Goal: Task Accomplishment & Management: Use online tool/utility

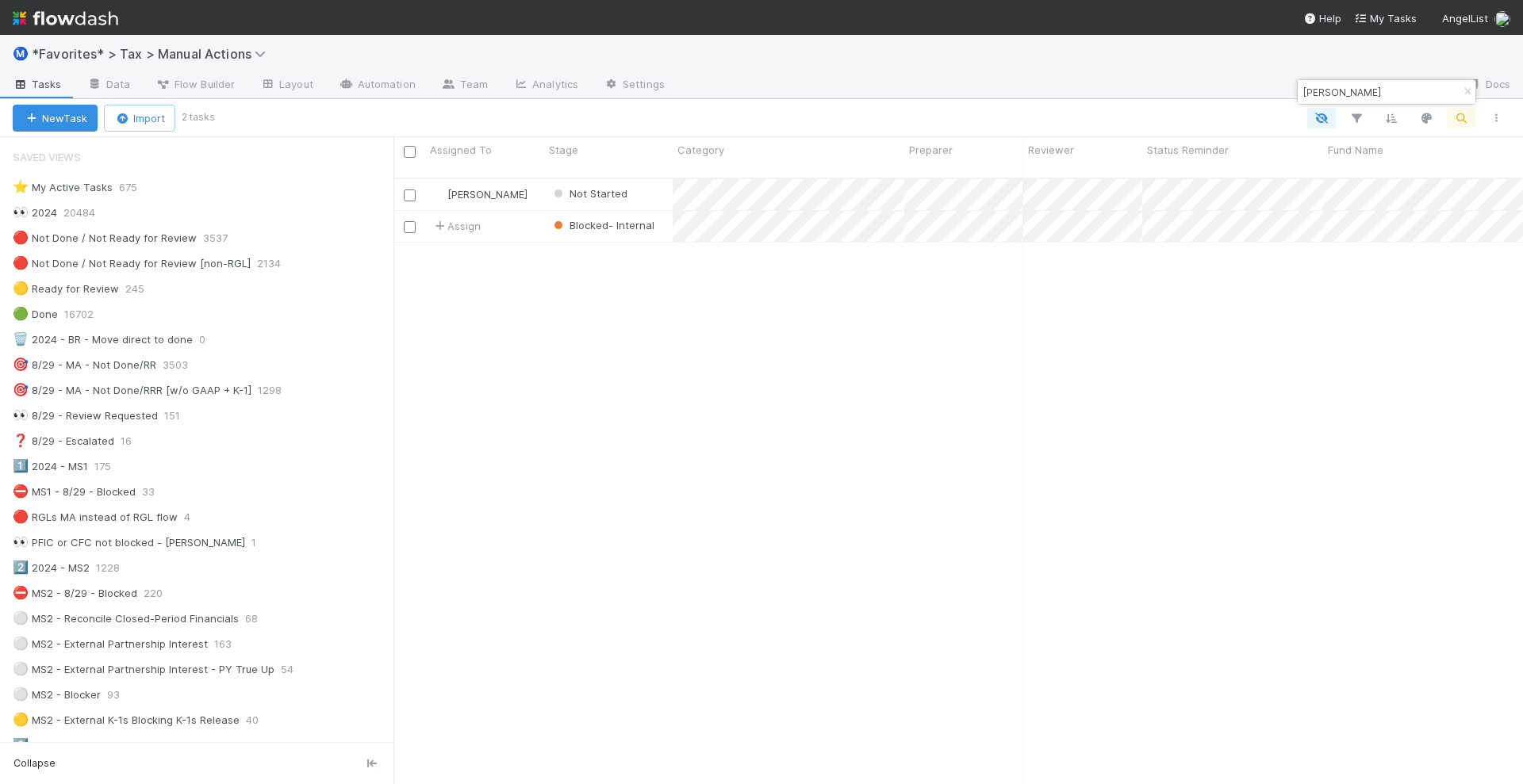
scroll to position [1611, 0]
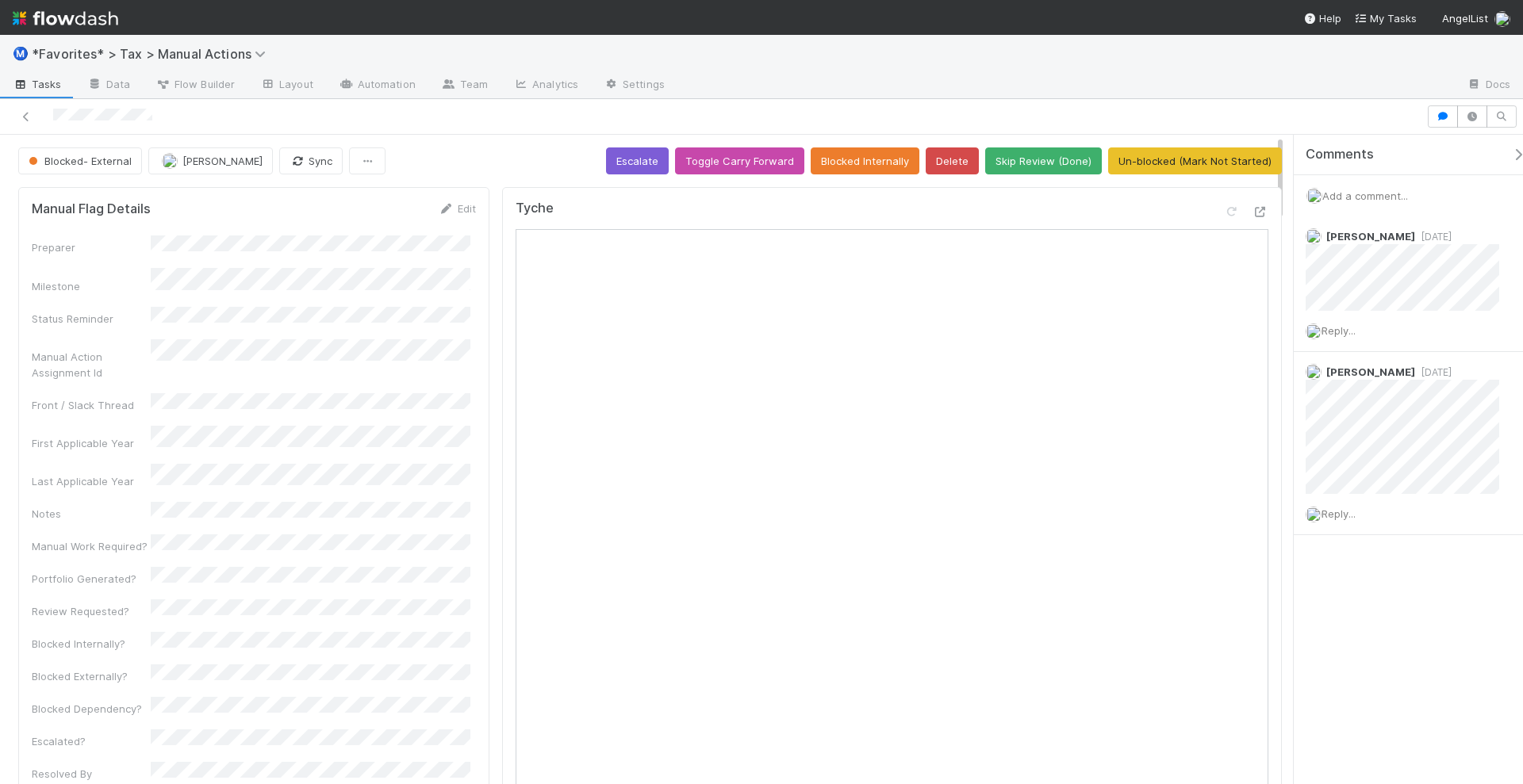
click at [1415, 628] on div "Comments Add a comment... Helen Vo 1 day ago Reply... Blake Hall 2 months ago R…" at bounding box center [1408, 460] width 229 height 650
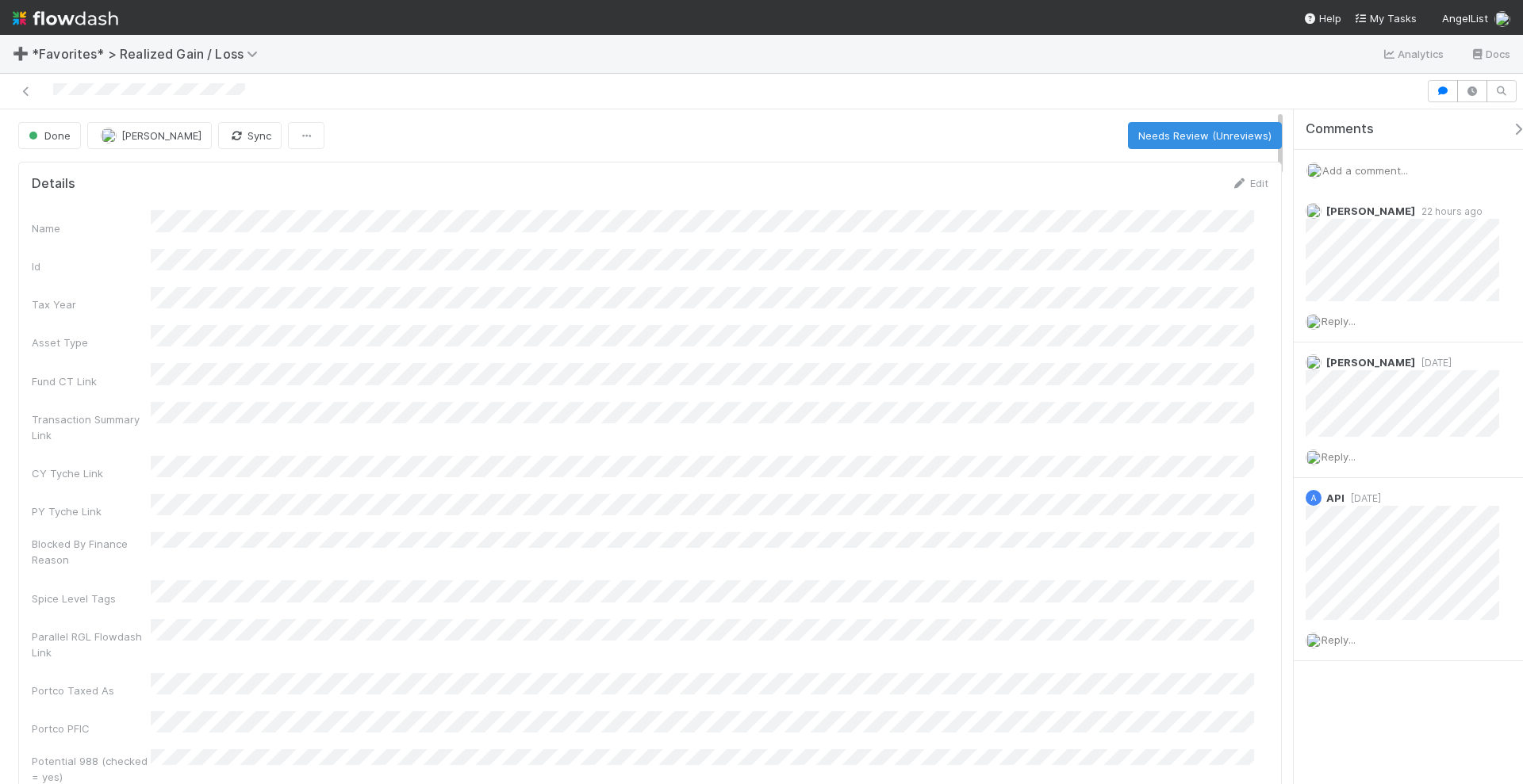
click at [87, 20] on img at bounding box center [65, 18] width 105 height 27
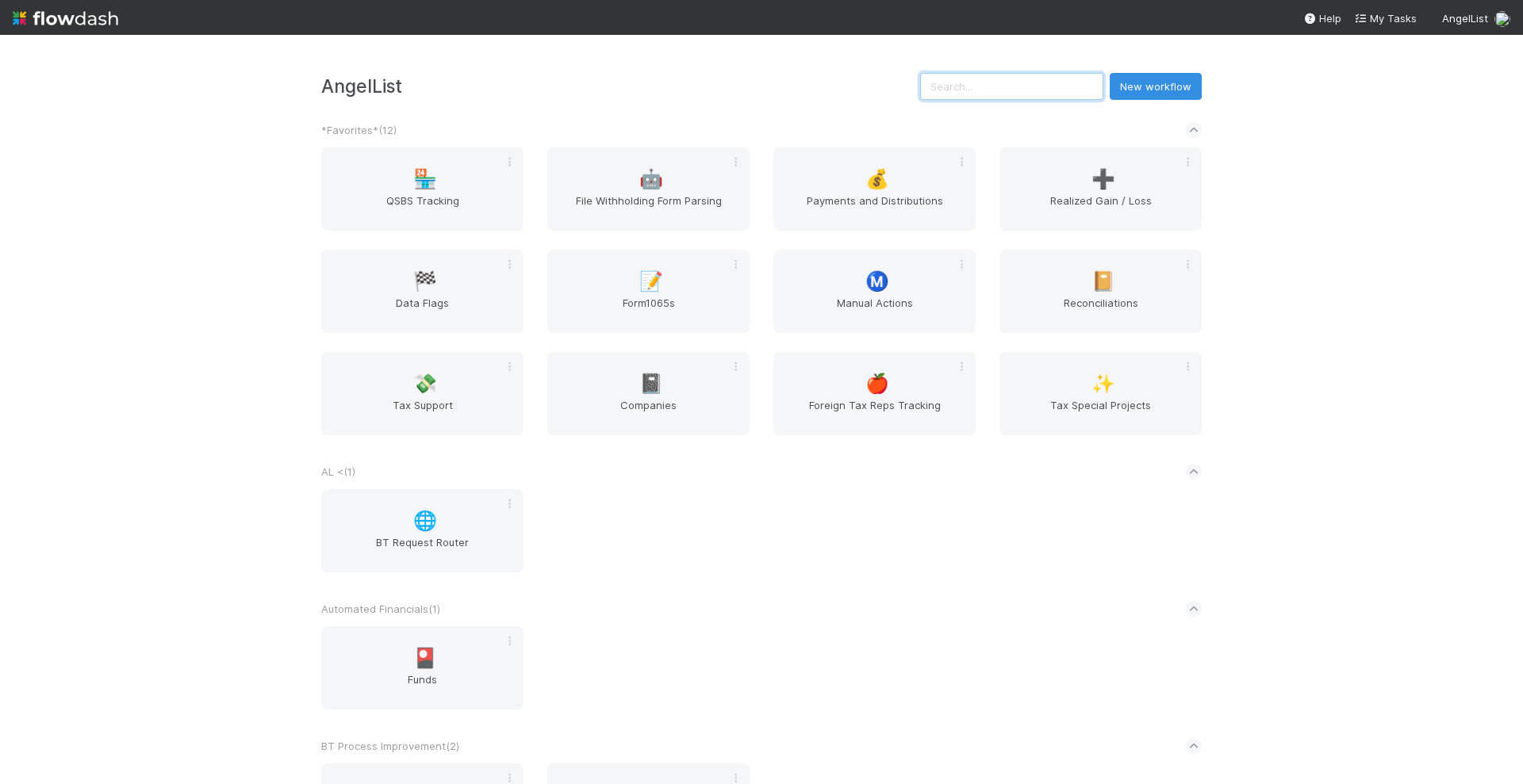
click at [1029, 95] on input "text" at bounding box center [1011, 86] width 184 height 27
click at [1313, 280] on div "AngelList New workflow *Favorites* ( 12 ) 🏪 QSBS Tracking 🤖 File Withholding Fo…" at bounding box center [761, 409] width 1523 height 749
click at [400, 396] on div "💸 Tax Support" at bounding box center [422, 393] width 202 height 83
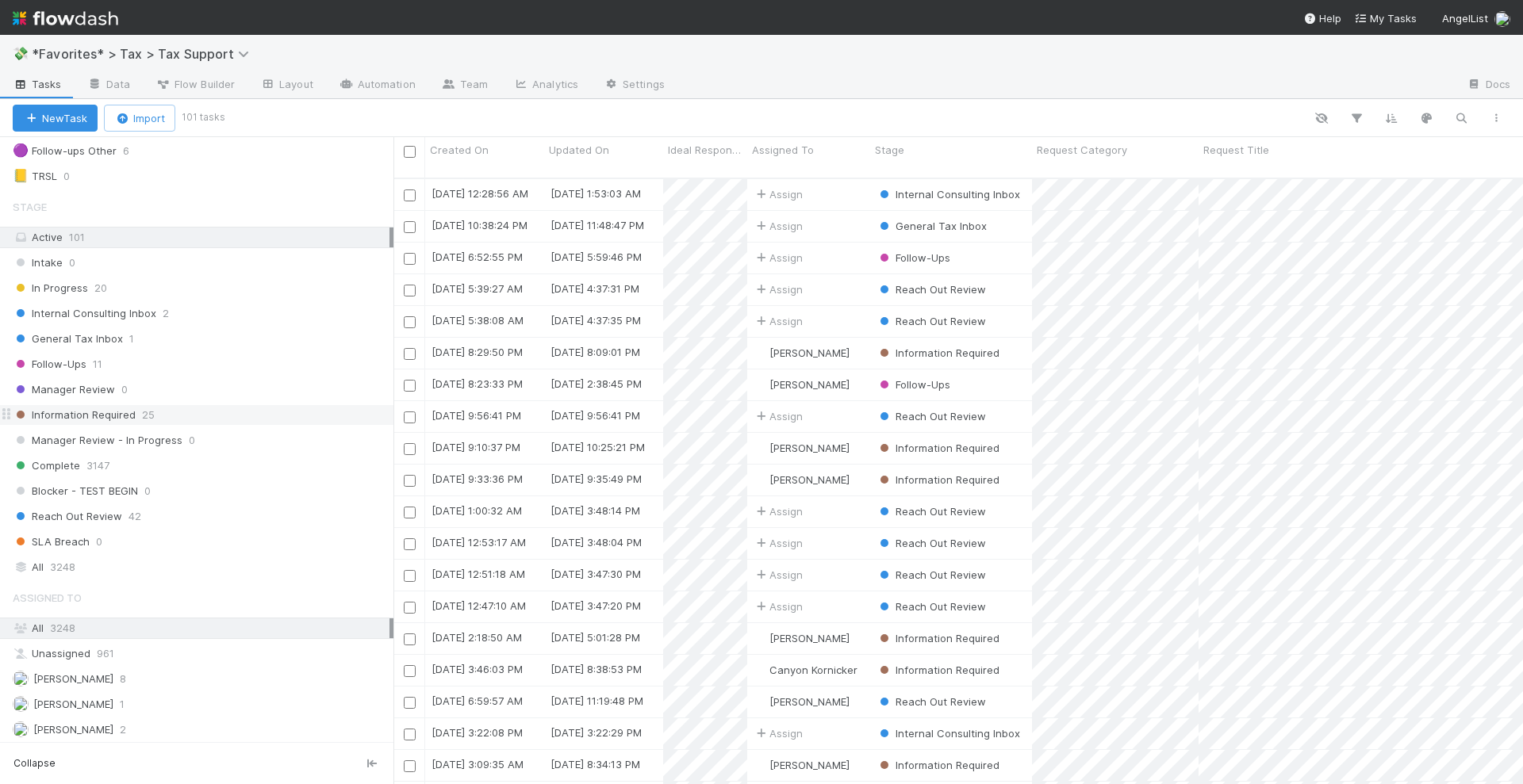
scroll to position [298, 0]
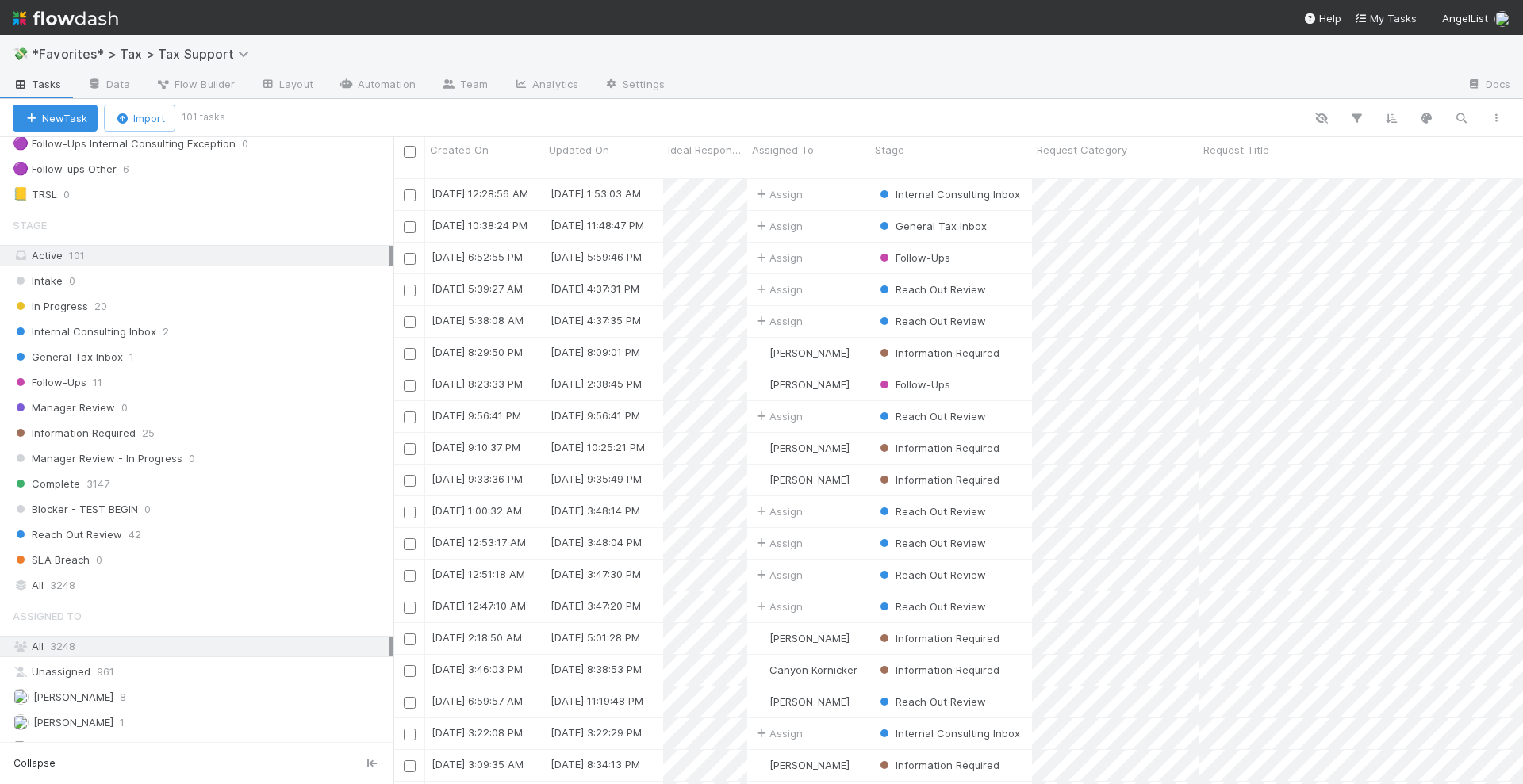
click at [961, 118] on div at bounding box center [867, 118] width 1291 height 20
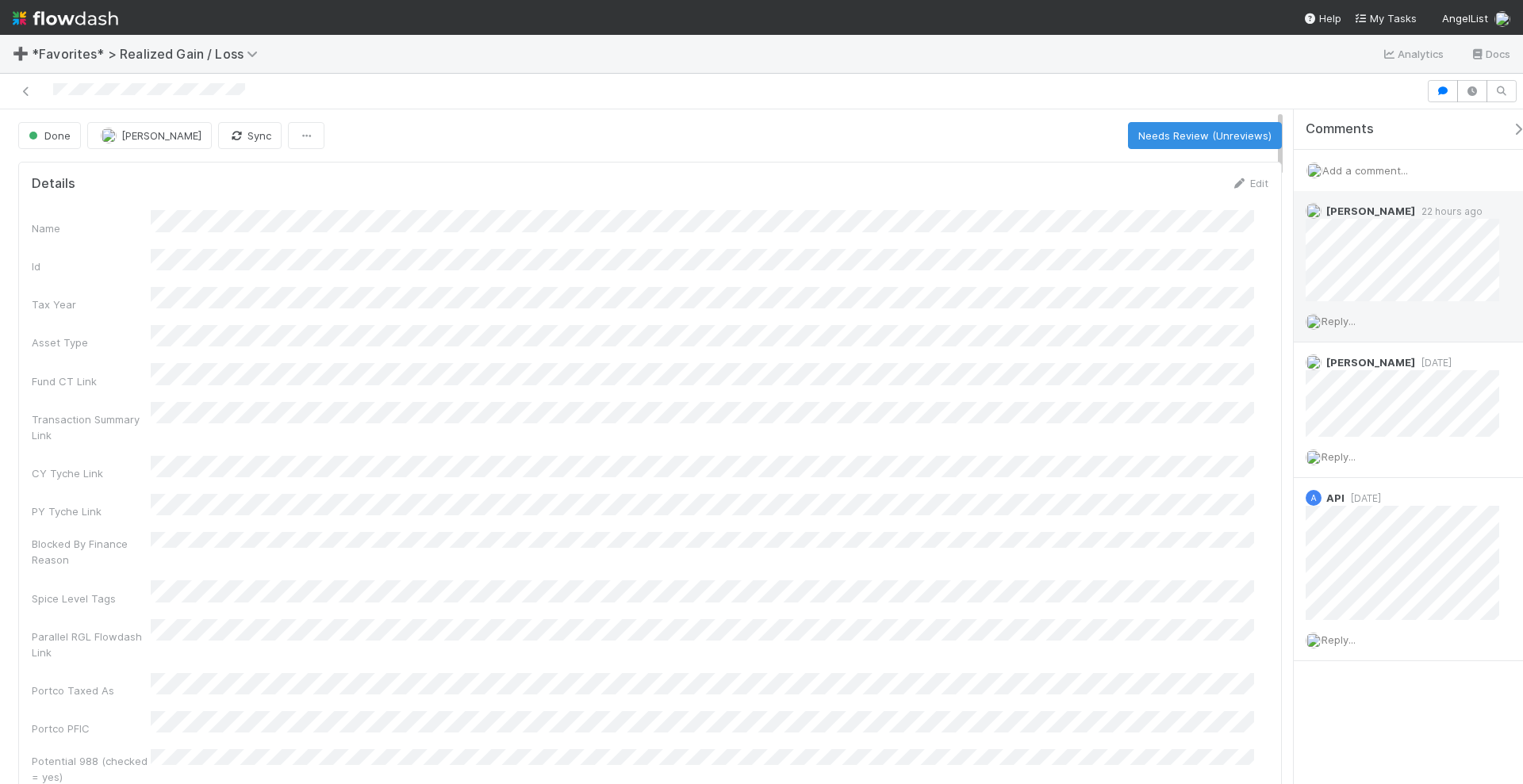
click at [1426, 206] on span "22 hours ago" at bounding box center [1449, 211] width 68 height 12
click at [94, 25] on img at bounding box center [65, 18] width 105 height 27
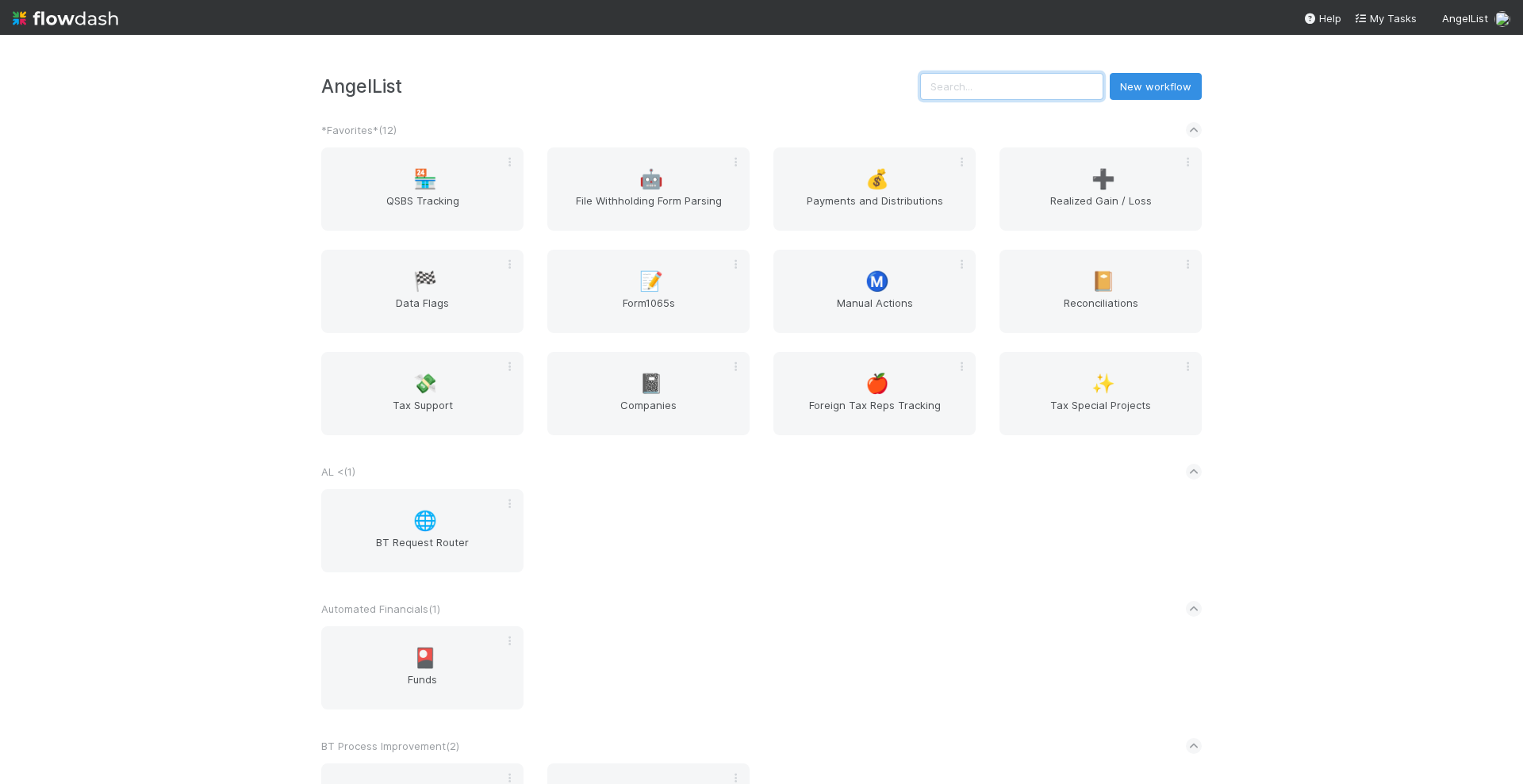
click at [987, 85] on input "text" at bounding box center [1011, 86] width 184 height 27
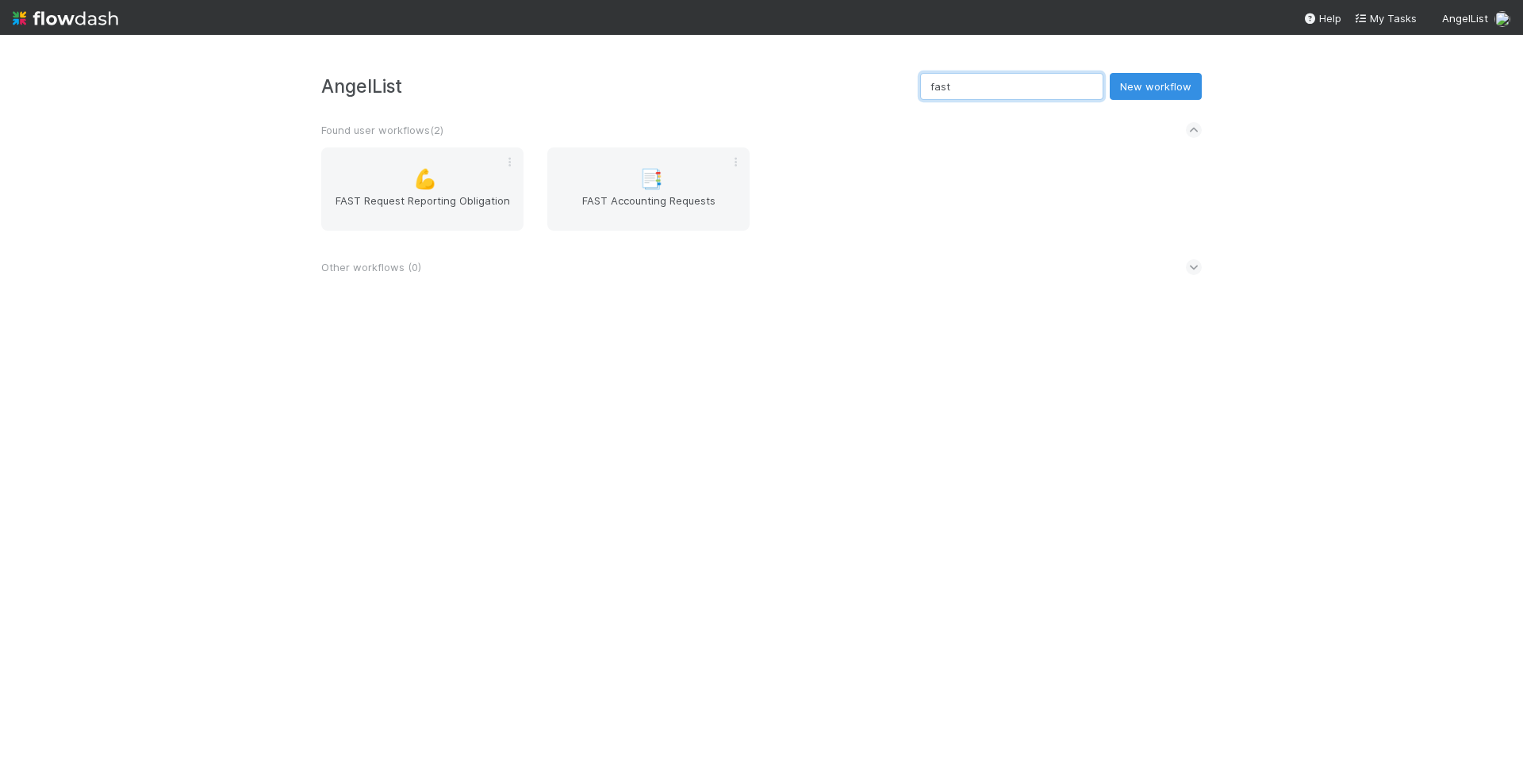
click at [1018, 90] on input "fast" at bounding box center [1011, 86] width 184 height 27
type input "recon"
click at [392, 194] on span "Reconciliations" at bounding box center [422, 208] width 190 height 32
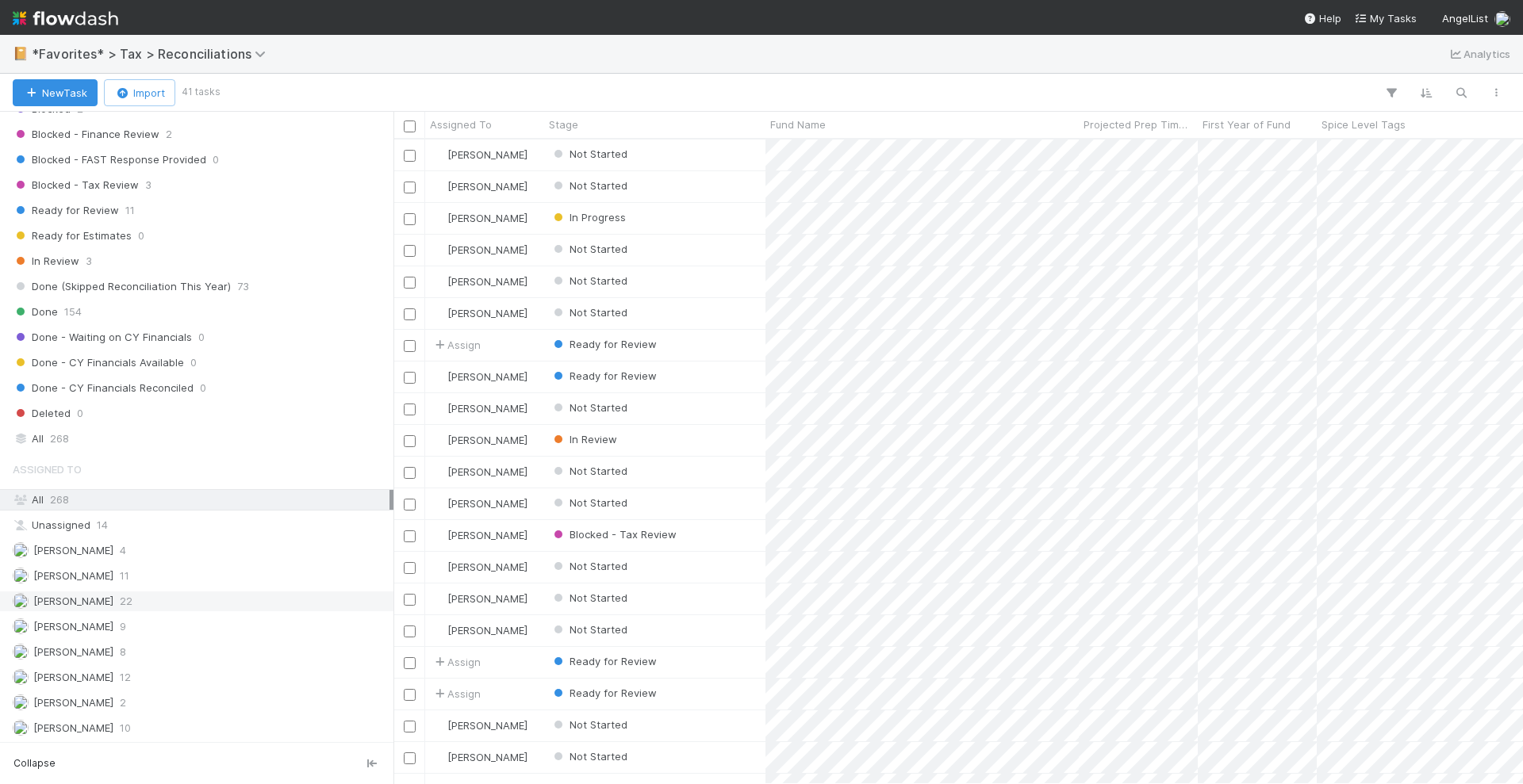
scroll to position [520, 0]
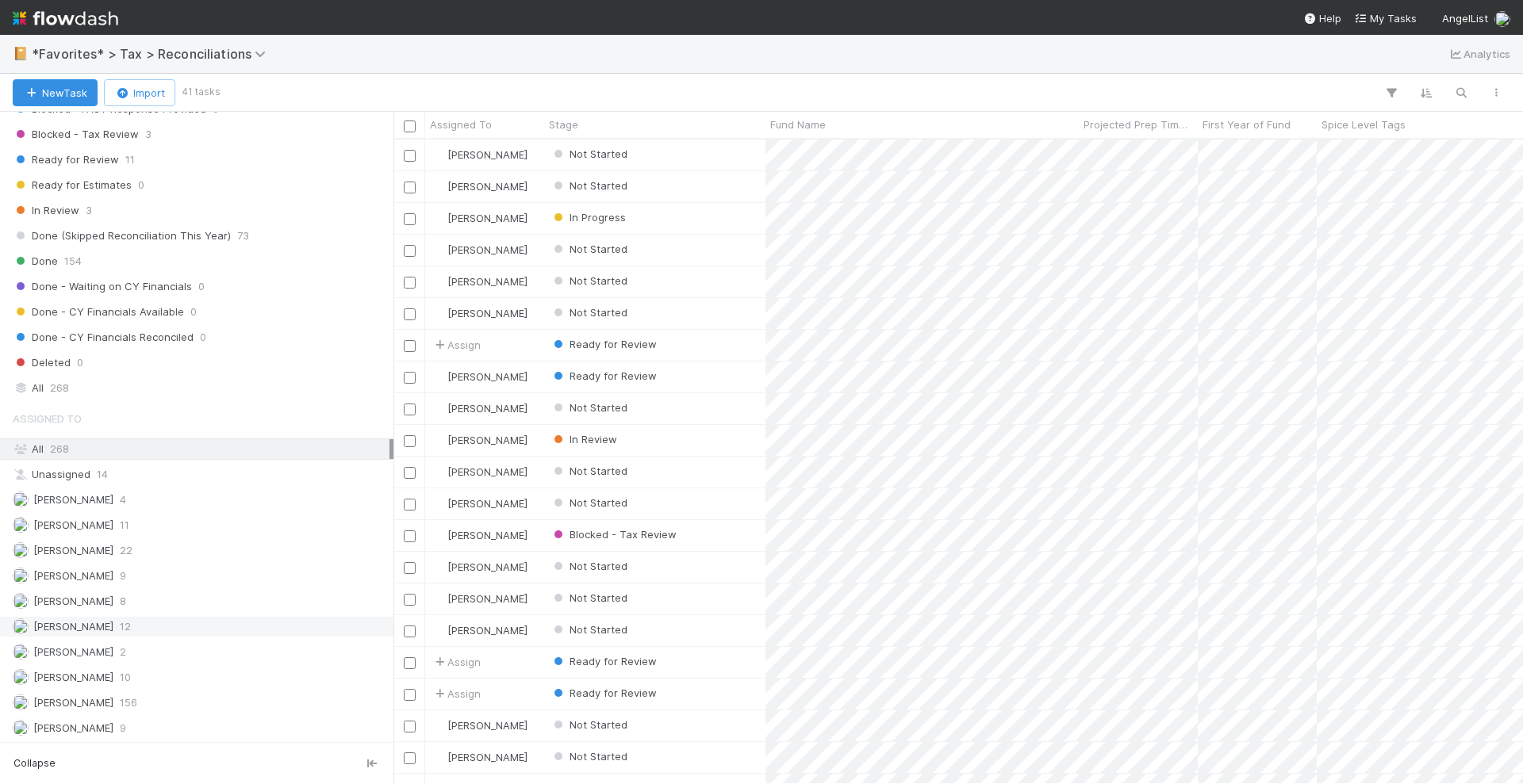
click at [127, 617] on div "Helen Vo 12" at bounding box center [201, 626] width 377 height 20
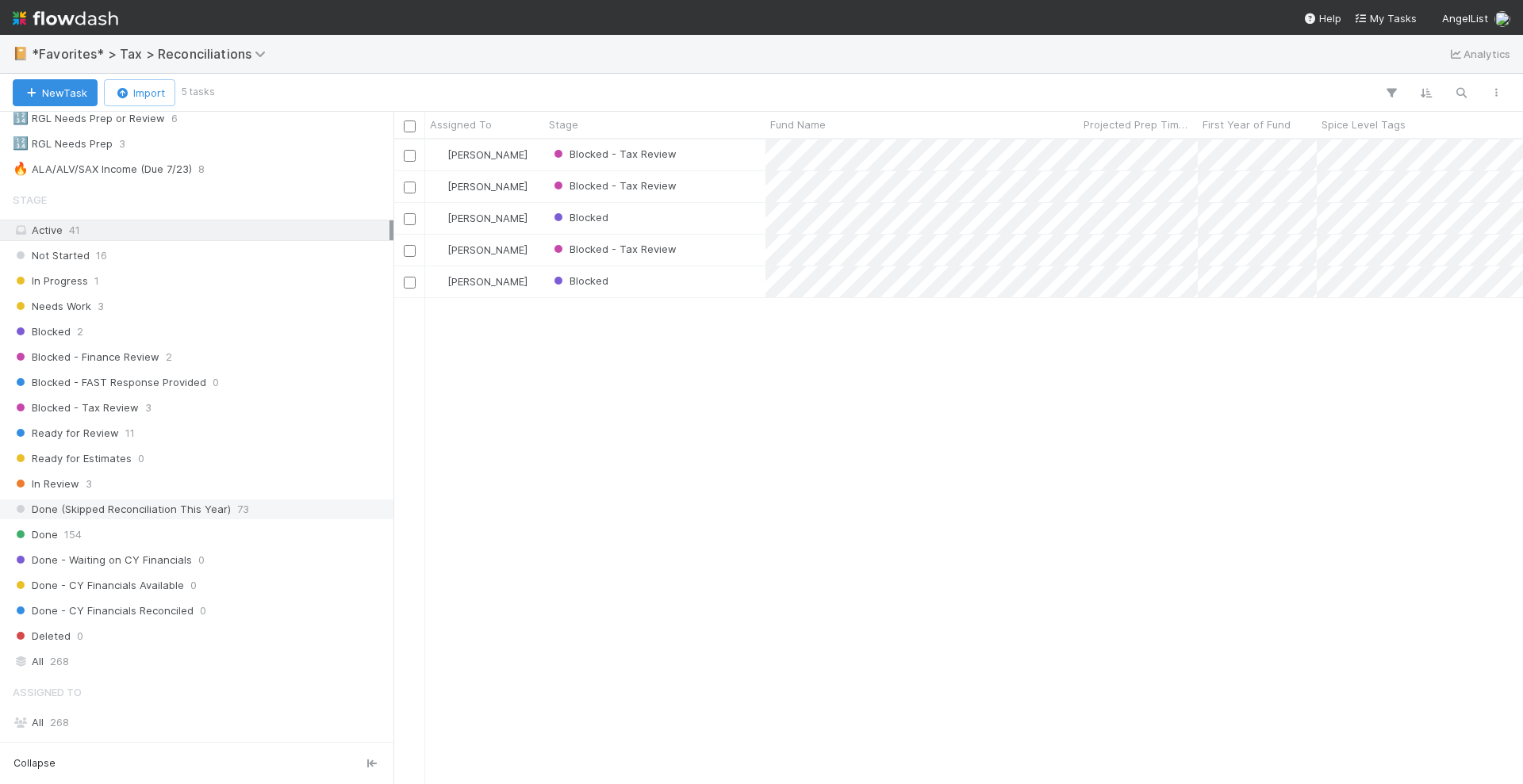
scroll to position [223, 0]
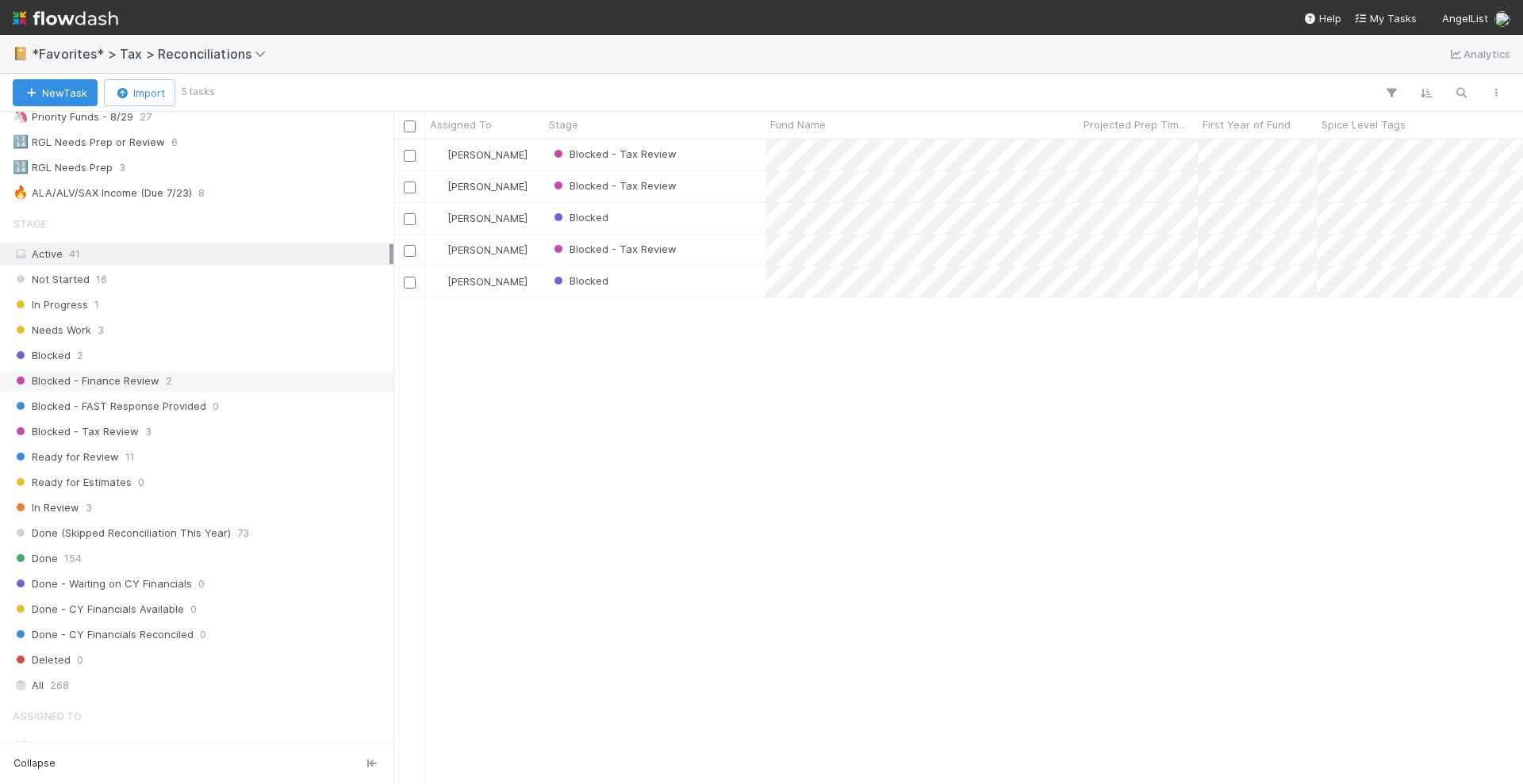
click at [307, 375] on div "Blocked - Finance Review 2" at bounding box center [201, 381] width 377 height 20
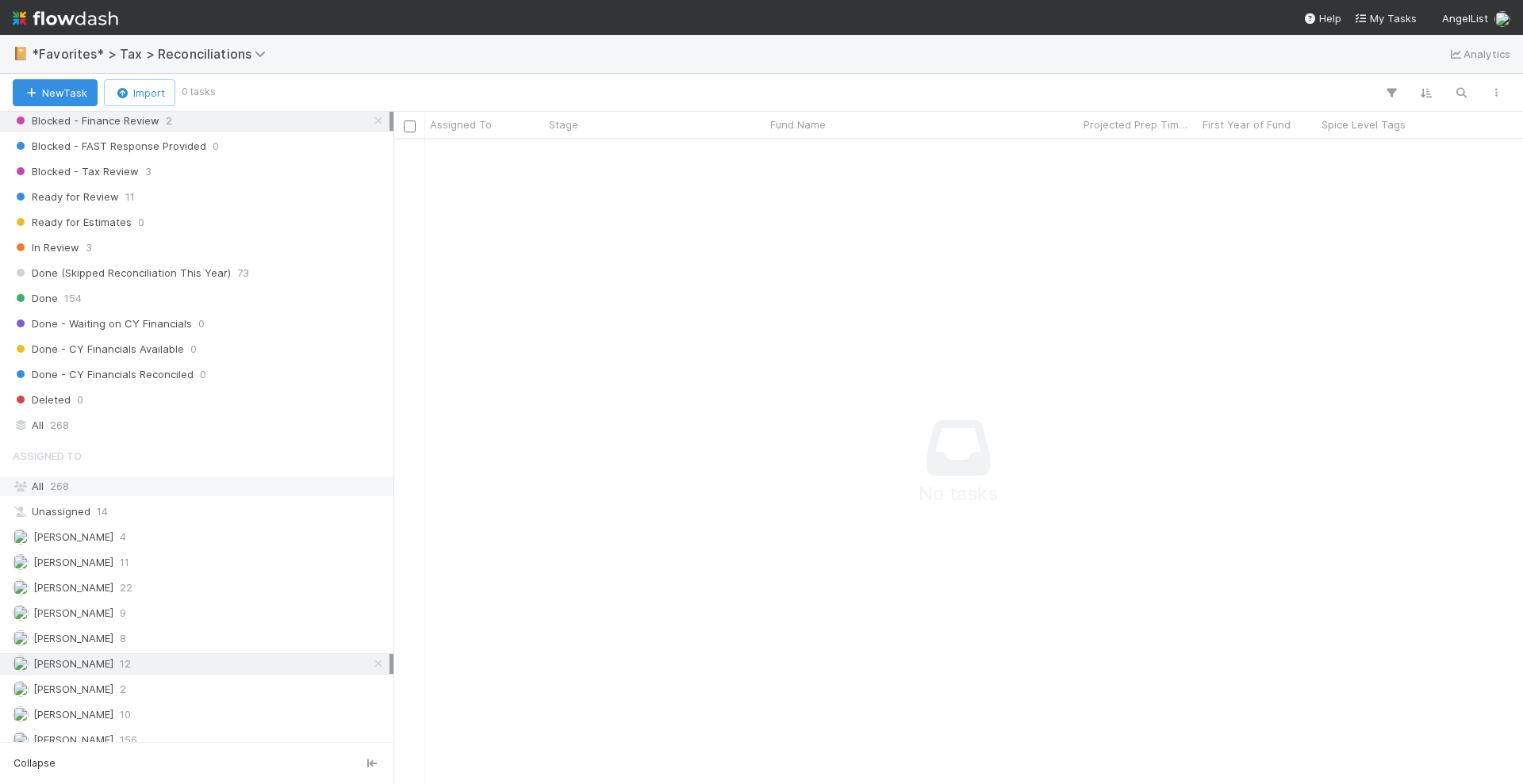
scroll to position [520, 0]
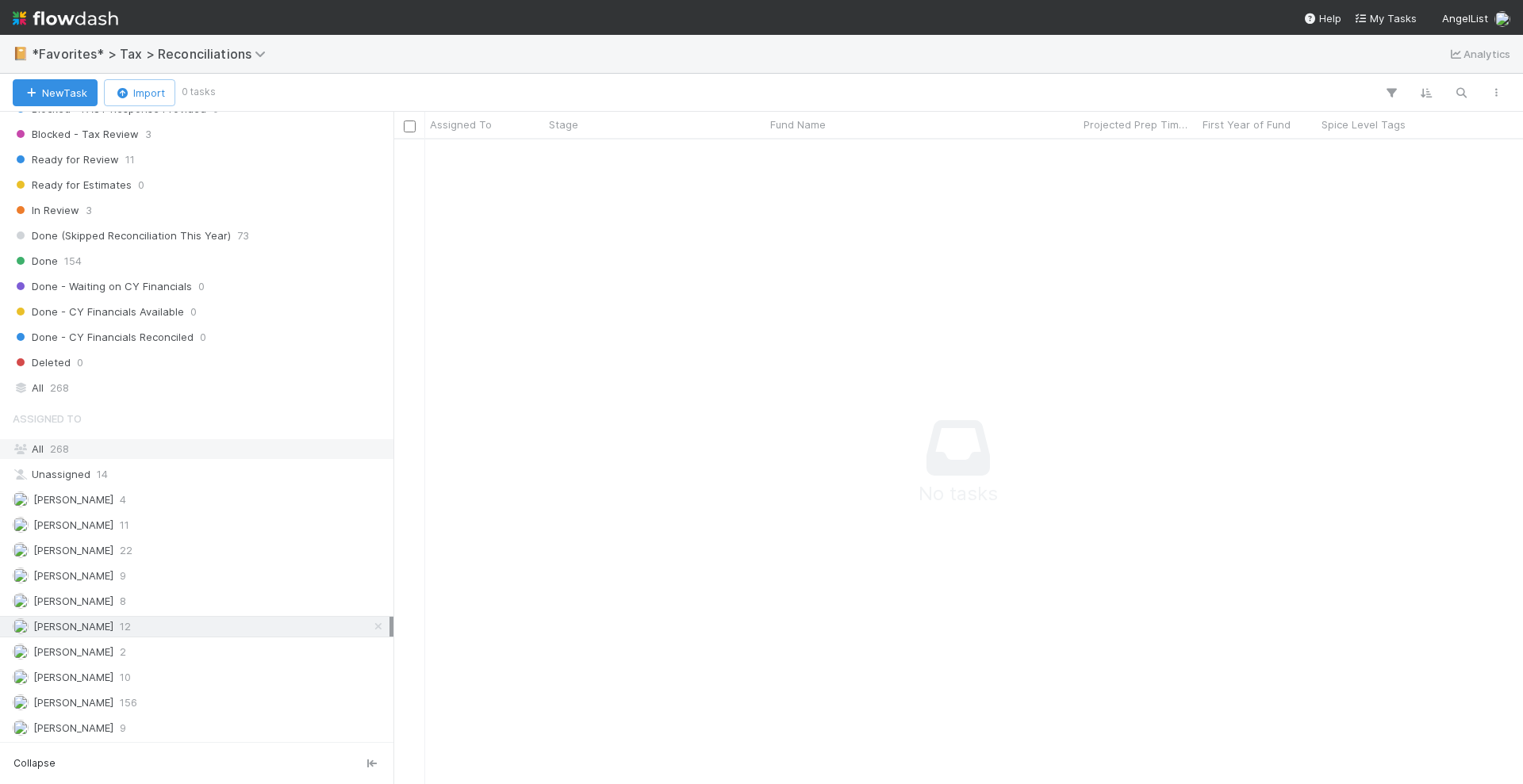
click at [257, 439] on div "All 268" at bounding box center [201, 449] width 377 height 20
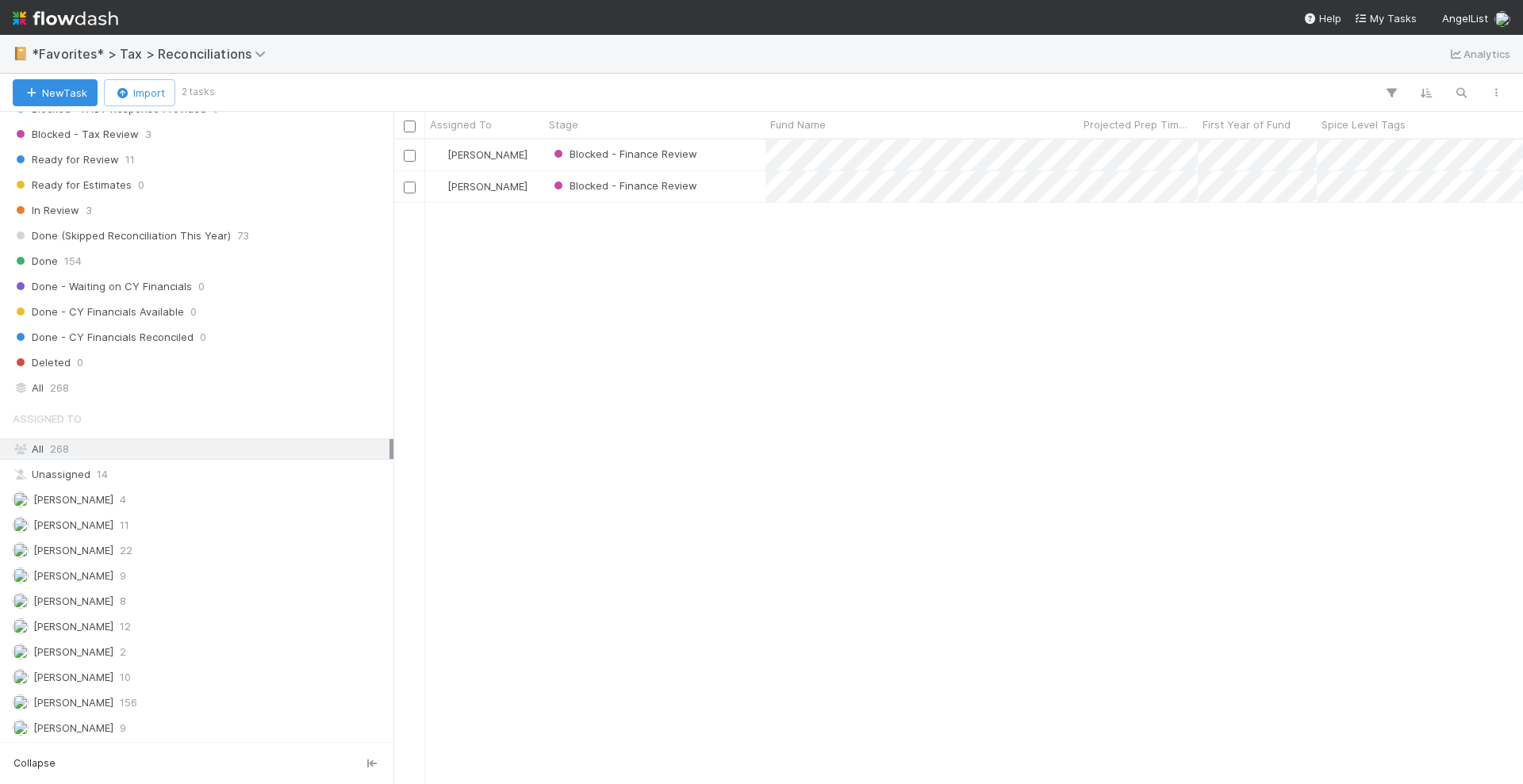
scroll to position [630, 1114]
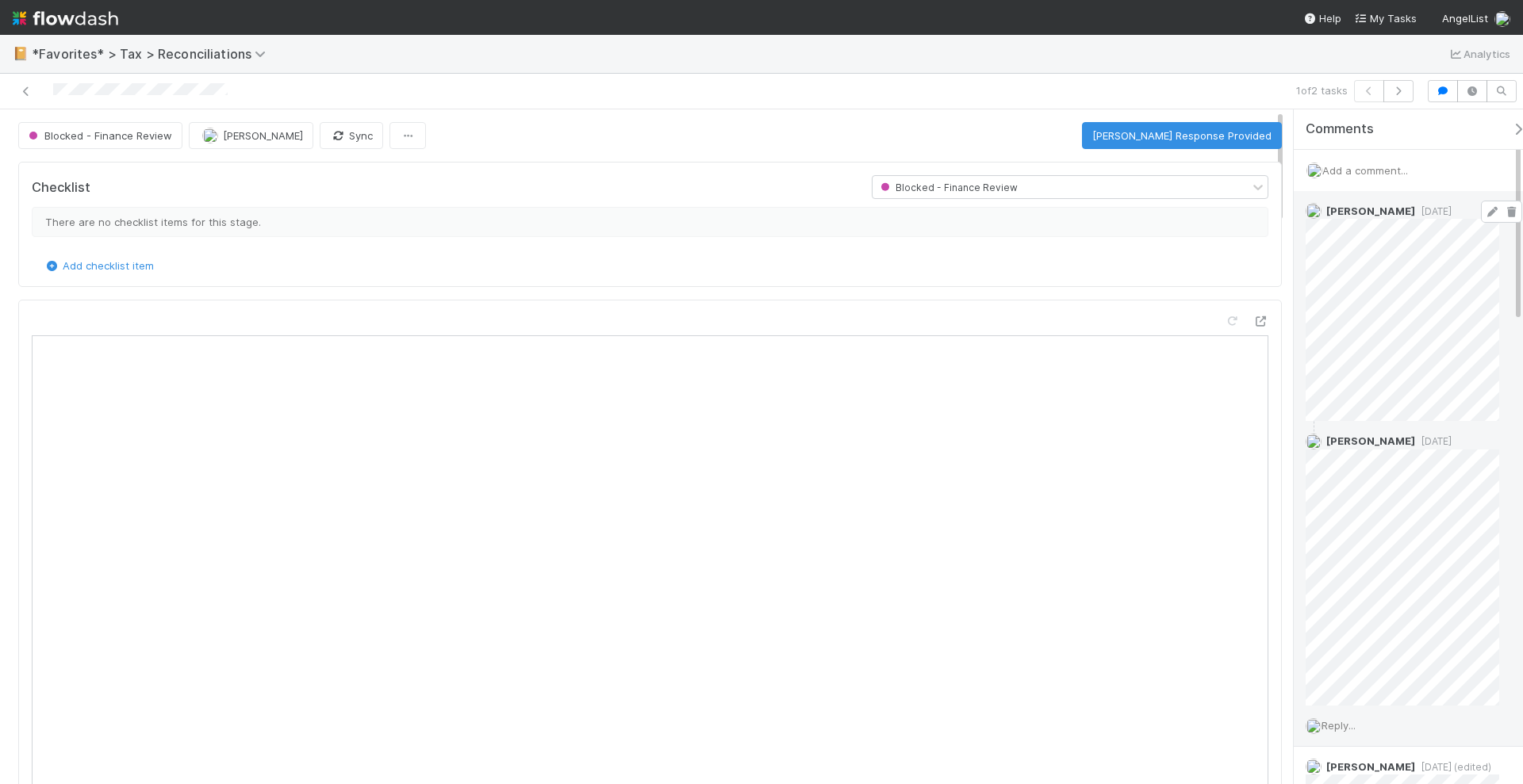
click at [1415, 213] on span "1 day ago" at bounding box center [1433, 211] width 37 height 12
click at [1401, 87] on icon "button" at bounding box center [1398, 91] width 16 height 10
click at [1415, 206] on span "1 day ago" at bounding box center [1433, 211] width 37 height 12
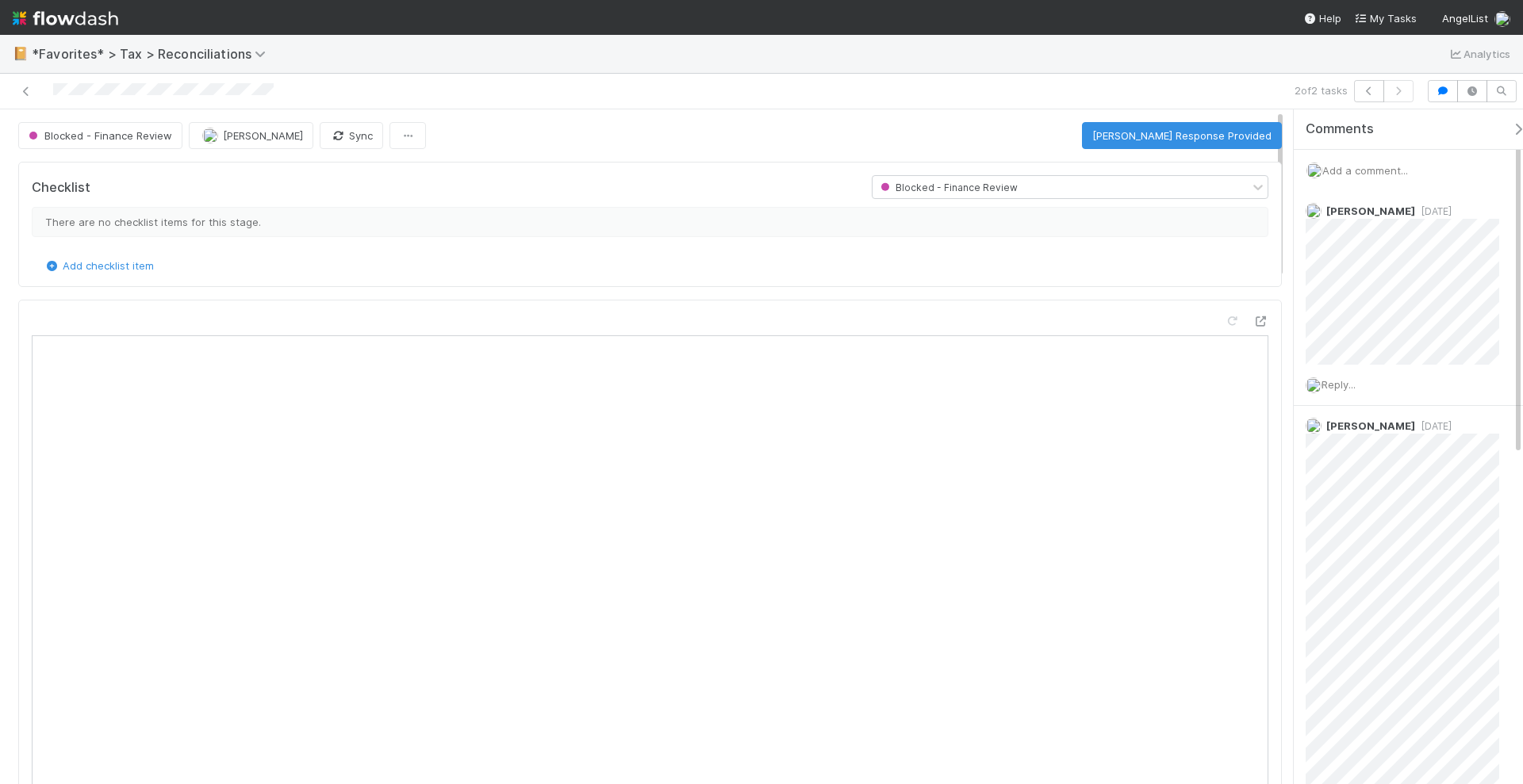
click at [1352, 167] on span "Add a comment..." at bounding box center [1365, 170] width 86 height 12
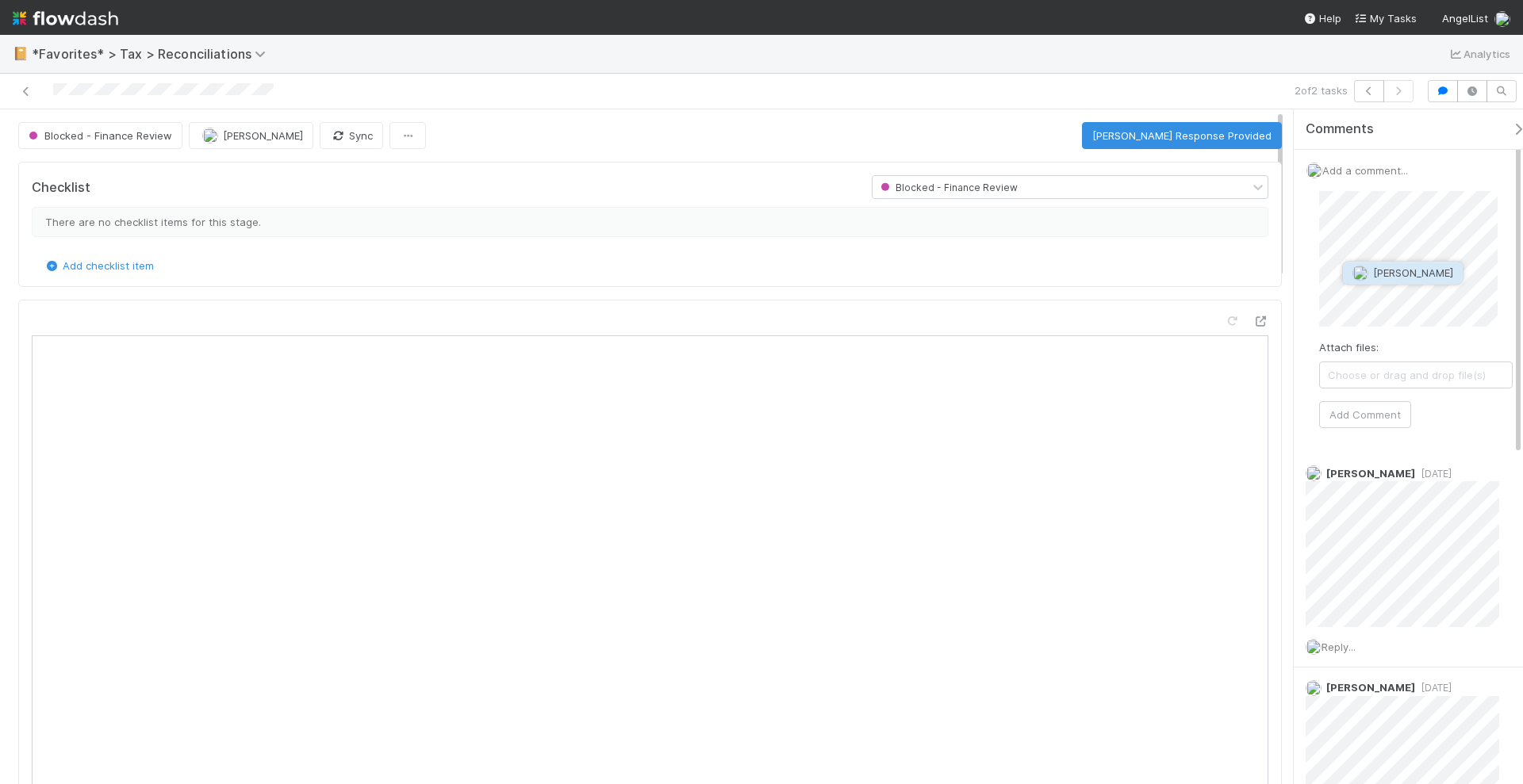
click at [1388, 277] on span "Kevin Fawcett" at bounding box center [1413, 273] width 80 height 12
click at [1379, 414] on button "Add Comment" at bounding box center [1364, 414] width 92 height 27
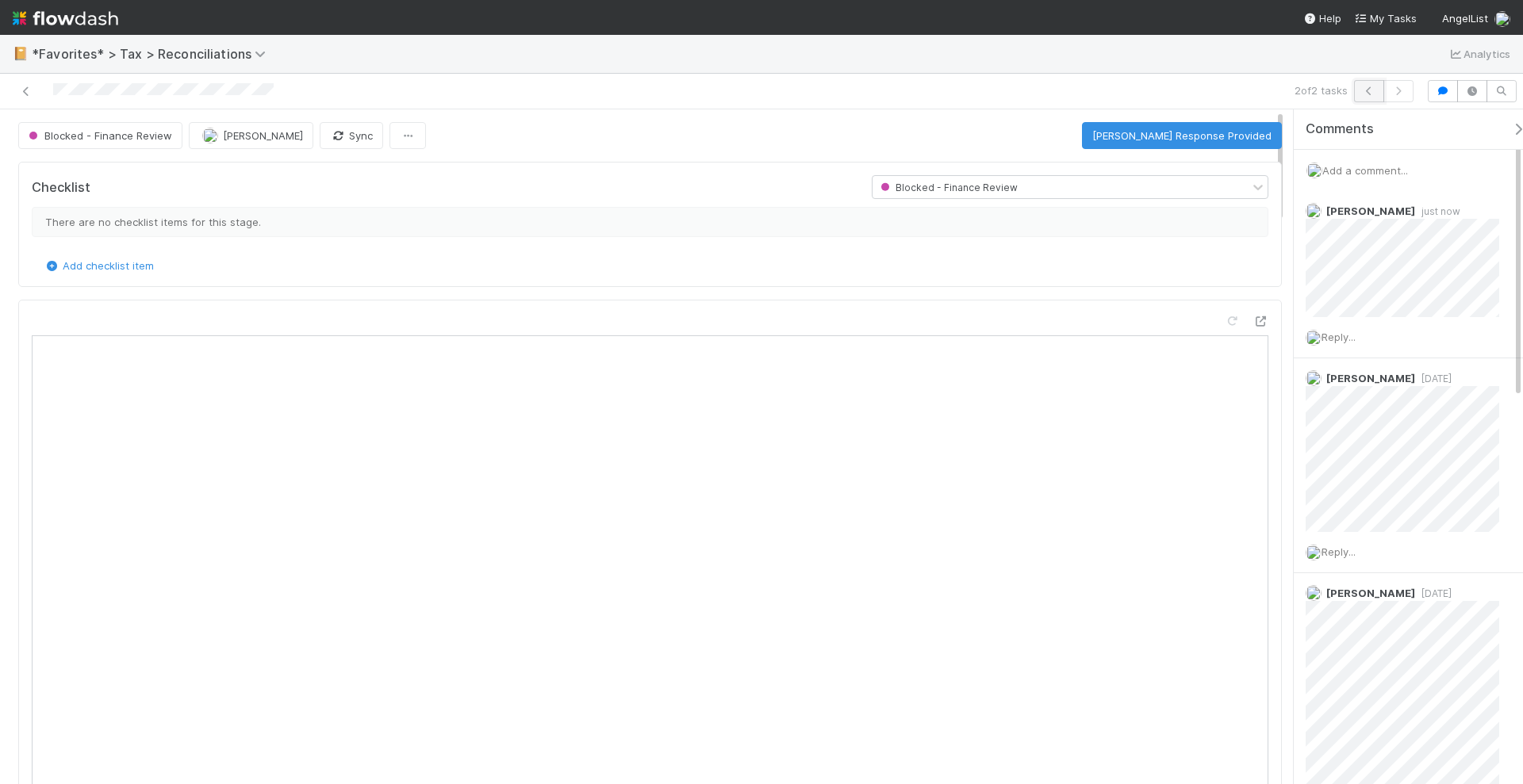
click at [1370, 90] on icon "button" at bounding box center [1369, 91] width 16 height 10
click at [1390, 167] on span "Add a comment..." at bounding box center [1365, 170] width 86 height 12
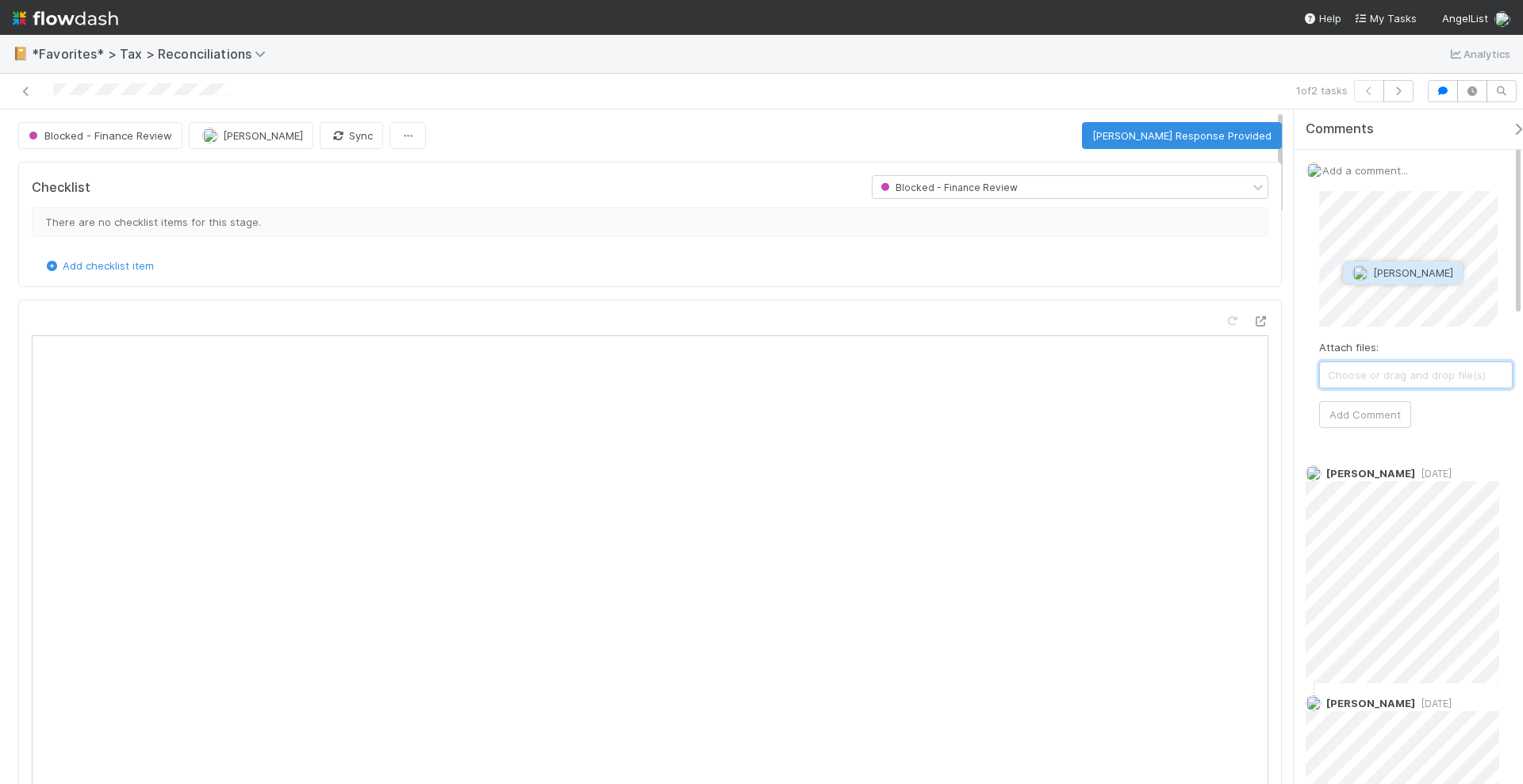
click at [1372, 264] on button "Kevin Fawcett" at bounding box center [1403, 273] width 119 height 22
click at [1395, 405] on button "Add Comment" at bounding box center [1364, 414] width 92 height 27
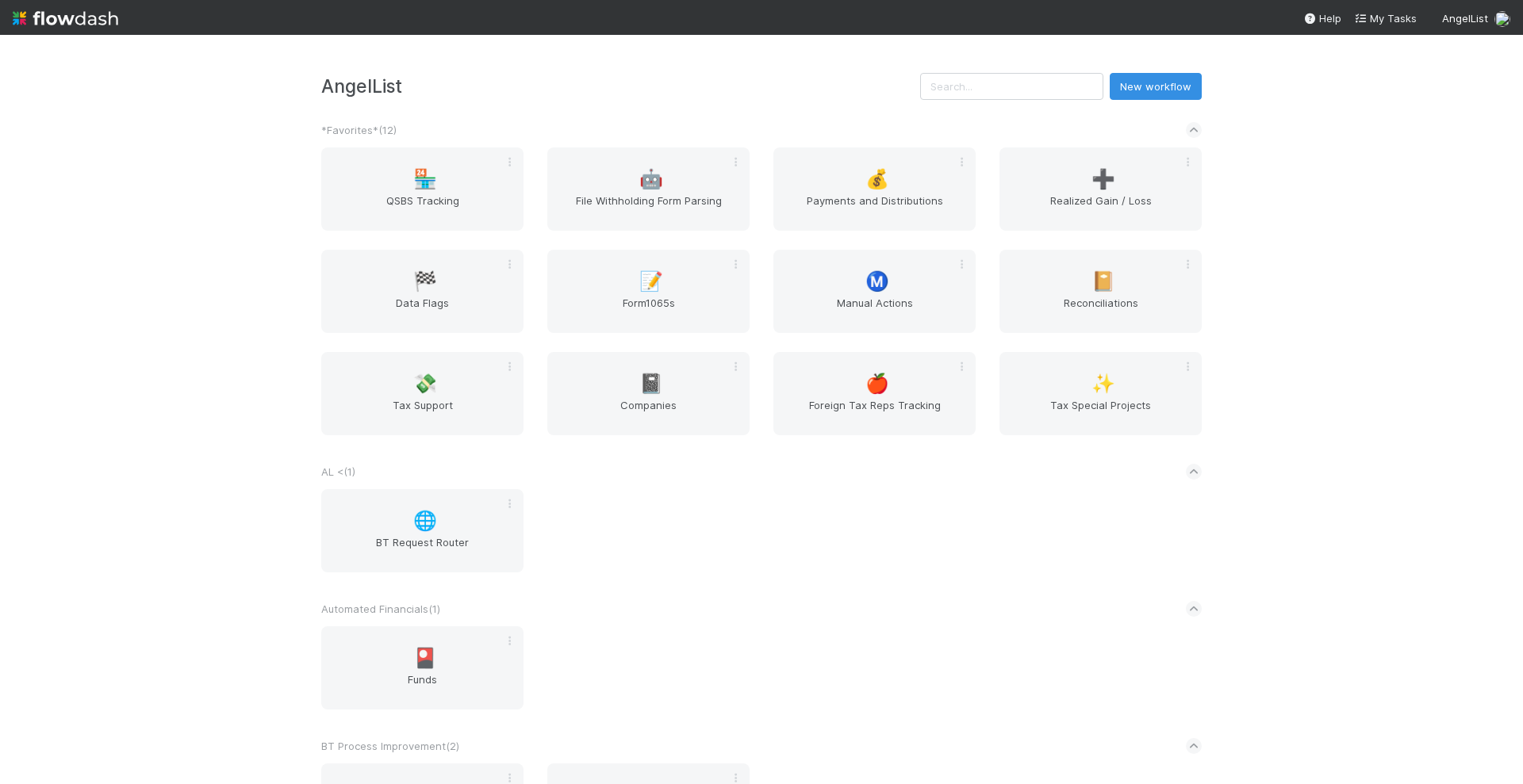
click at [1441, 263] on div "AngelList New workflow *Favorites* ( 12 ) 🏪 QSBS Tracking 🤖 File Withholding Fo…" at bounding box center [761, 409] width 1523 height 749
click at [1067, 285] on div "📔 Reconciliations" at bounding box center [1100, 290] width 202 height 83
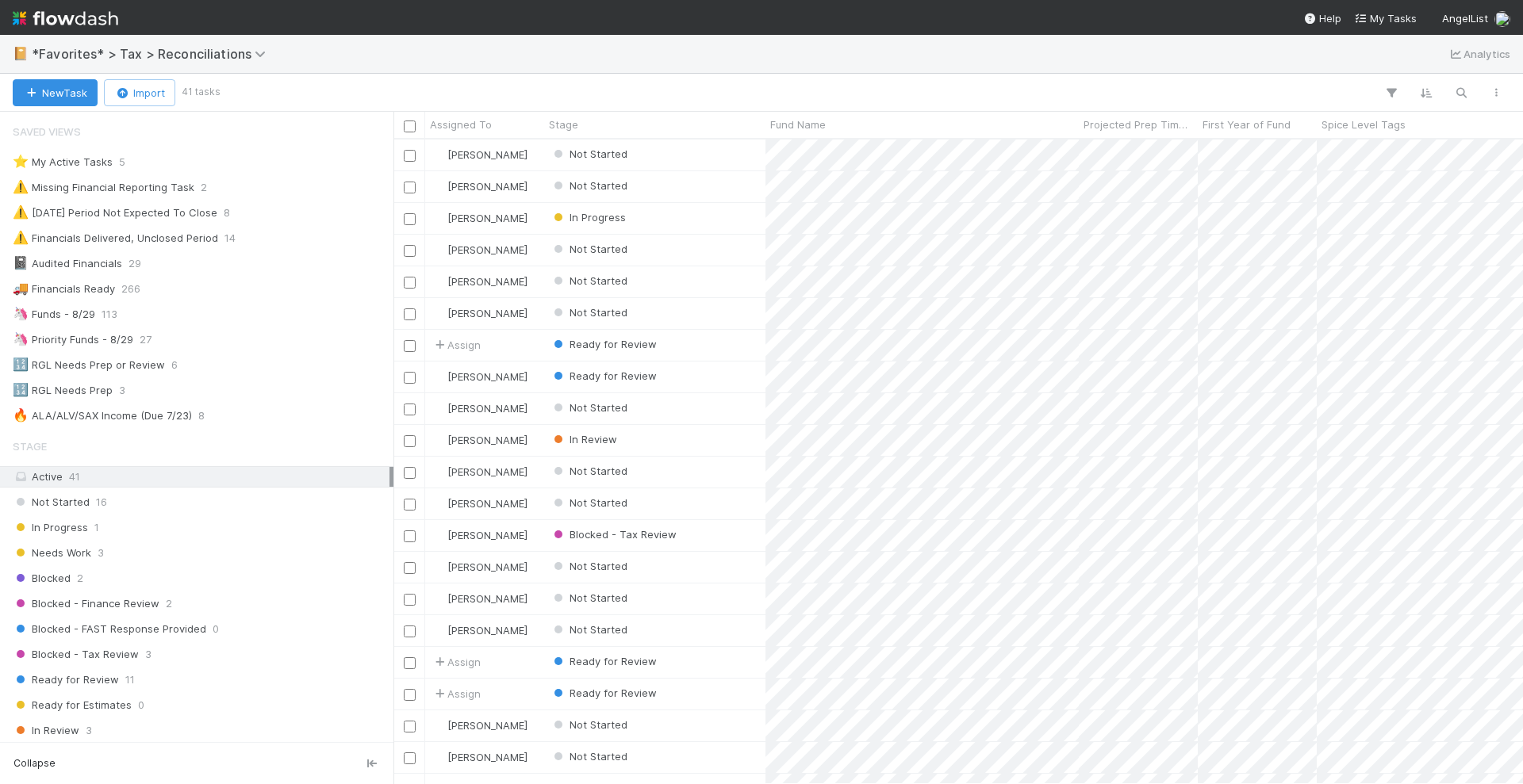
scroll to position [630, 1114]
click at [918, 99] on div at bounding box center [865, 93] width 1296 height 20
click at [502, 87] on div at bounding box center [865, 93] width 1296 height 20
click at [993, 83] on div at bounding box center [865, 93] width 1296 height 20
click at [1023, 89] on div at bounding box center [865, 93] width 1296 height 20
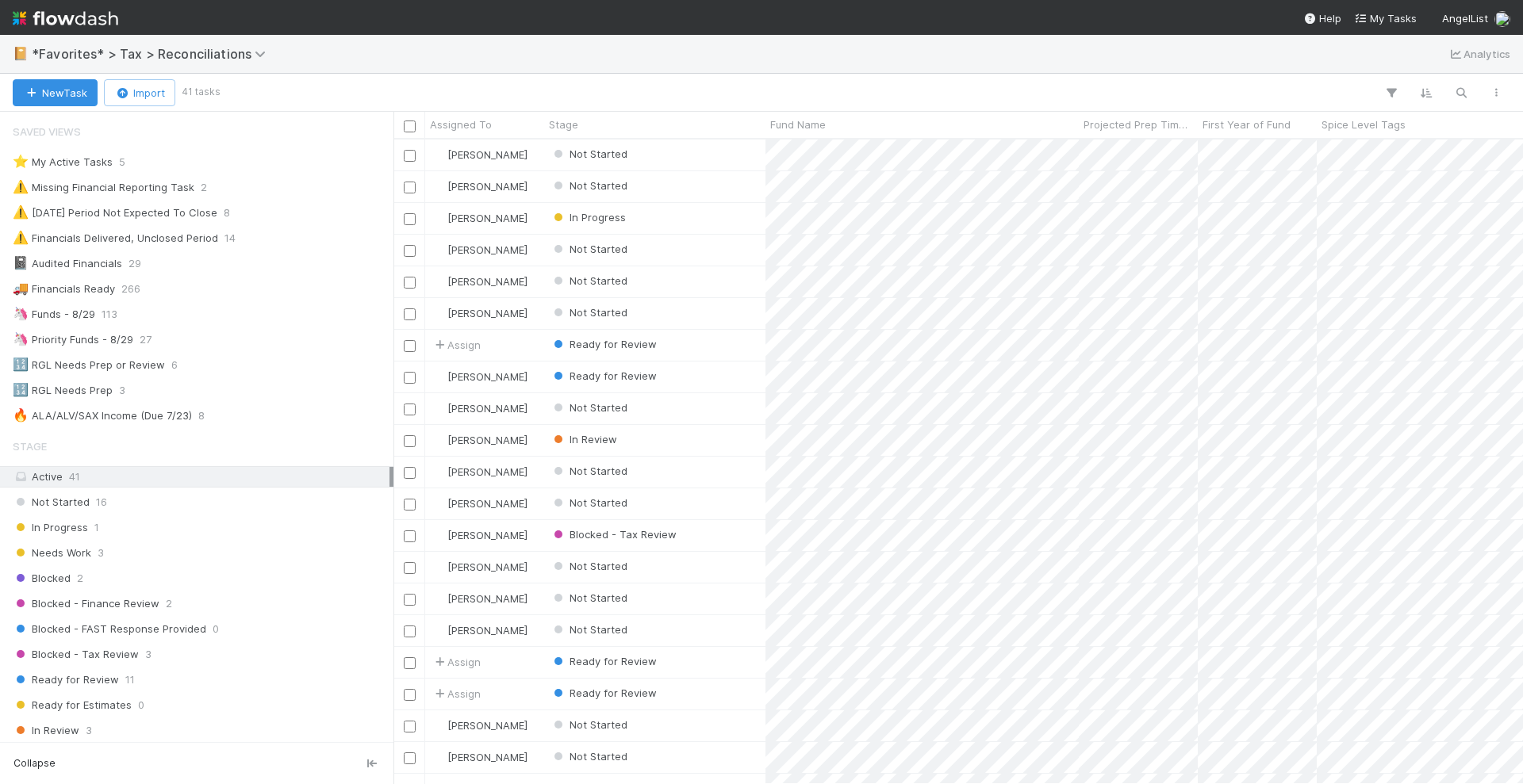
click at [1023, 89] on div at bounding box center [865, 93] width 1296 height 20
click at [774, 80] on div "New Task Import 41 tasks" at bounding box center [761, 93] width 1523 height 38
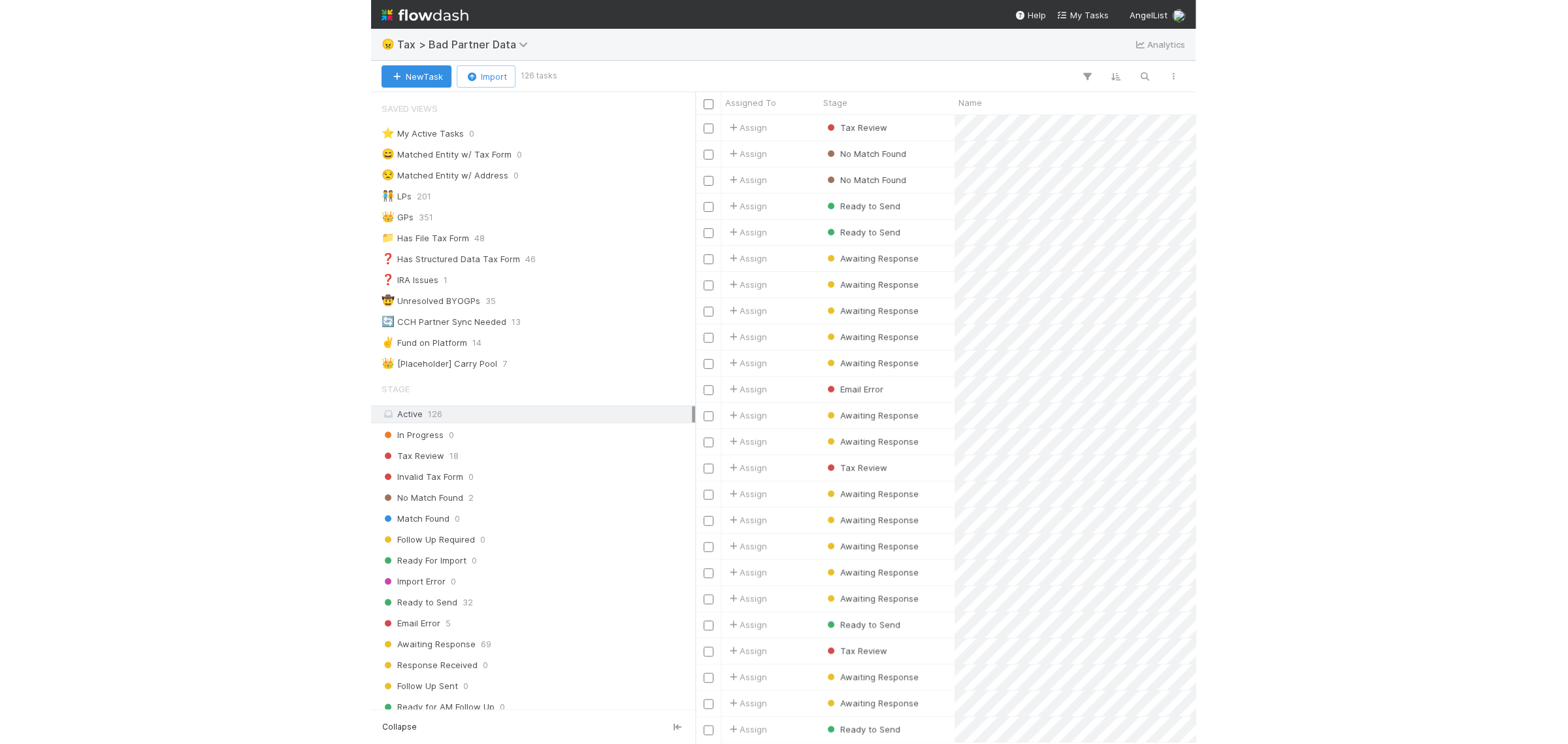
scroll to position [616, 1232]
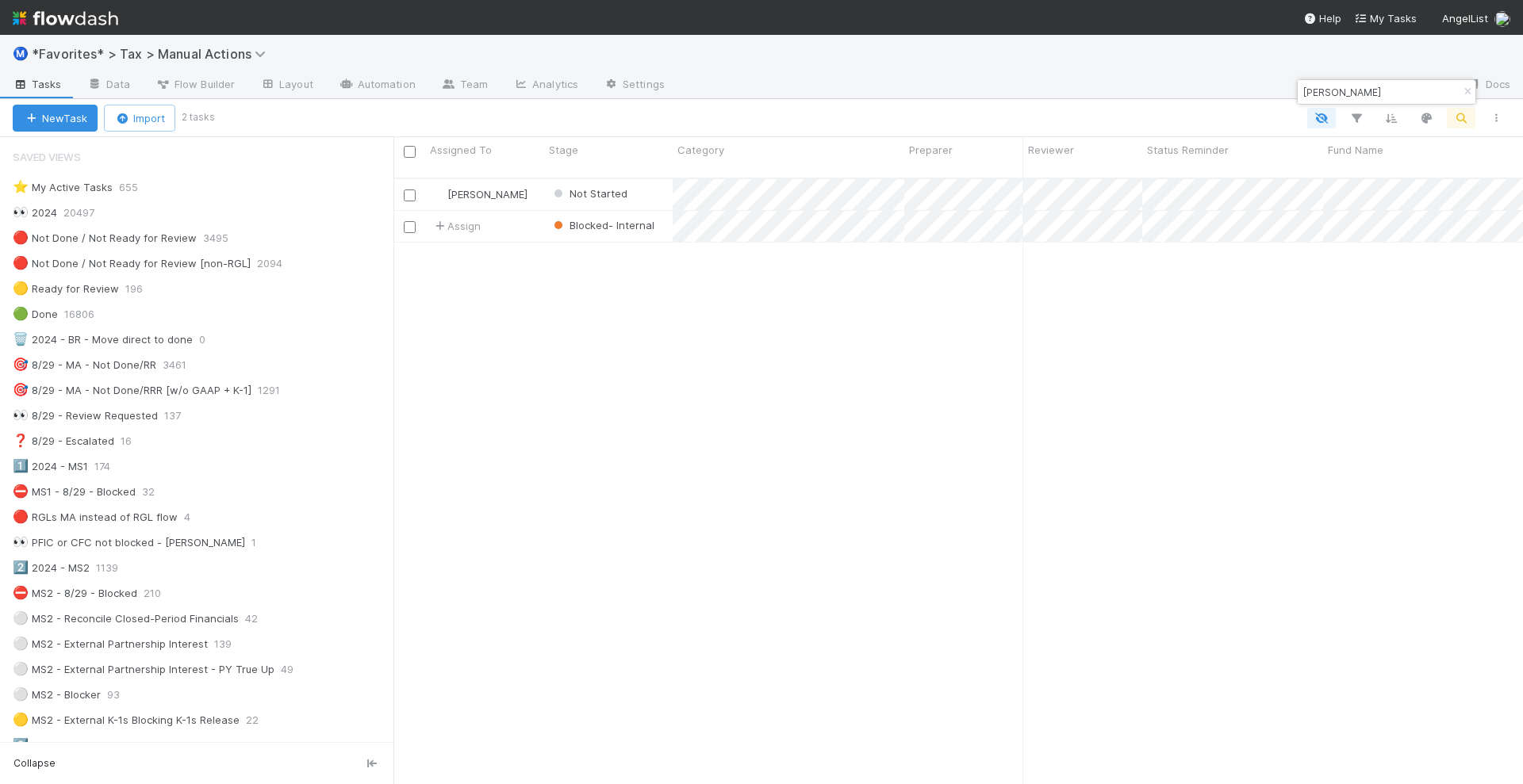
scroll to position [1587, 0]
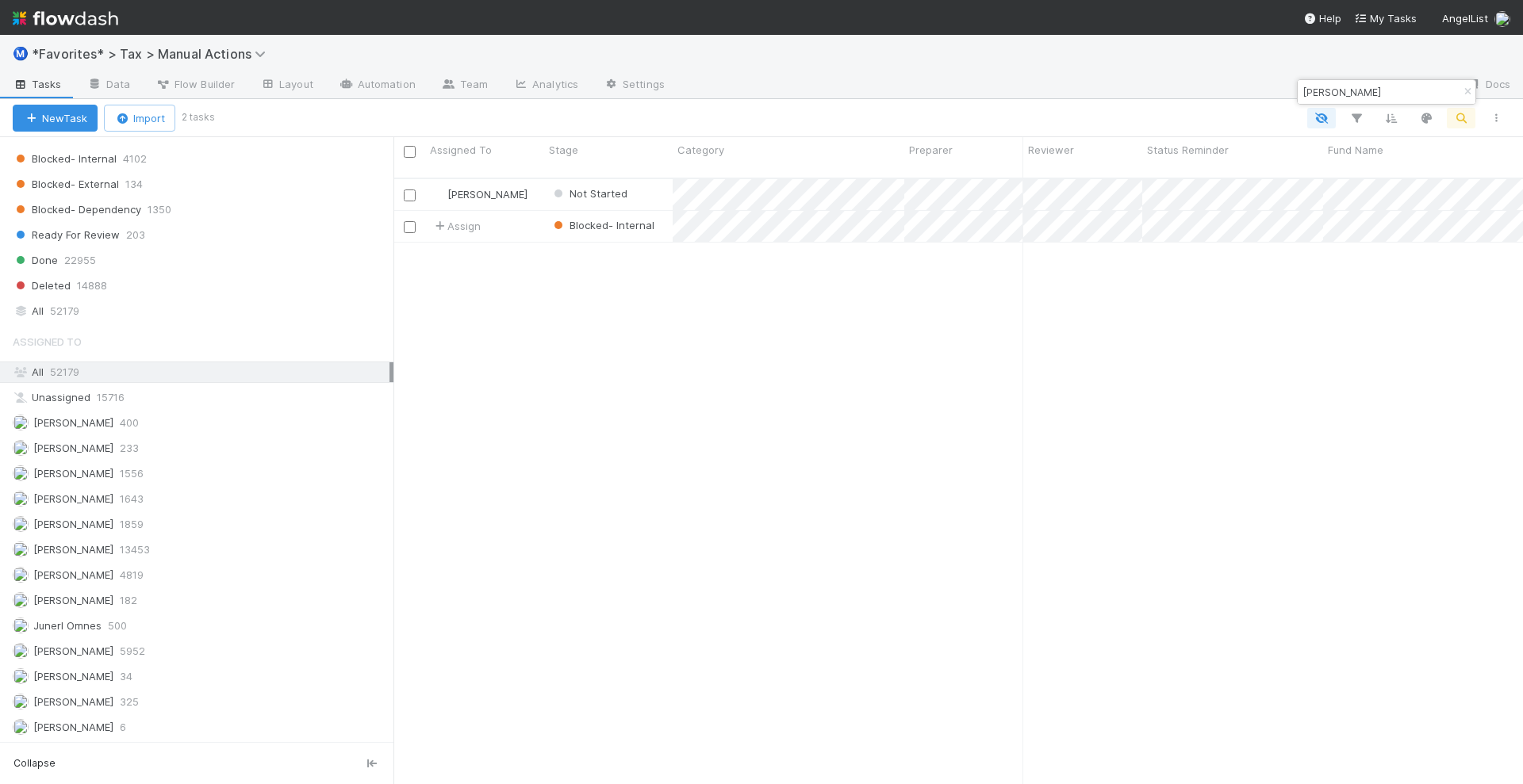
click at [1471, 445] on div "[PERSON_NAME] Not Started [DATE] 4:02:00 AM [DATE] 8:02:08 AM 0 0 0 1 0 Assign …" at bounding box center [957, 488] width 1129 height 618
click at [99, 12] on img at bounding box center [65, 18] width 105 height 27
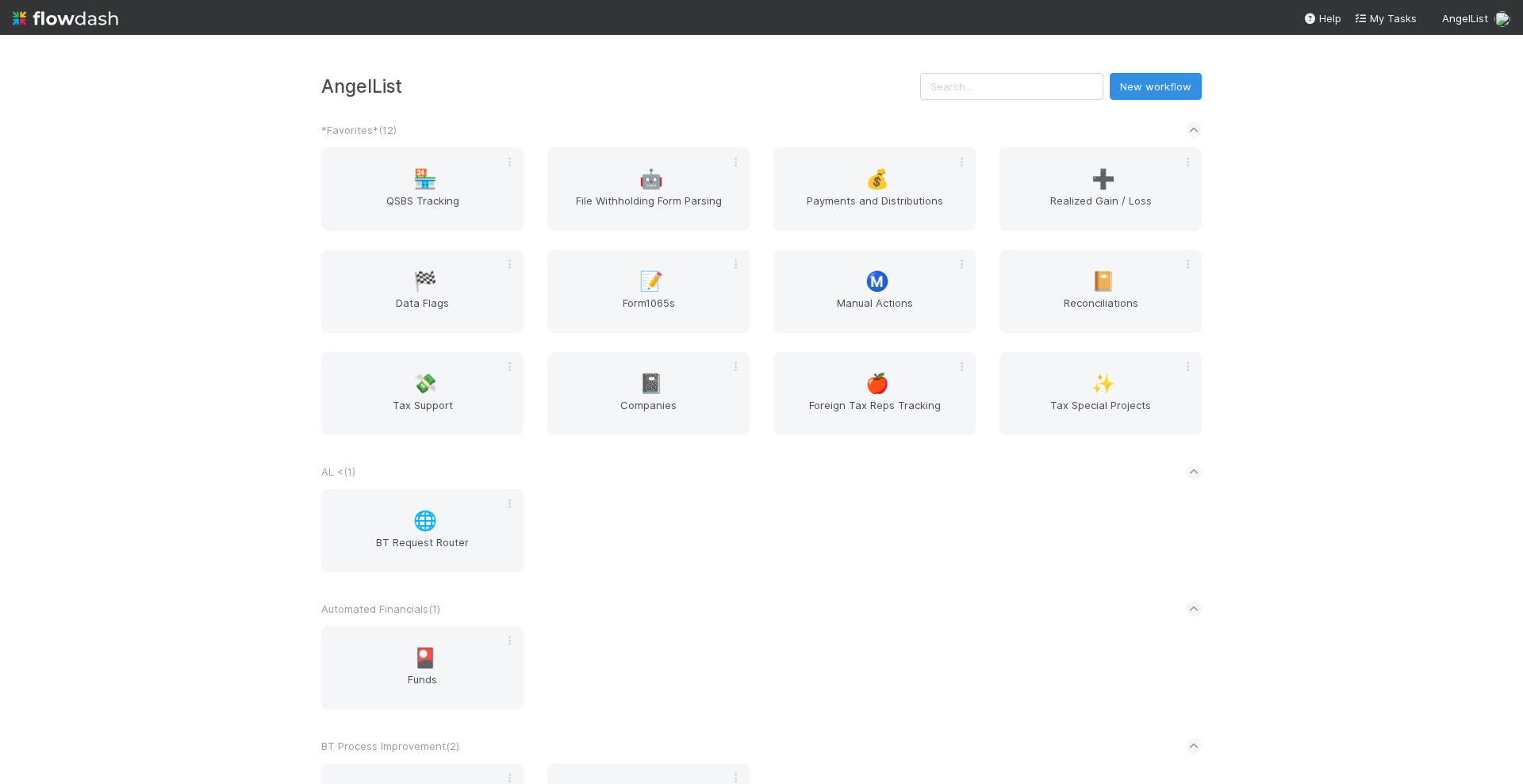
click at [1365, 276] on div "AngelList New workflow *Favorites* ( 12 ) 🏪 QSBS Tracking 🤖 File Withholding Fo…" at bounding box center [761, 409] width 1523 height 749
click at [681, 276] on div "📝 Form1065s" at bounding box center [648, 290] width 202 height 83
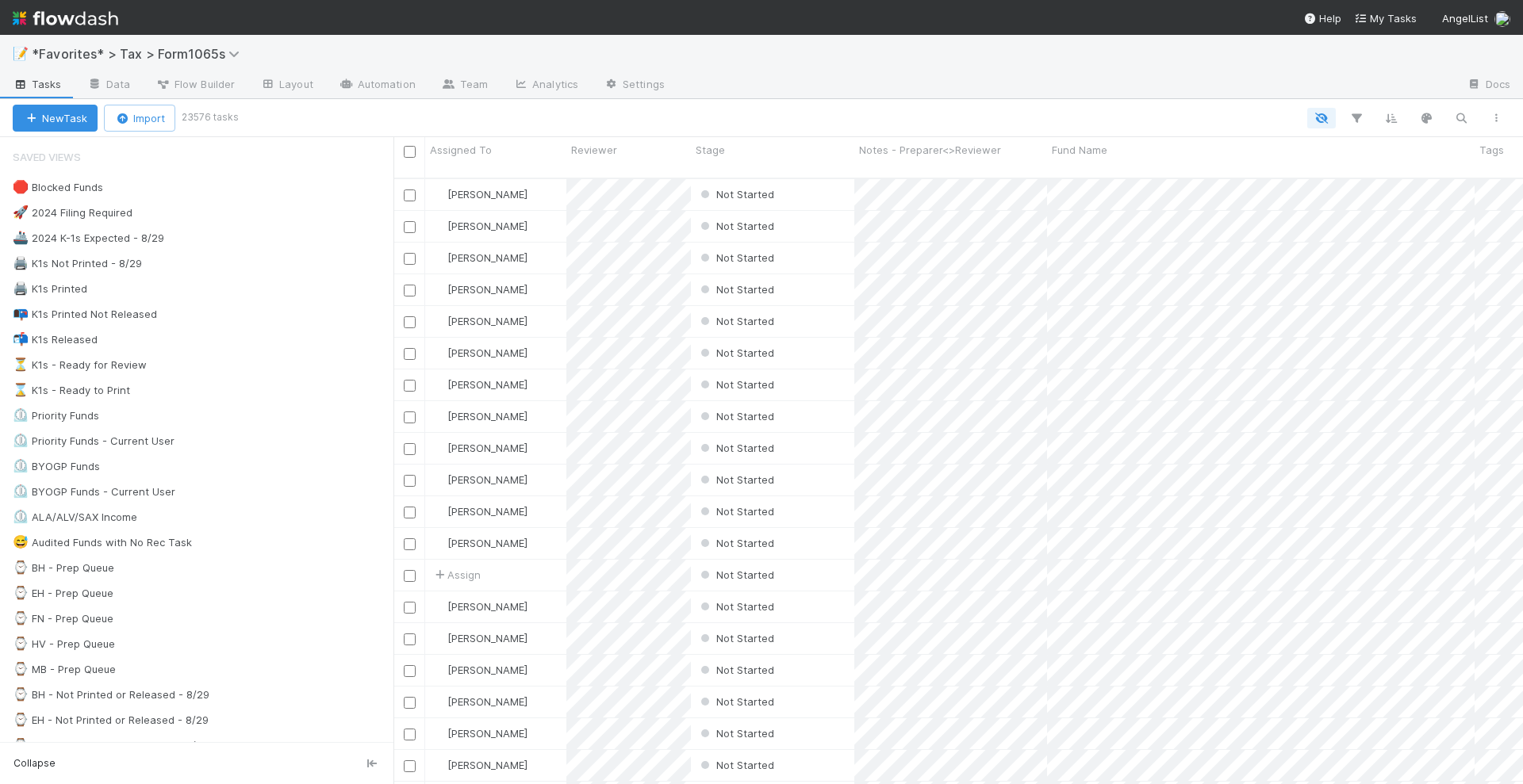
scroll to position [604, 1114]
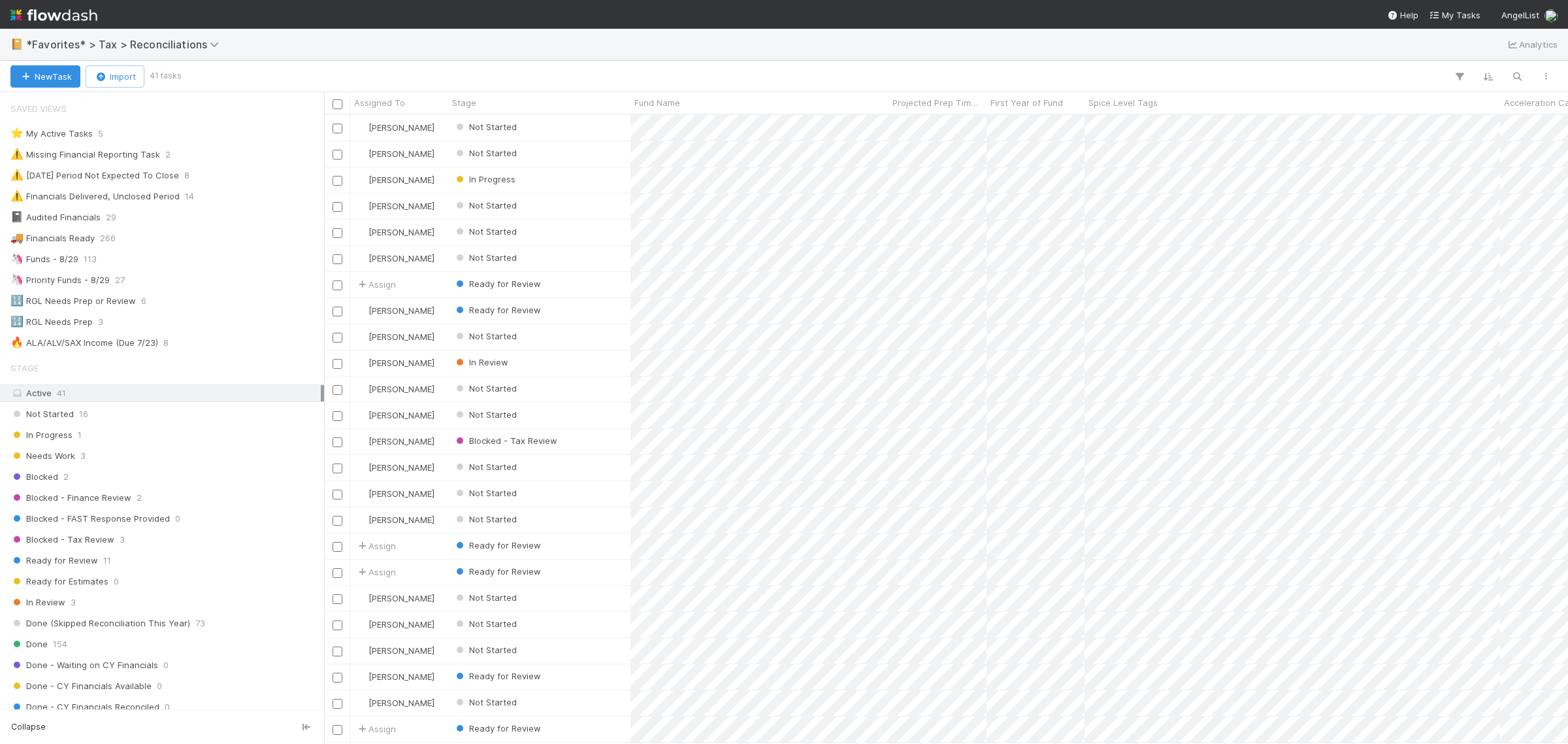
scroll to position [616, 1232]
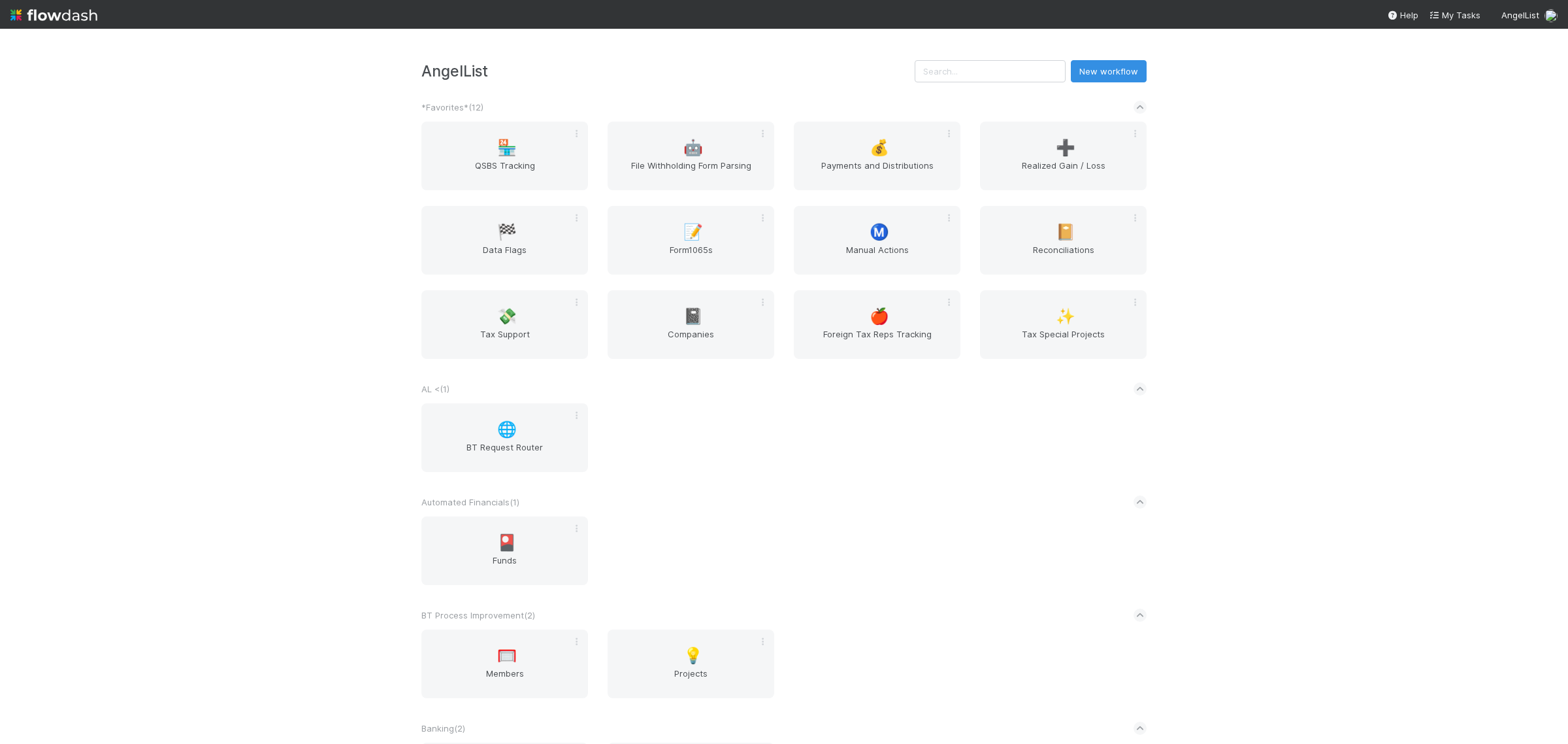
click at [1310, 340] on div "AngelList New workflow *Favorites* ( 12 ) 🏪 QSBS Tracking 🤖 File Withholding Fo…" at bounding box center [784, 386] width 1568 height 715
click at [681, 253] on span "Form1065s" at bounding box center [691, 256] width 156 height 26
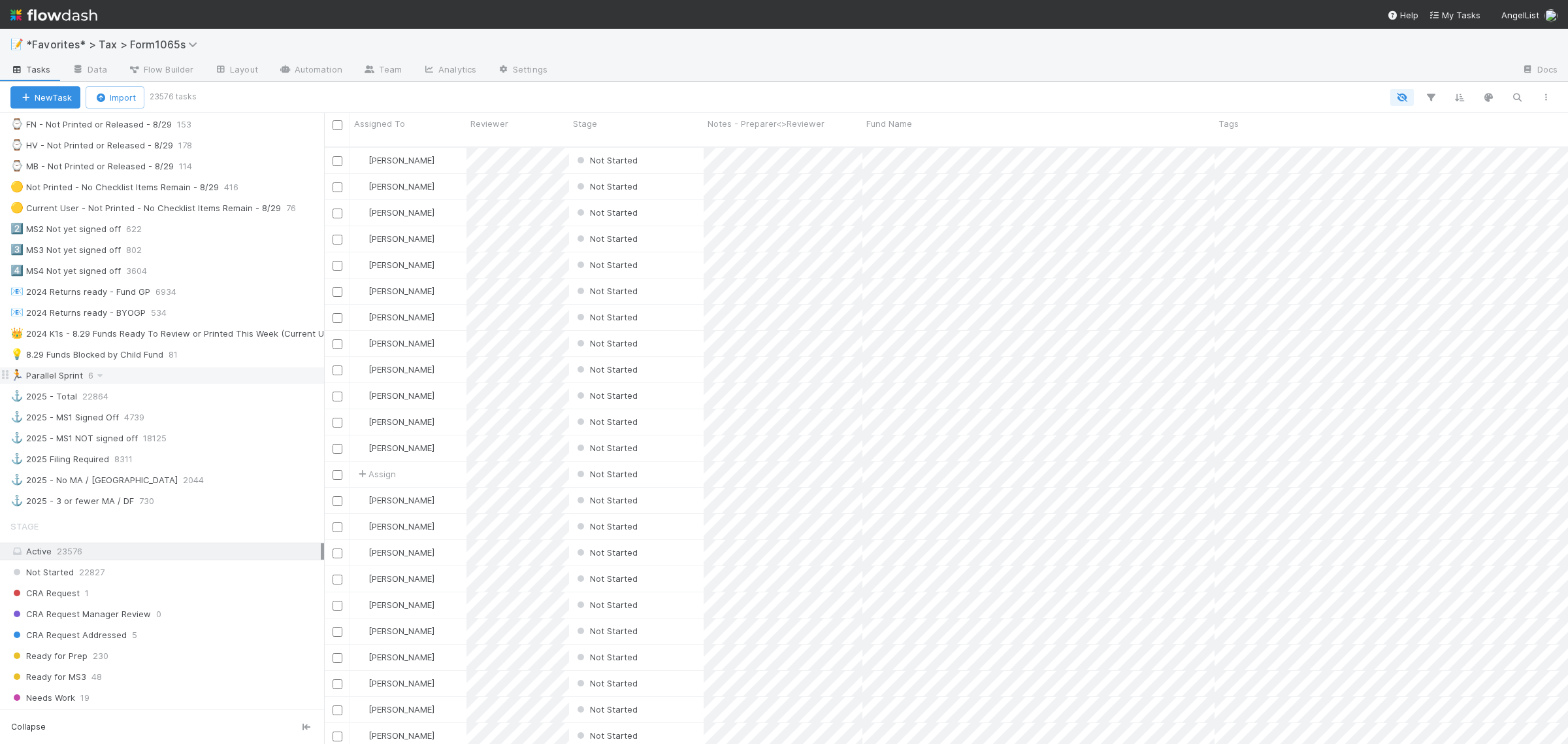
scroll to position [408, 0]
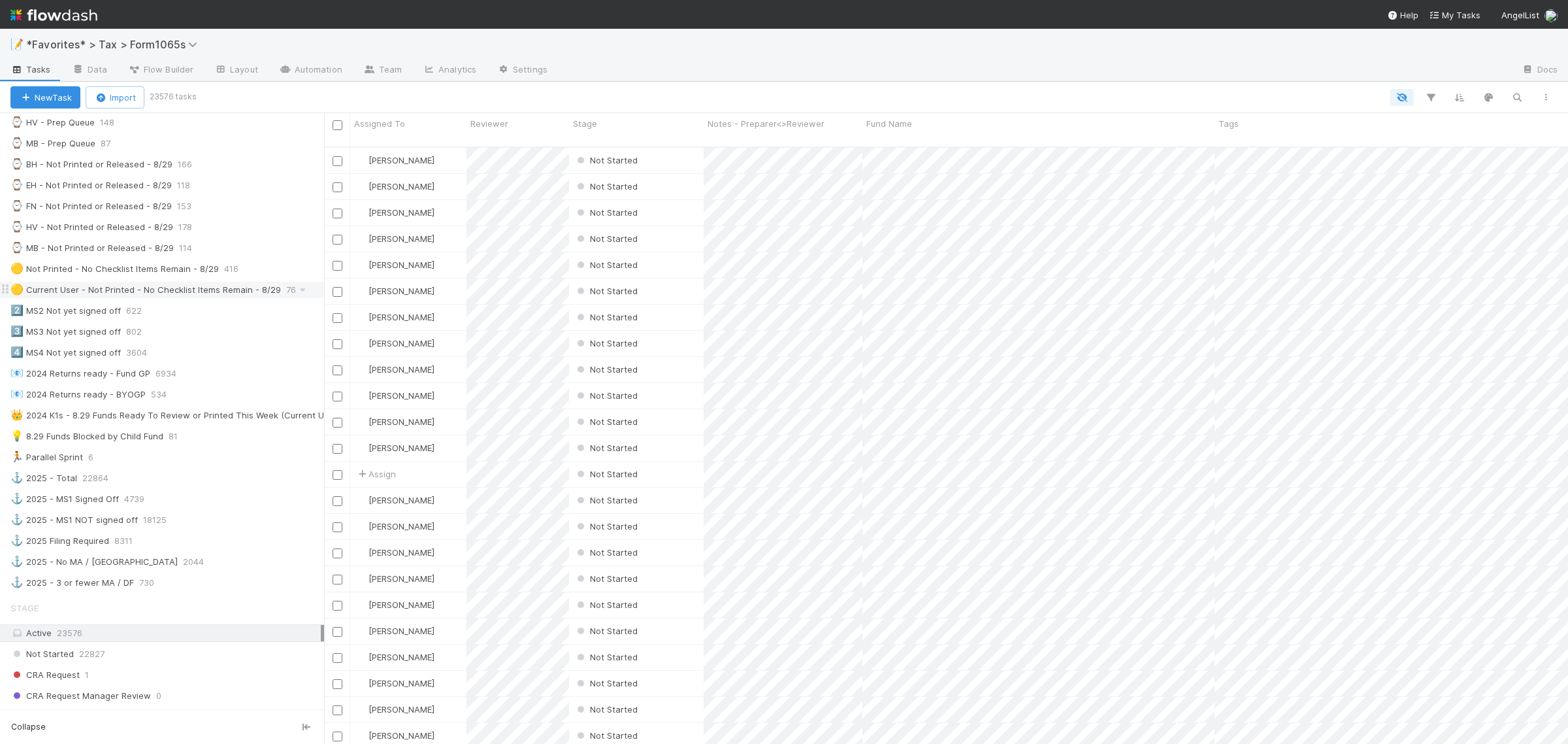
click at [214, 296] on div "🟡 Current User - Not Printed - No Checklist Items Remain - 8/29" at bounding box center [145, 290] width 270 height 16
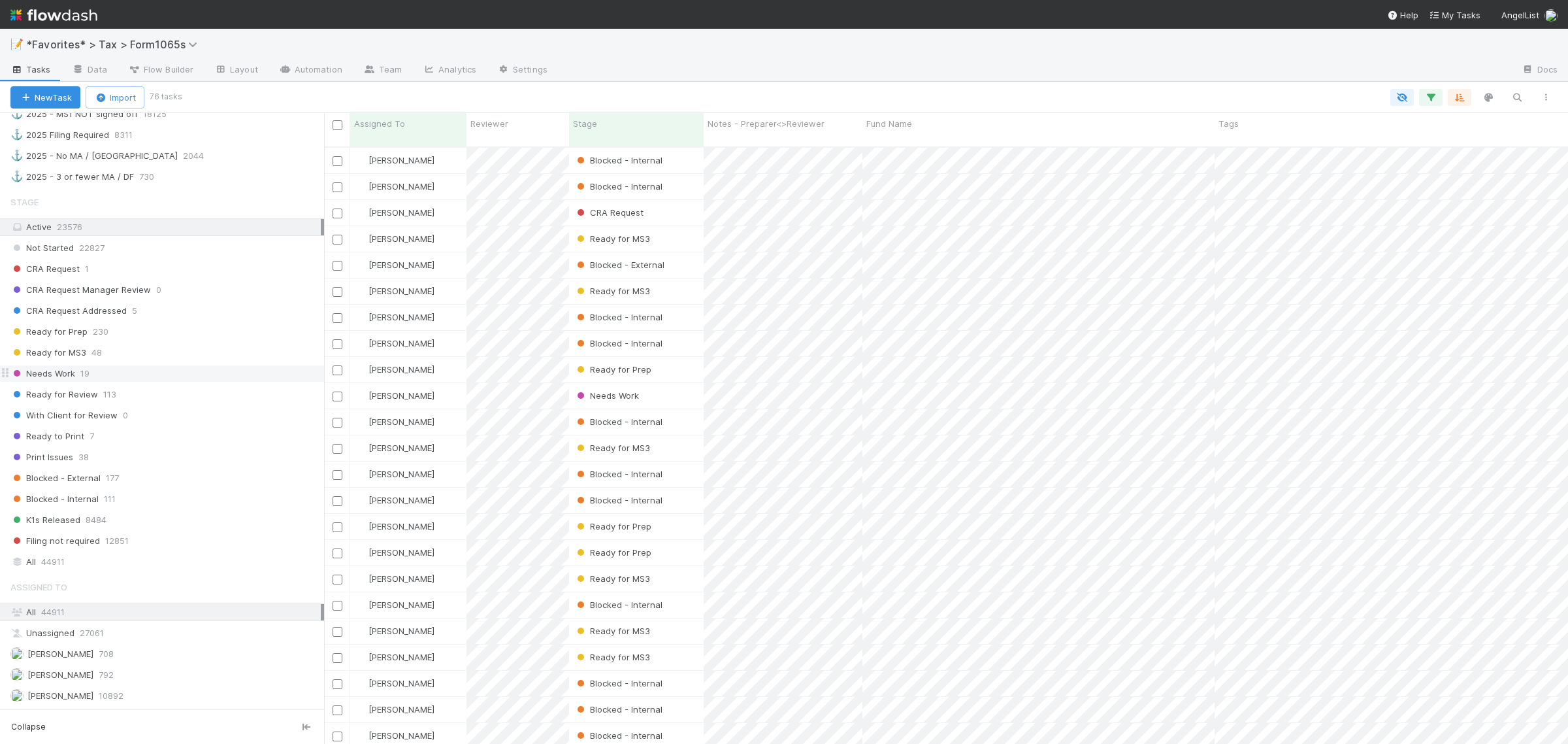
scroll to position [734, 0]
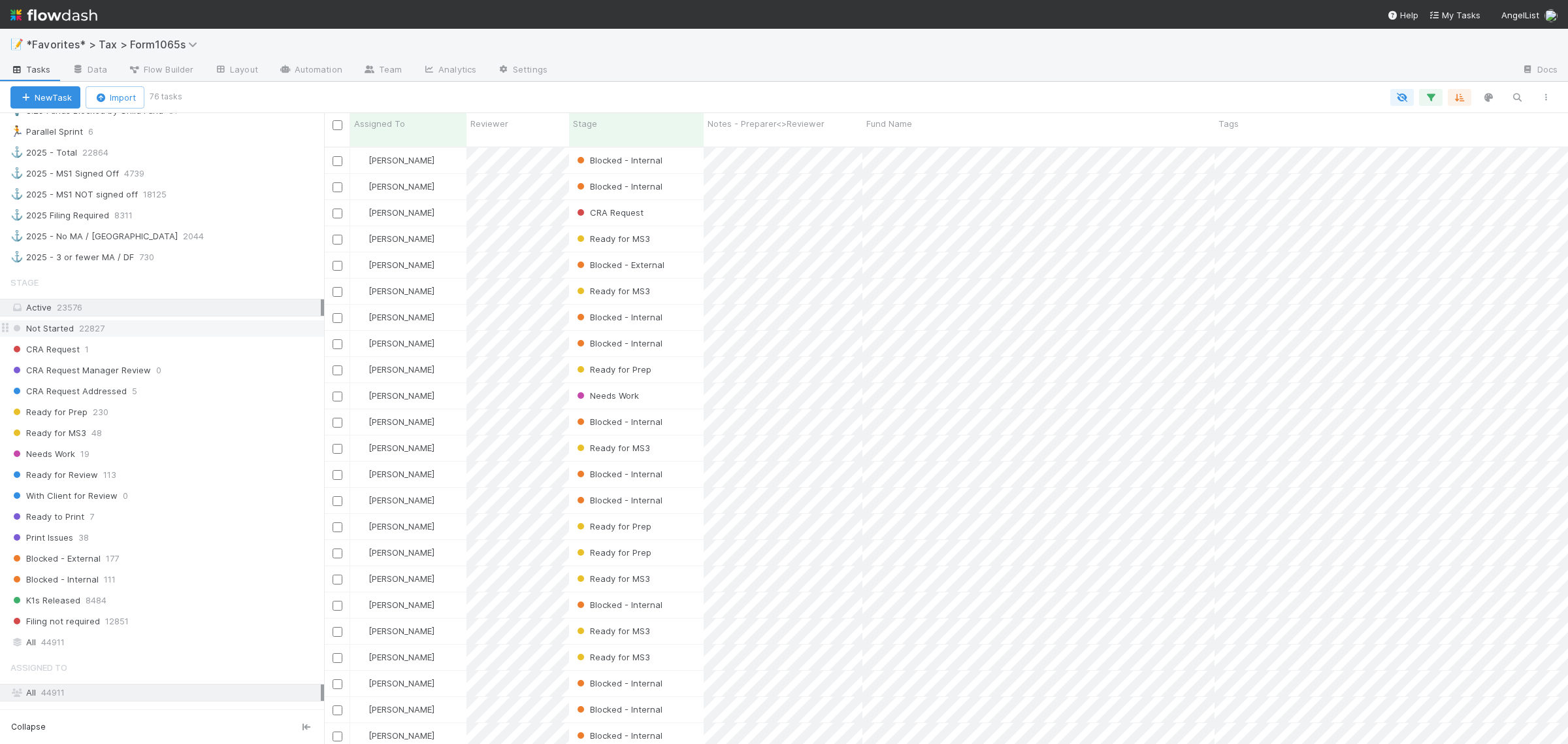
click at [184, 336] on div "Not Started 22827" at bounding box center [167, 328] width 313 height 16
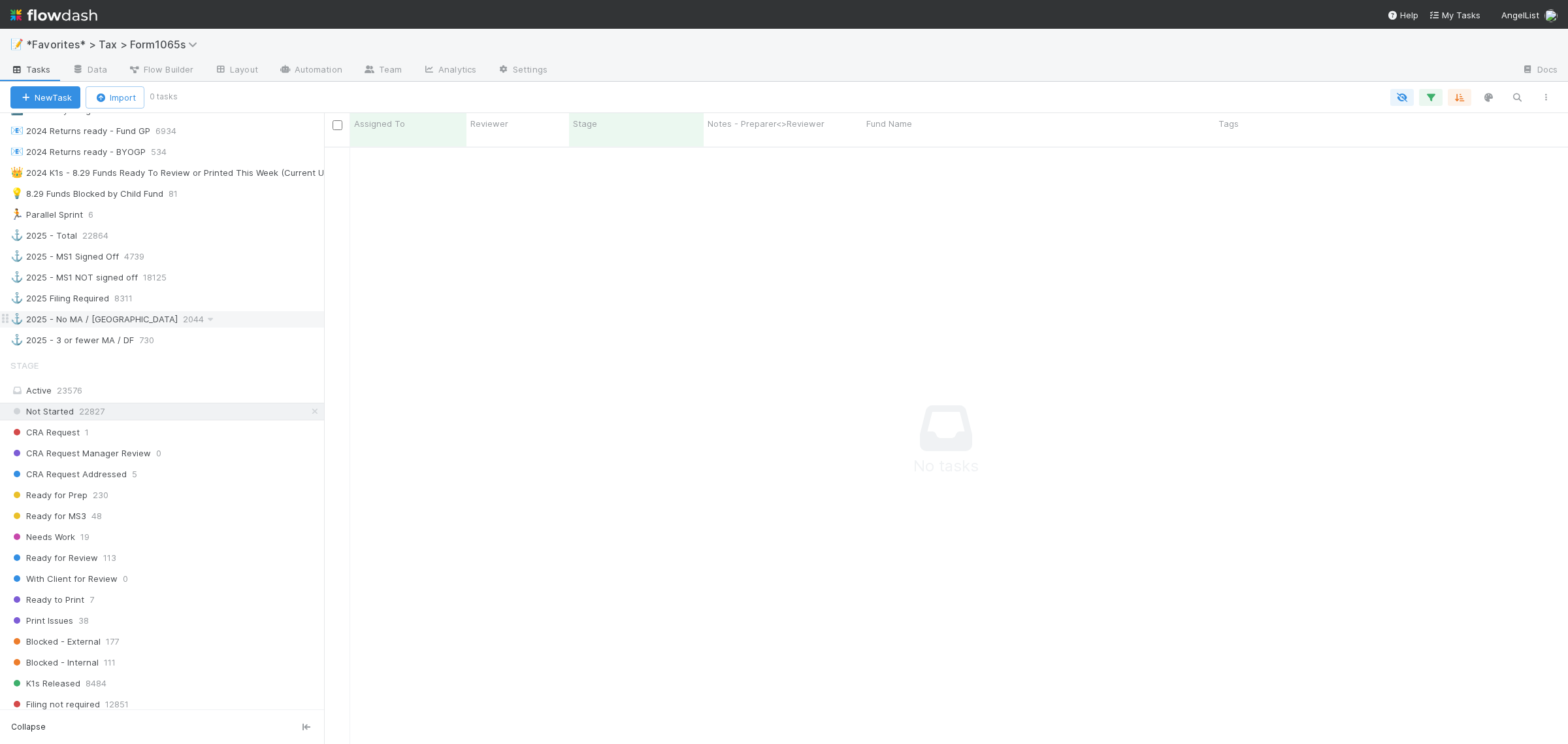
scroll to position [734, 0]
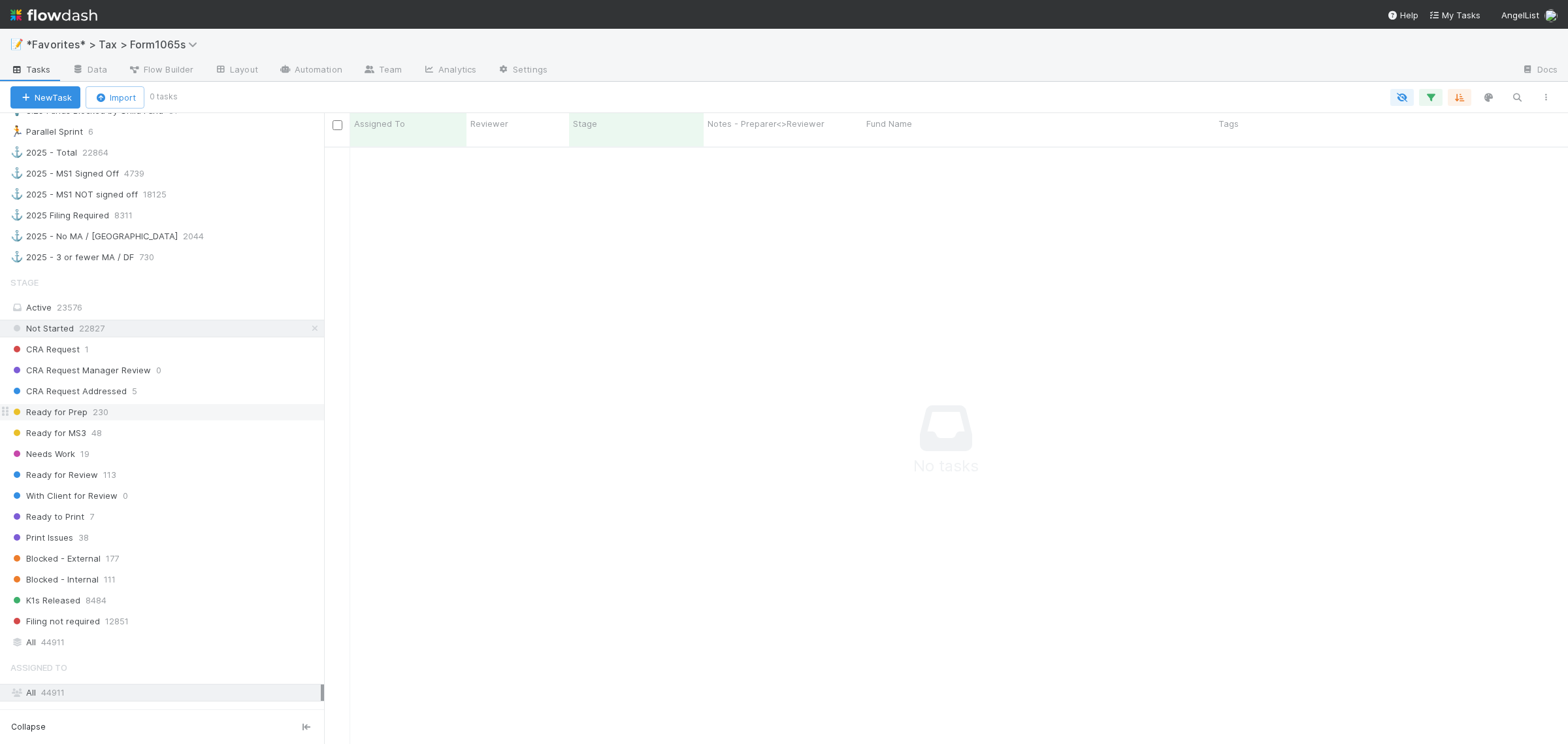
click at [128, 420] on div "Ready for Prep 230" at bounding box center [167, 412] width 313 height 16
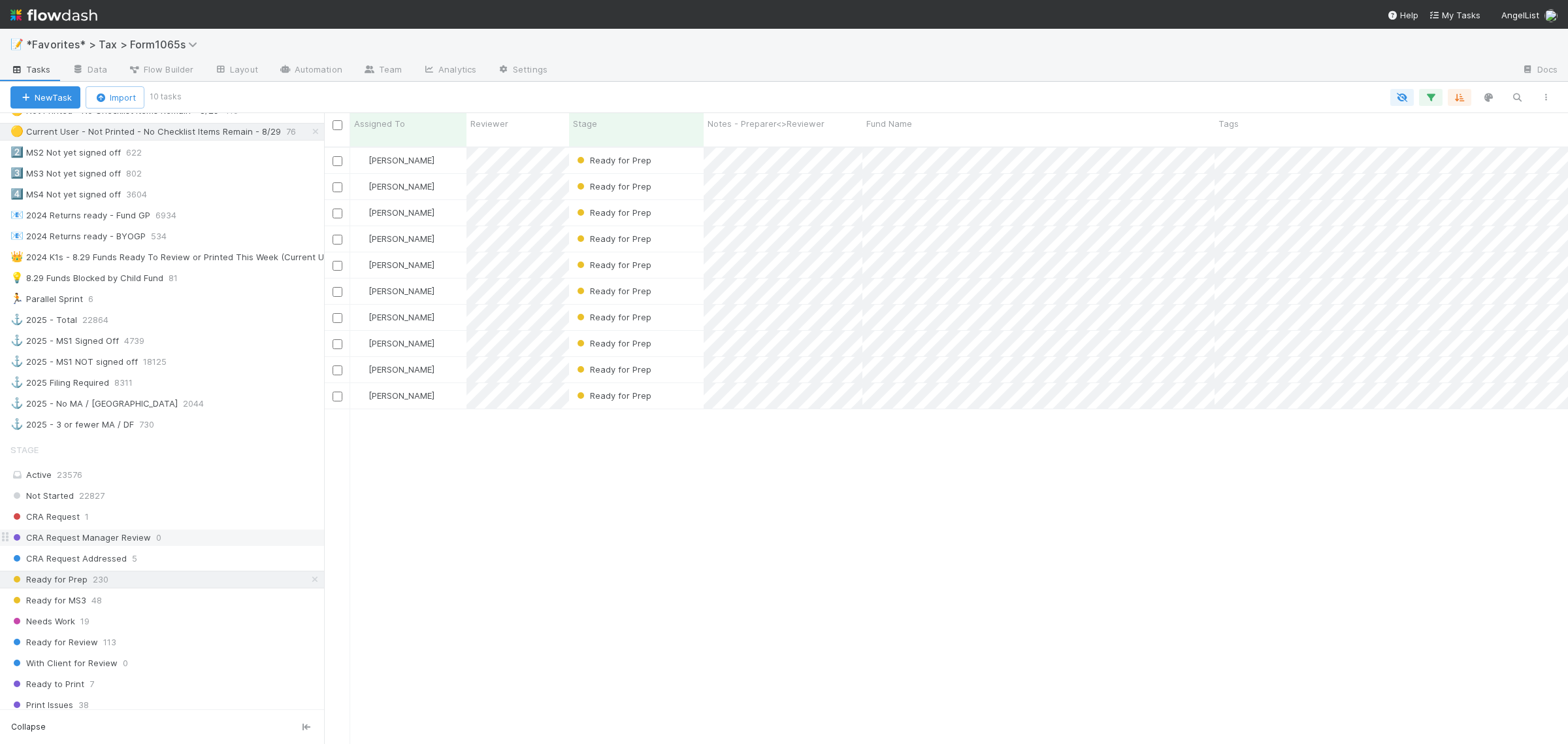
scroll to position [489, 0]
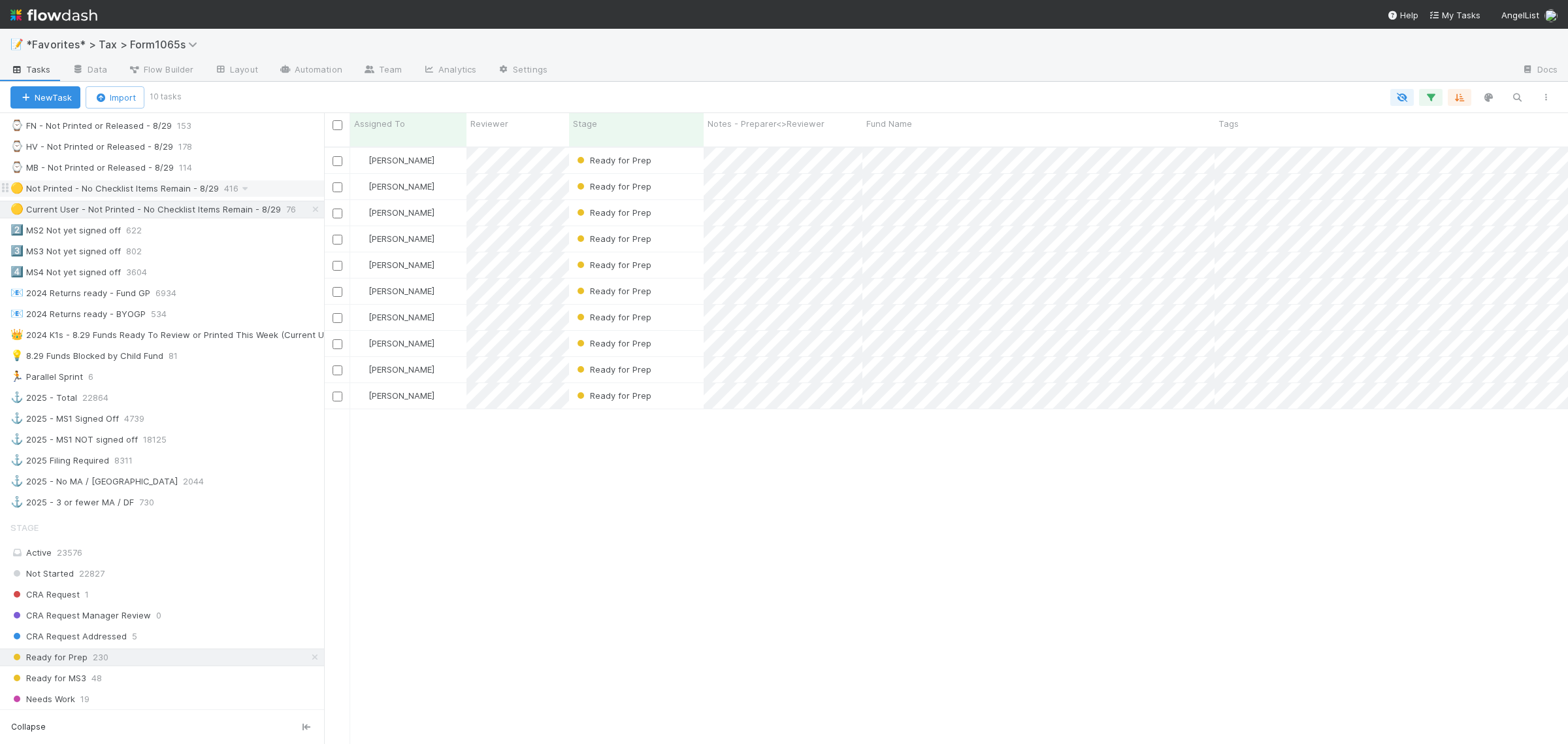
click at [178, 197] on div "🟡 Not Printed - No Checklist Items Remain - 8/29" at bounding box center [115, 189] width 208 height 16
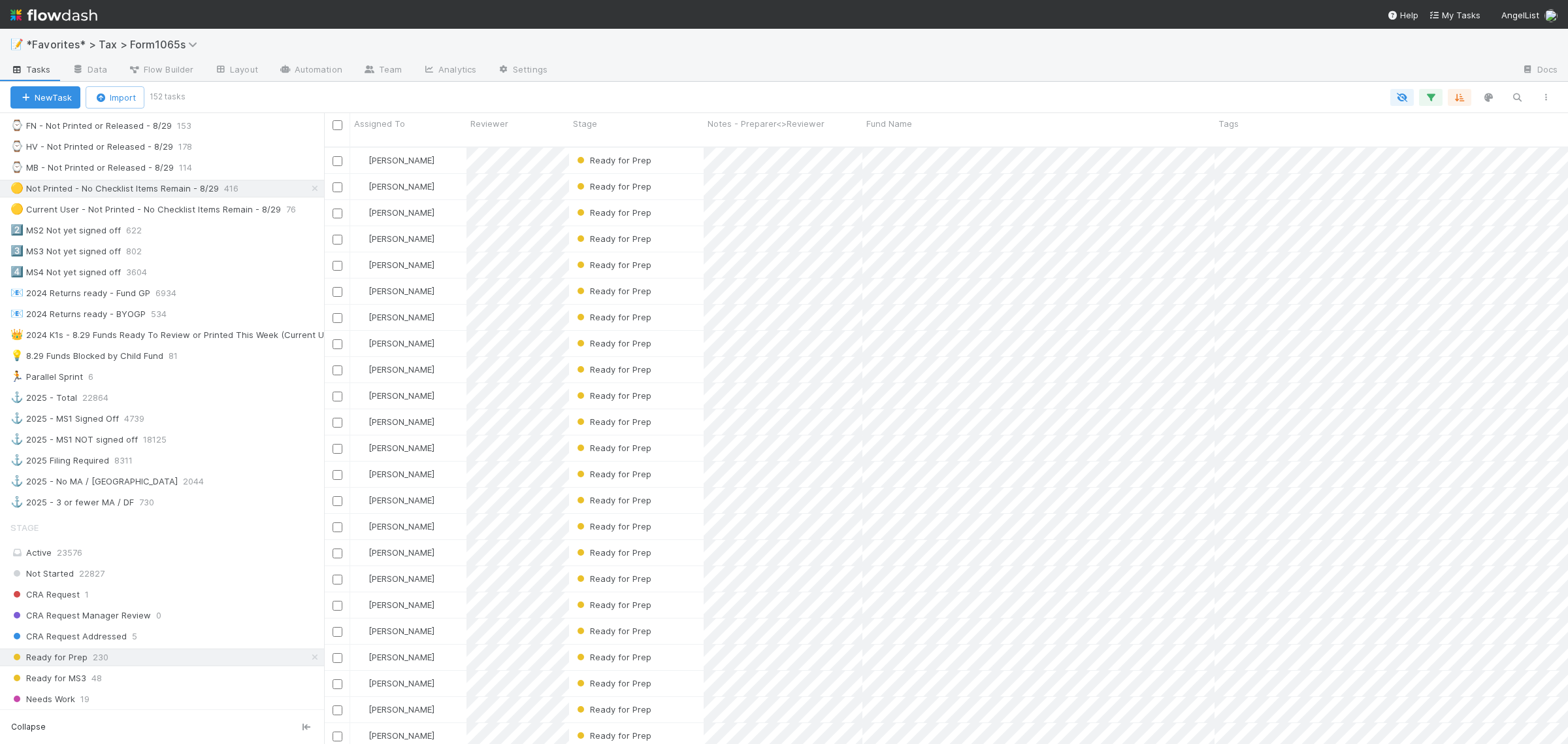
scroll to position [595, 1232]
click at [969, 105] on div at bounding box center [871, 97] width 1377 height 17
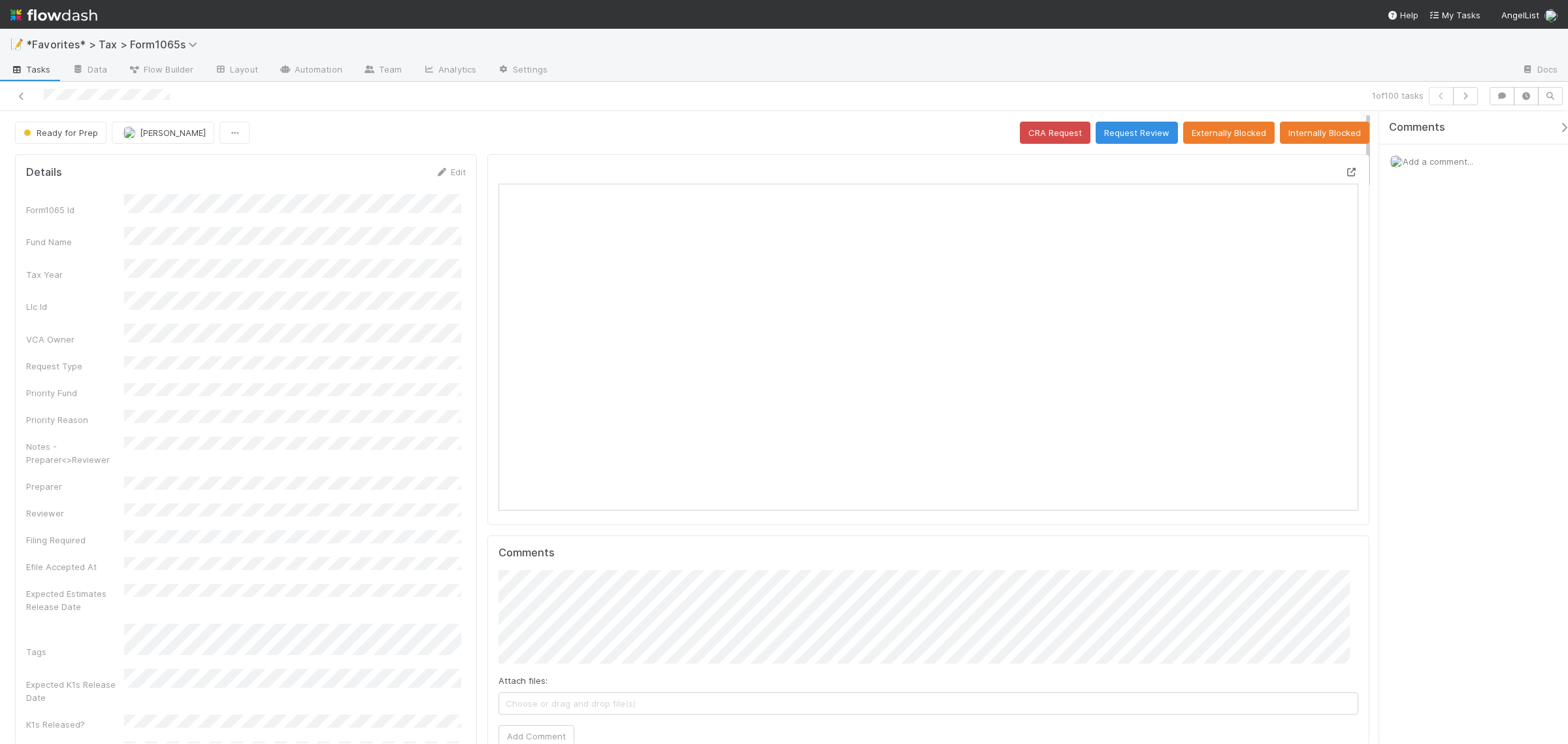
click at [1345, 172] on icon at bounding box center [1351, 173] width 13 height 9
click at [1467, 100] on button "button" at bounding box center [1465, 95] width 25 height 18
click at [1465, 95] on icon "button" at bounding box center [1465, 95] width 13 height 8
click at [1464, 97] on icon "button" at bounding box center [1465, 95] width 13 height 8
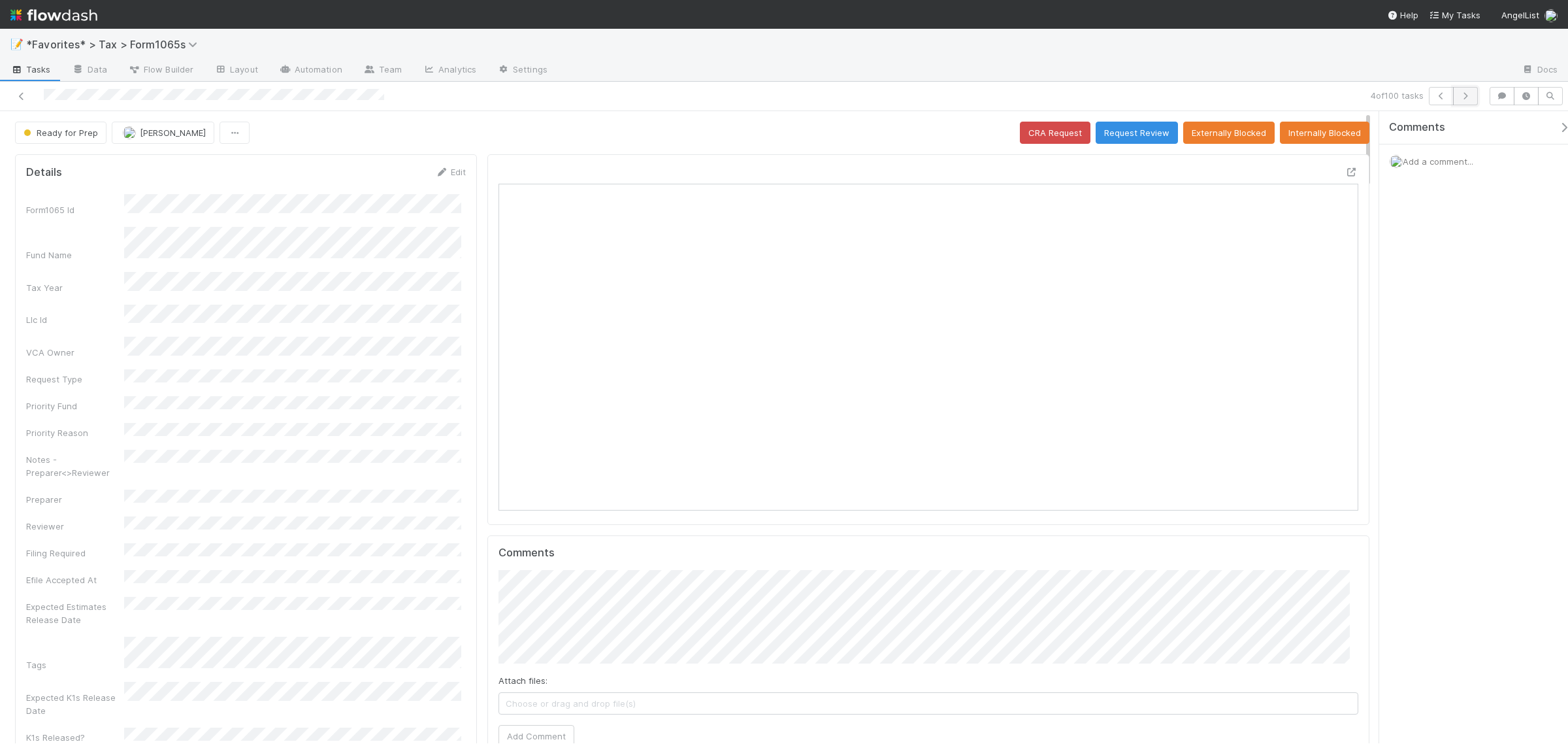
click at [1462, 103] on button "button" at bounding box center [1465, 95] width 25 height 18
click at [1458, 104] on button "button" at bounding box center [1465, 95] width 25 height 18
click at [1155, 138] on button "Request Review" at bounding box center [1136, 133] width 82 height 22
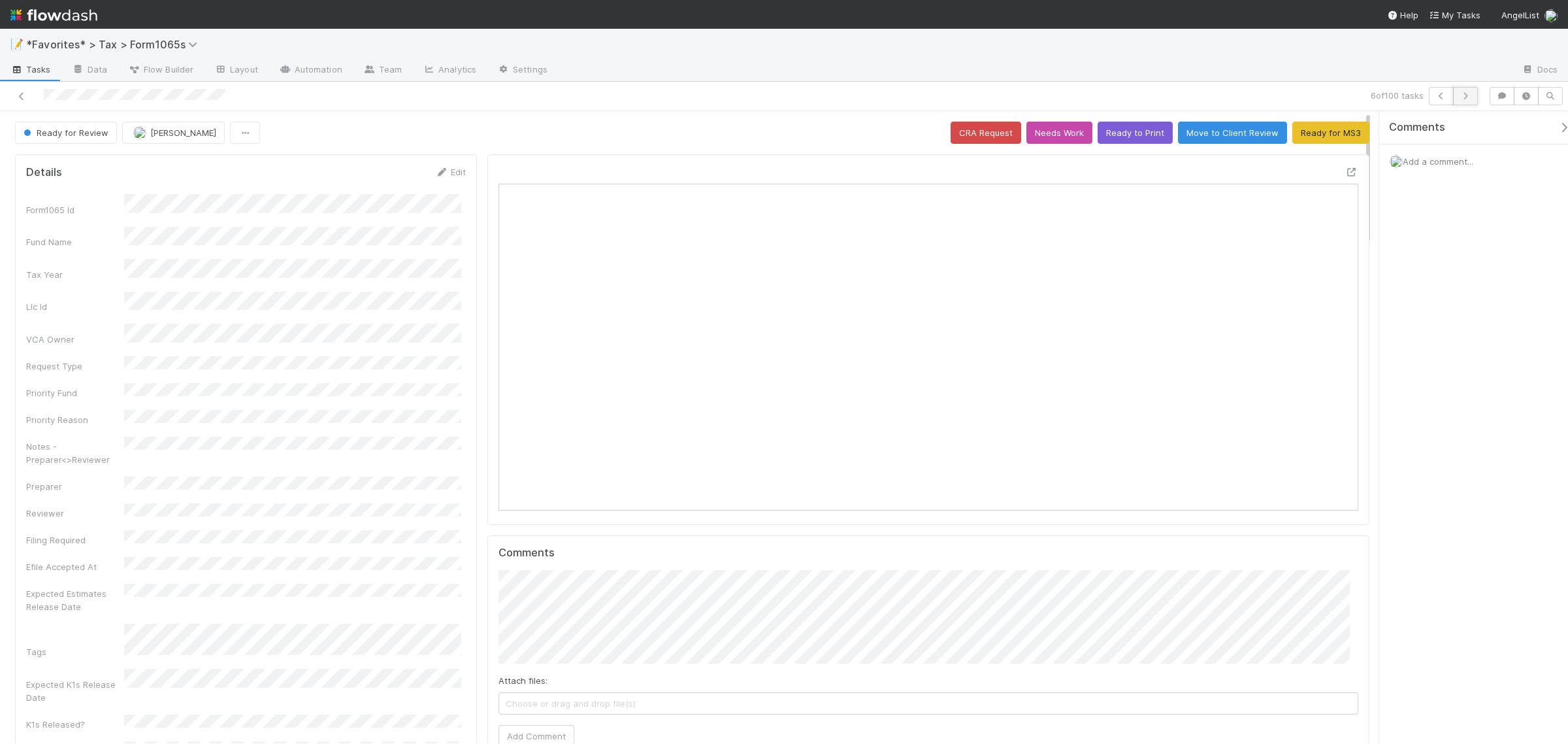
click at [1464, 97] on icon "button" at bounding box center [1465, 95] width 13 height 8
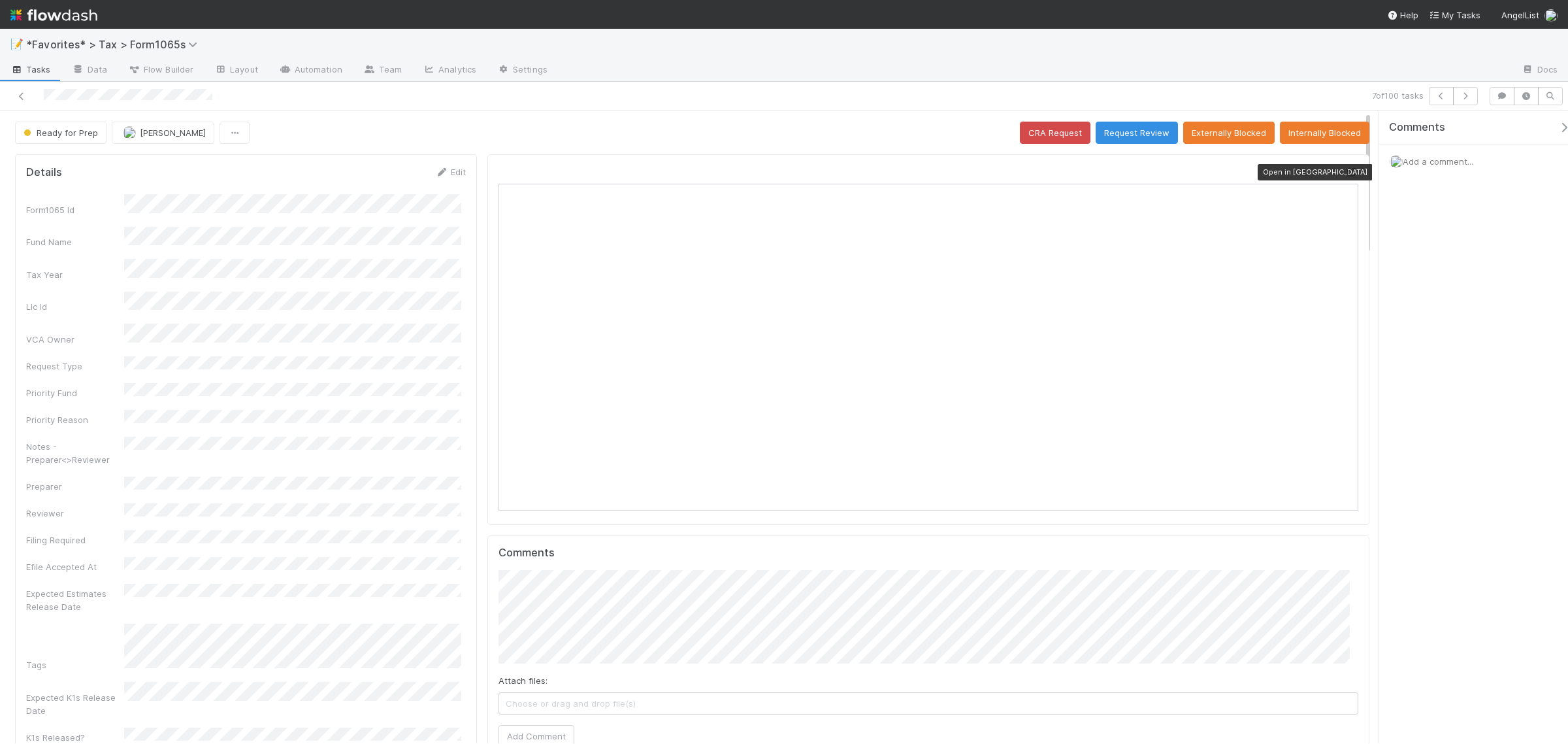
click at [1345, 175] on icon at bounding box center [1351, 173] width 13 height 9
click at [1442, 162] on span "Add a comment..." at bounding box center [1438, 162] width 70 height 10
click at [1429, 380] on button "Add Comment" at bounding box center [1437, 381] width 76 height 22
click at [1460, 92] on icon "button" at bounding box center [1465, 95] width 13 height 8
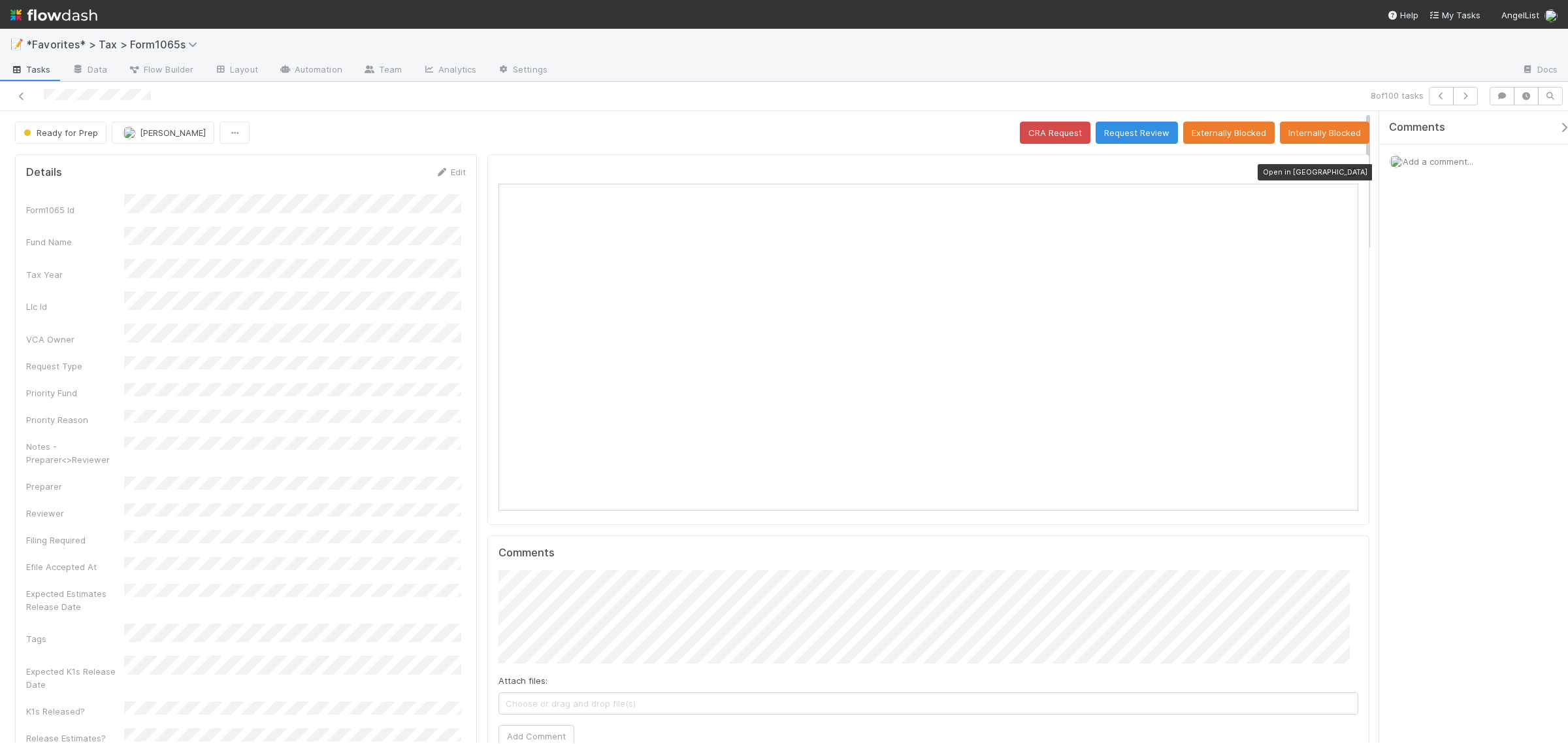
click at [1345, 171] on icon at bounding box center [1351, 173] width 13 height 9
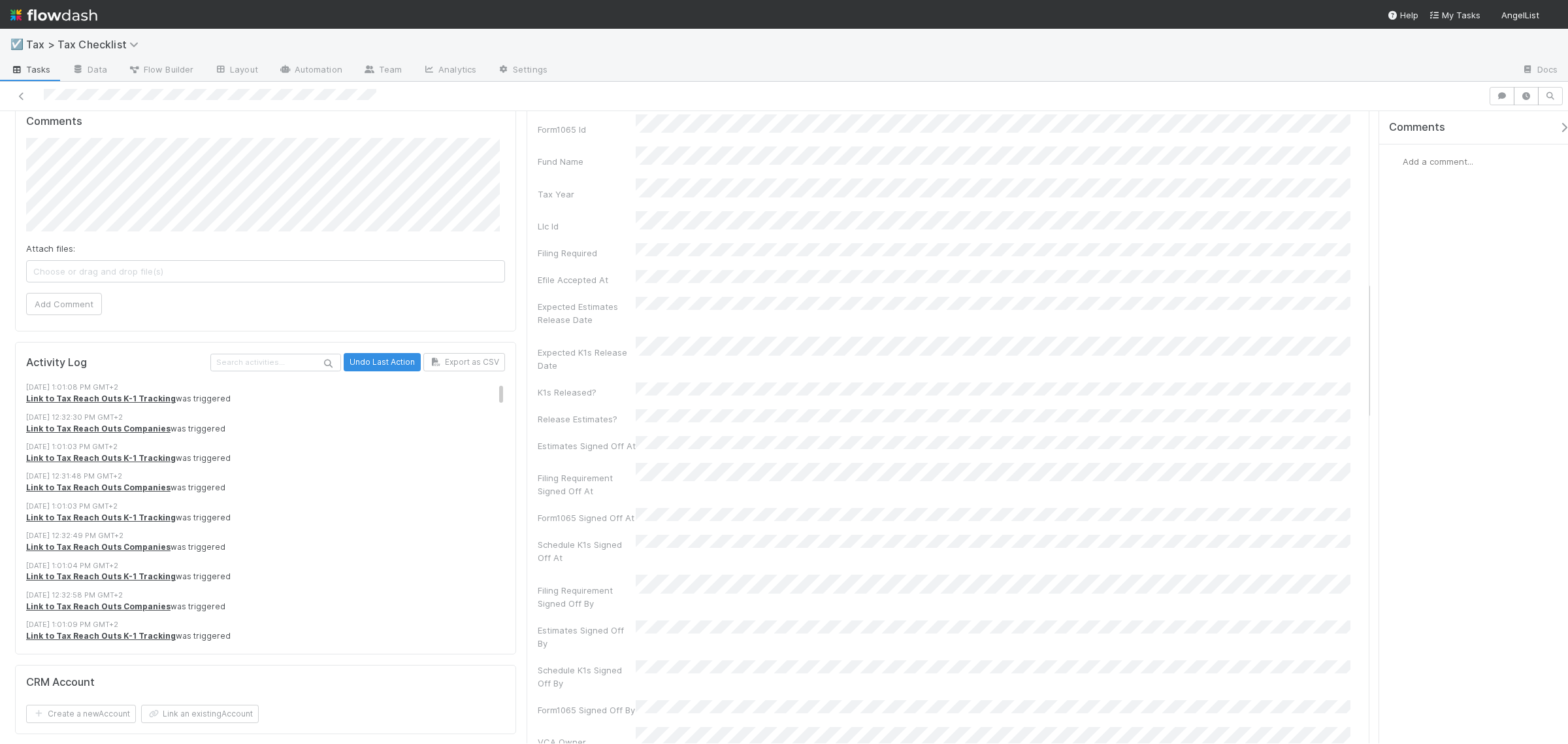
scroll to position [980, 0]
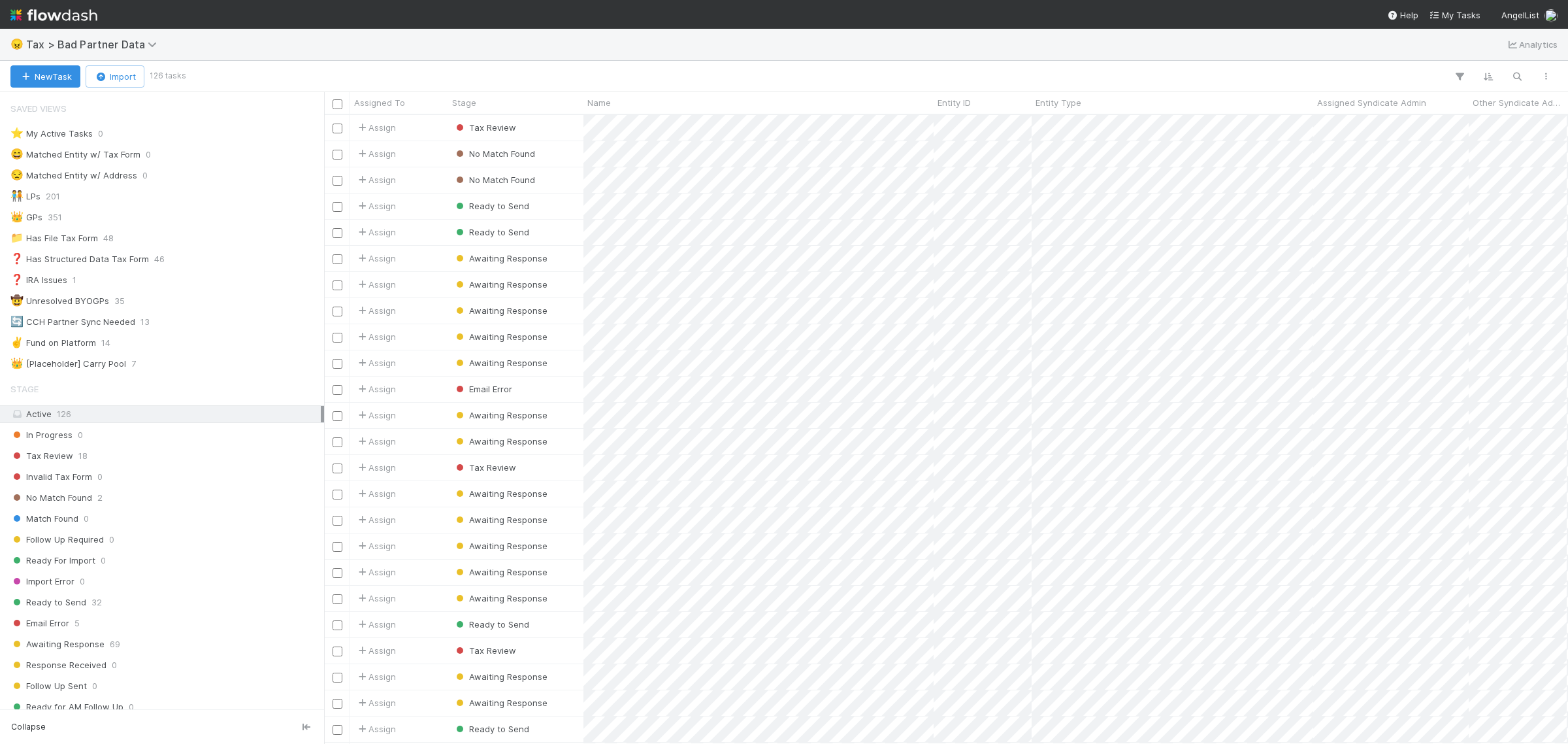
scroll to position [616, 1232]
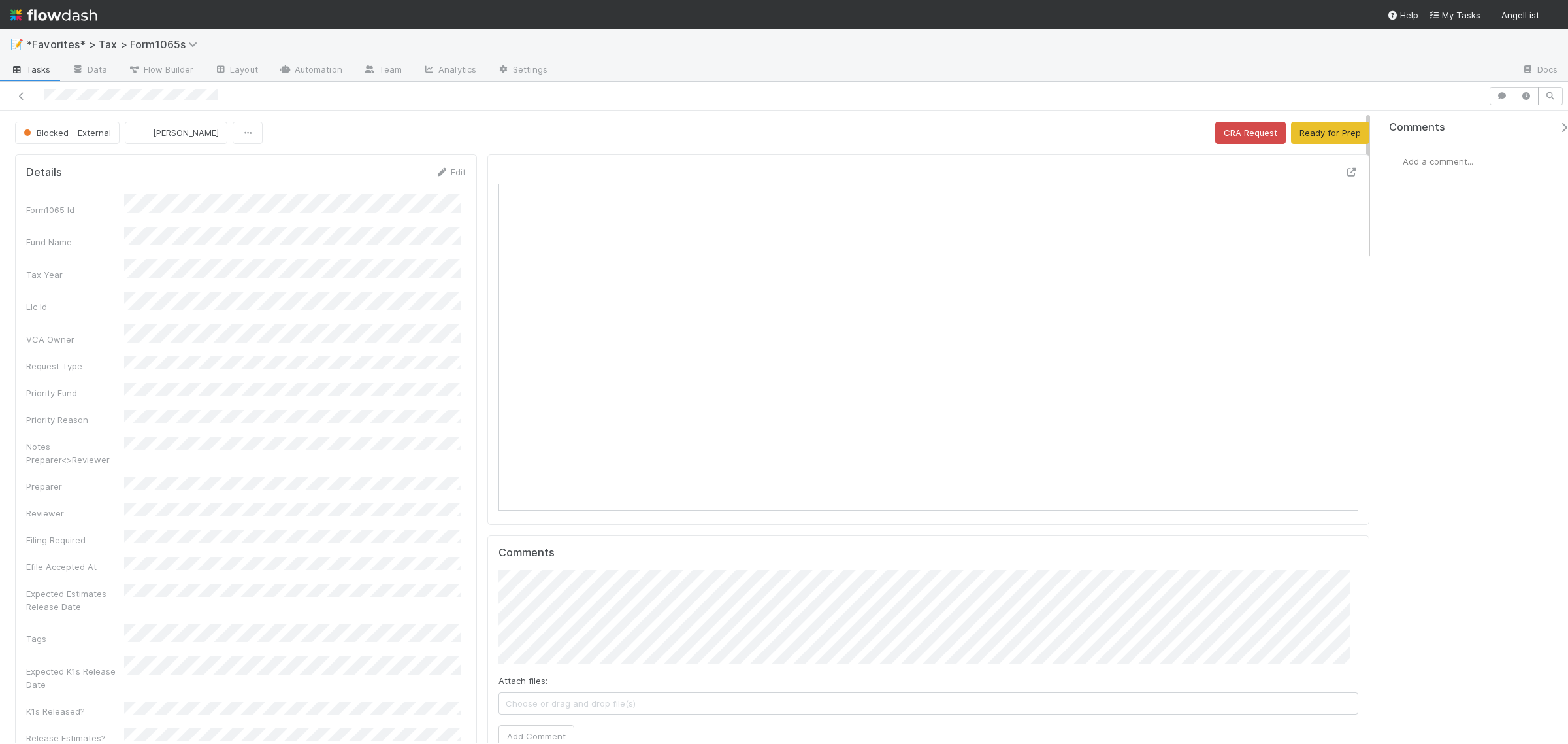
scroll to position [253, 838]
click at [1345, 176] on icon at bounding box center [1351, 173] width 13 height 9
click at [1311, 134] on button "Ready for Prep" at bounding box center [1330, 133] width 79 height 22
click at [1144, 137] on button "Request Review" at bounding box center [1136, 133] width 82 height 22
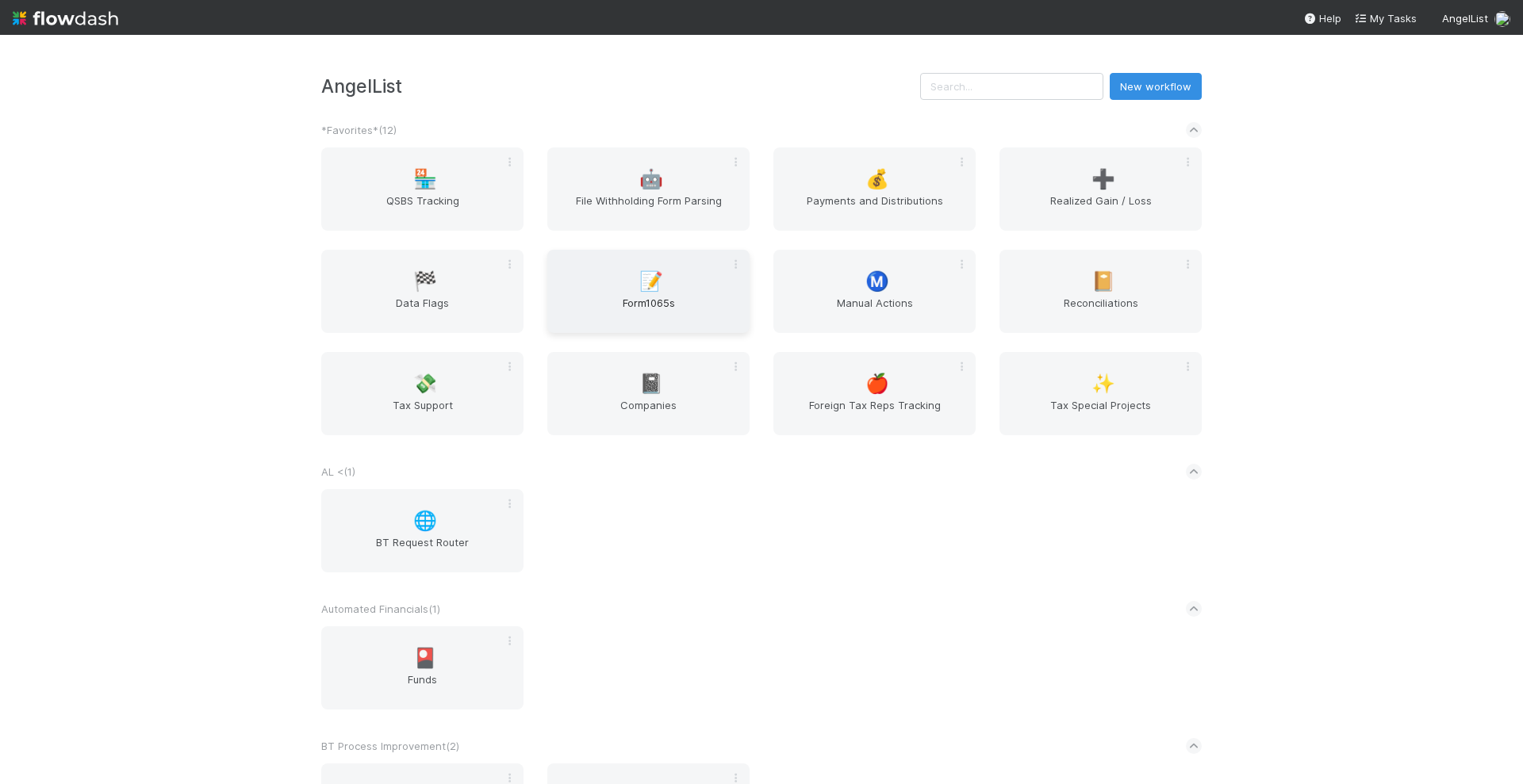
click at [645, 291] on span "📝" at bounding box center [651, 281] width 24 height 20
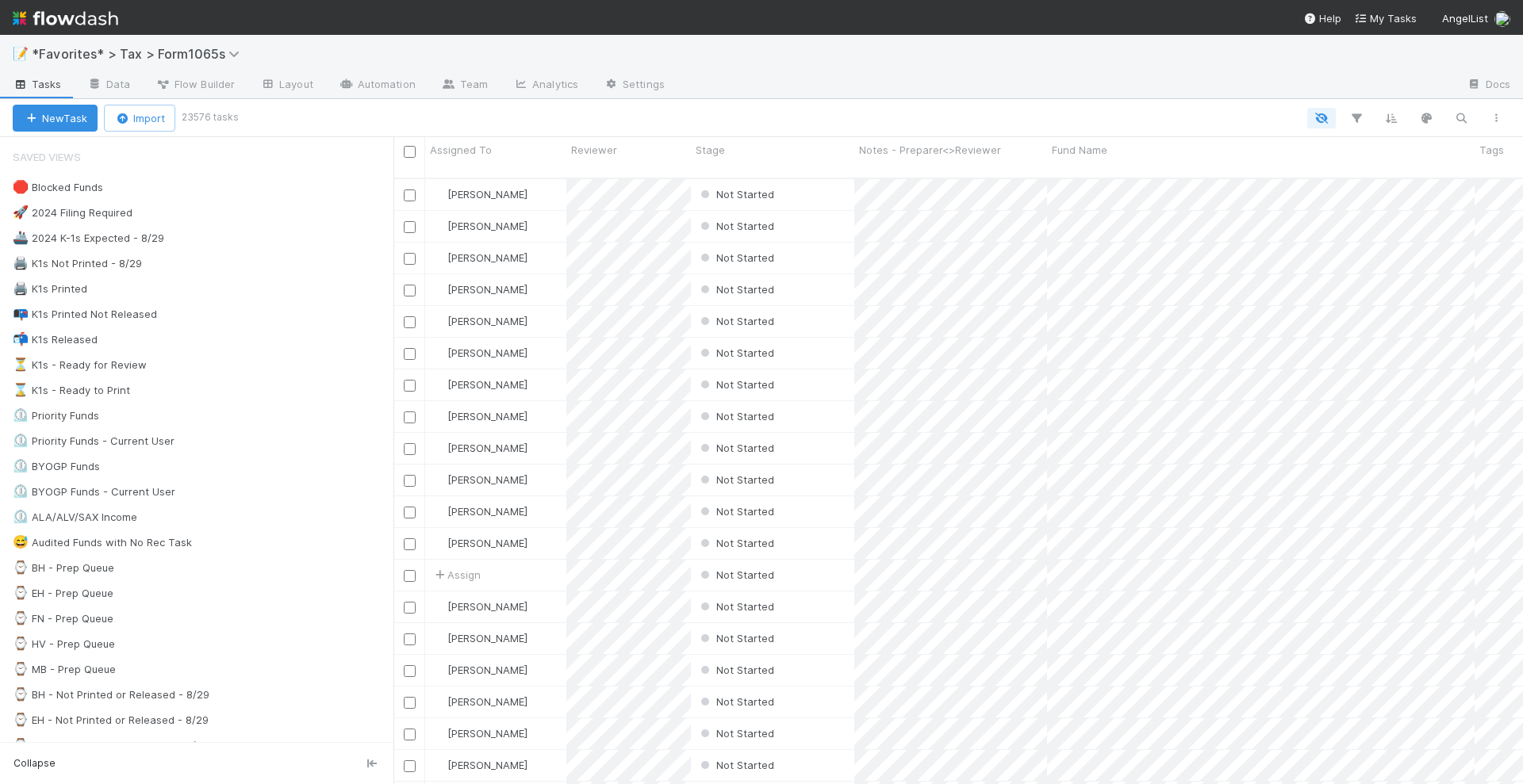
scroll to position [604, 1114]
click at [209, 91] on span "Flow Builder" at bounding box center [194, 84] width 79 height 16
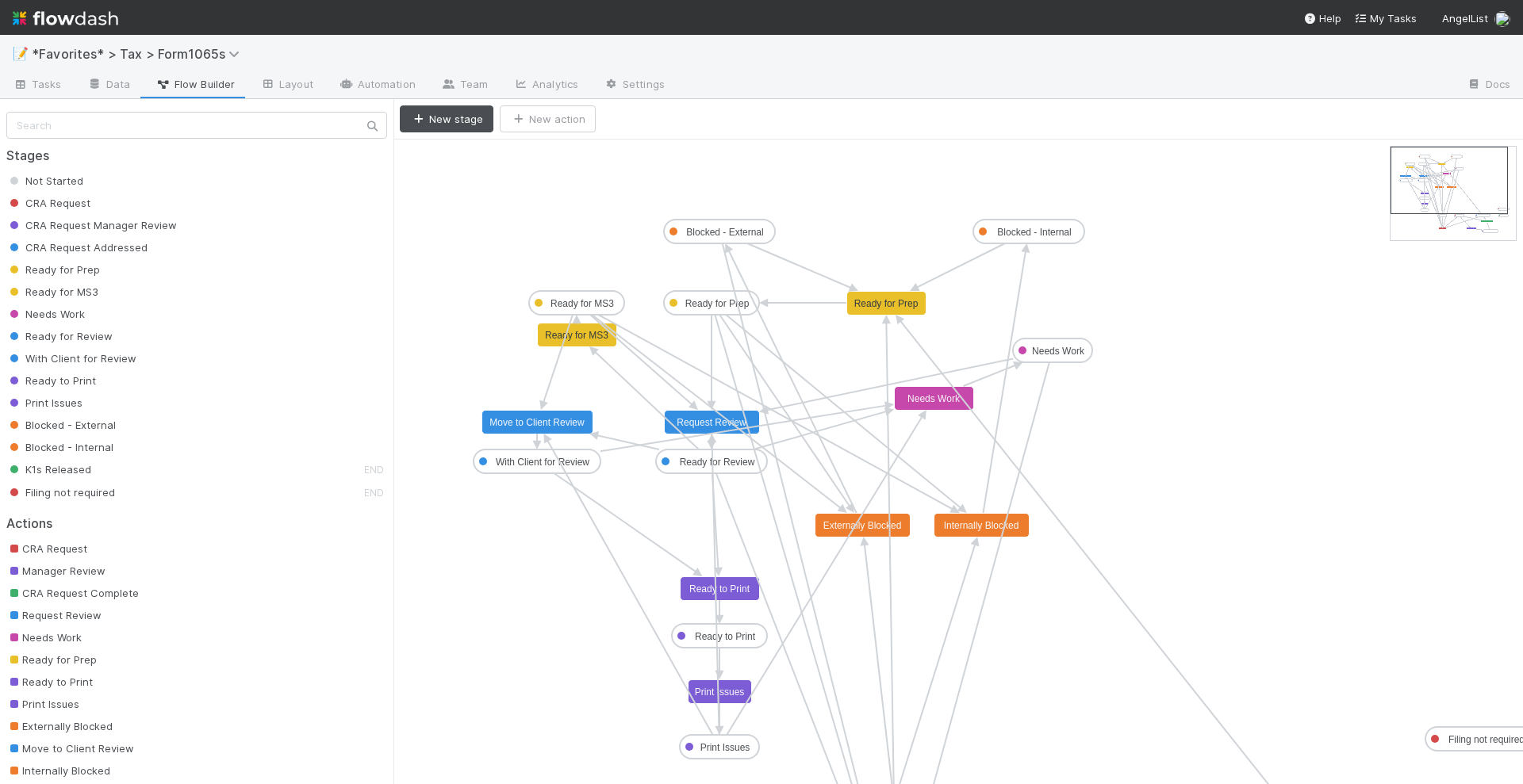
click at [1044, 116] on div "New stage New action" at bounding box center [955, 118] width 1110 height 27
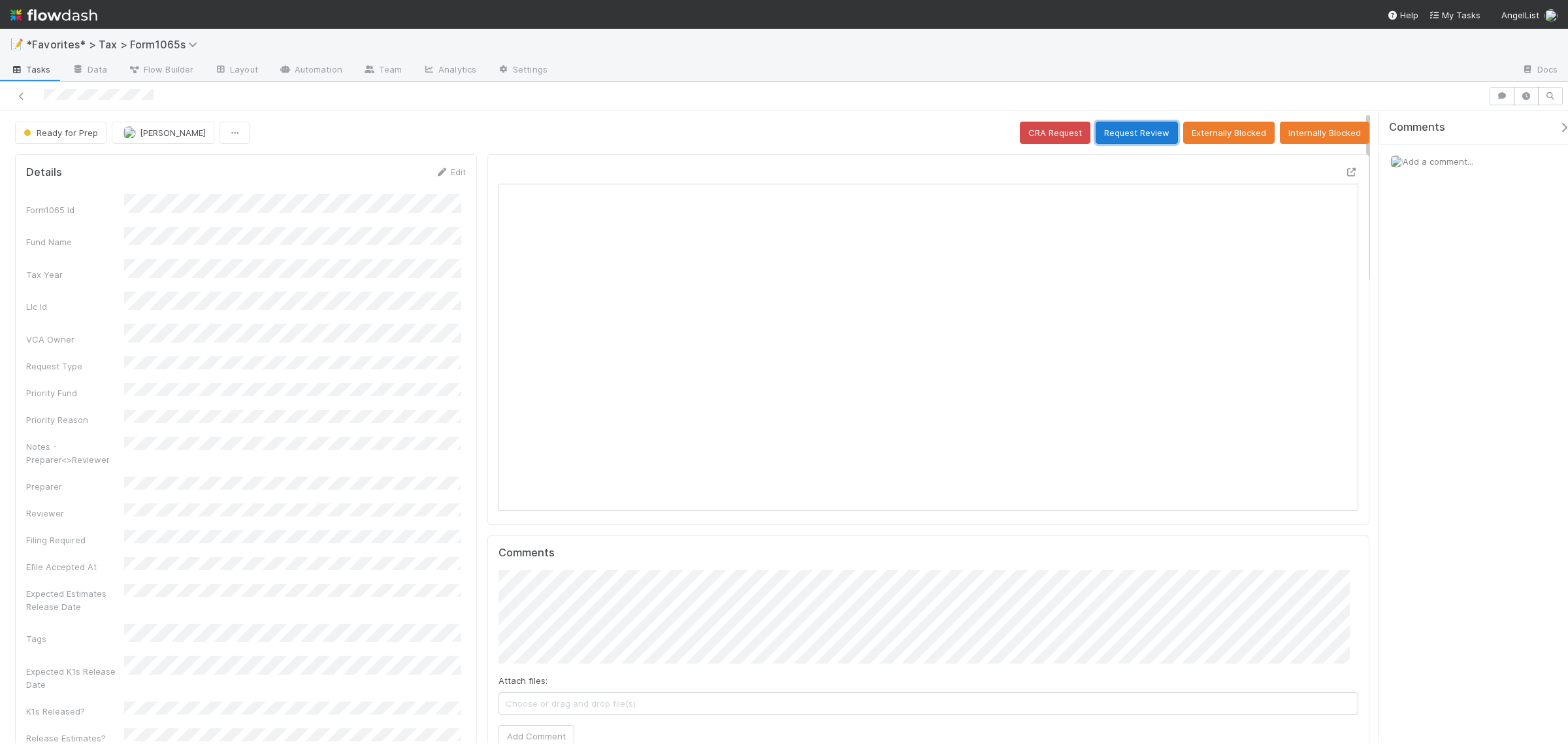
click at [1108, 137] on button "Request Review" at bounding box center [1136, 133] width 82 height 22
click at [1137, 144] on button "Request Review" at bounding box center [1136, 133] width 82 height 22
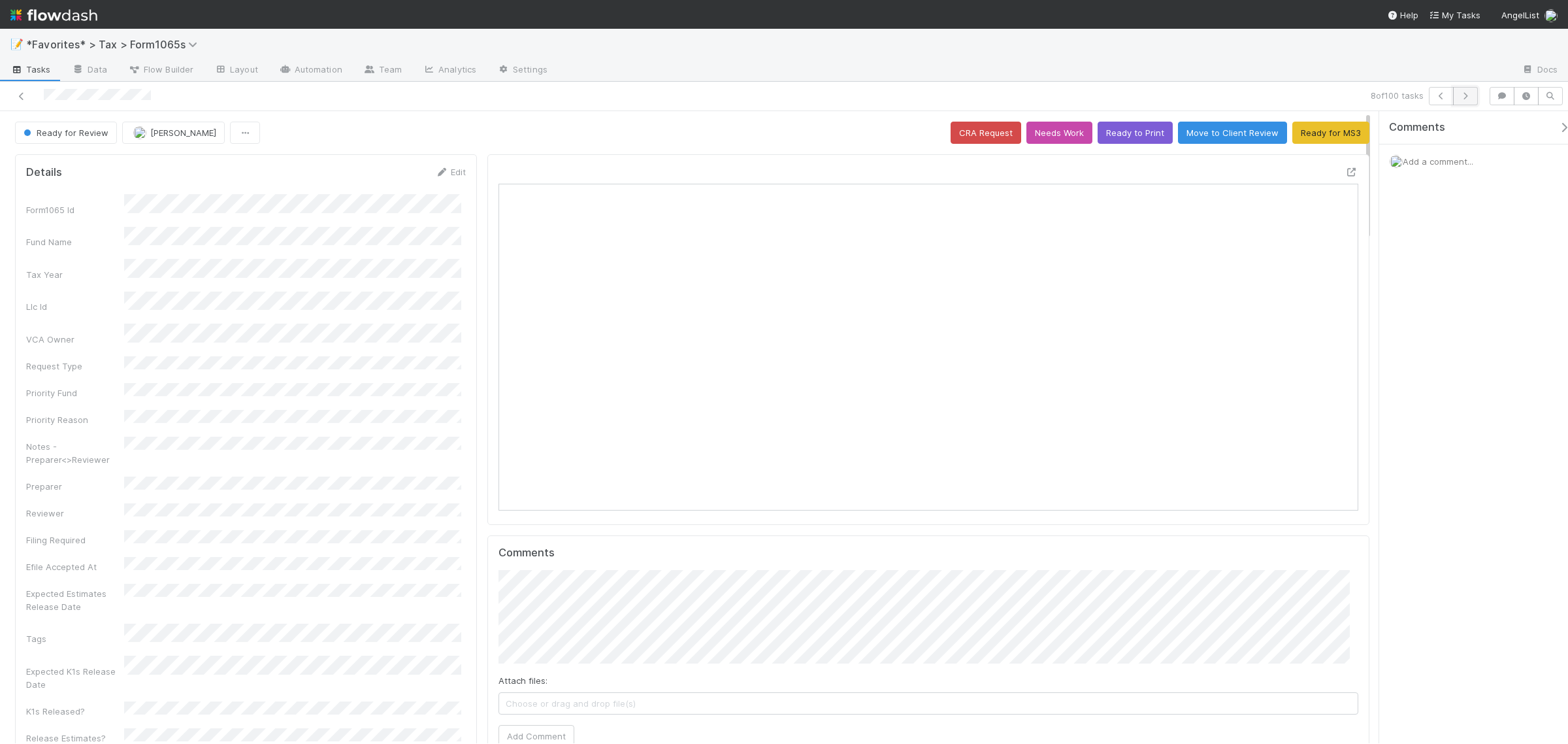
click at [1465, 95] on icon "button" at bounding box center [1465, 95] width 13 height 8
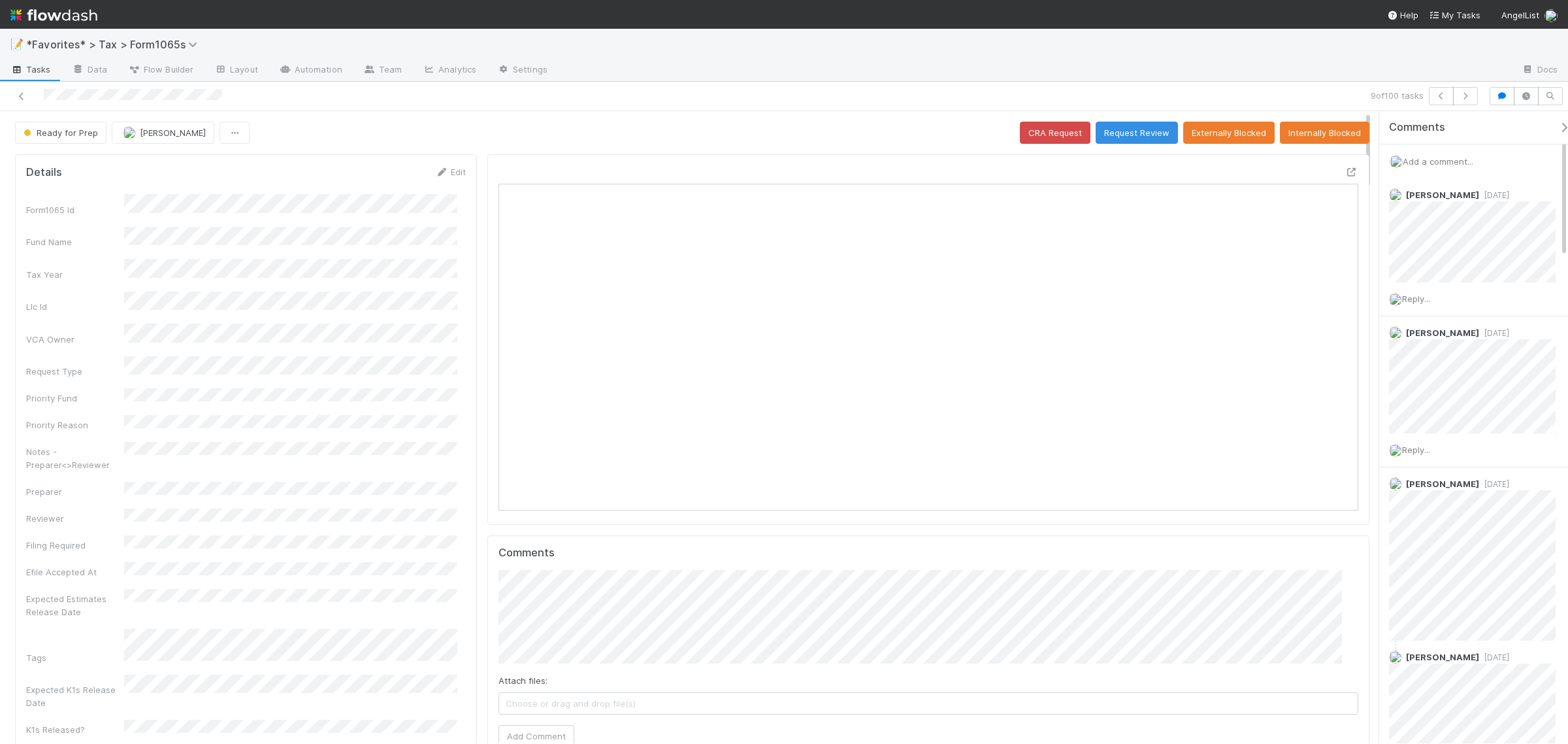
scroll to position [253, 830]
click at [1345, 171] on icon at bounding box center [1351, 173] width 13 height 9
click at [1431, 163] on span "Add a comment..." at bounding box center [1438, 162] width 70 height 10
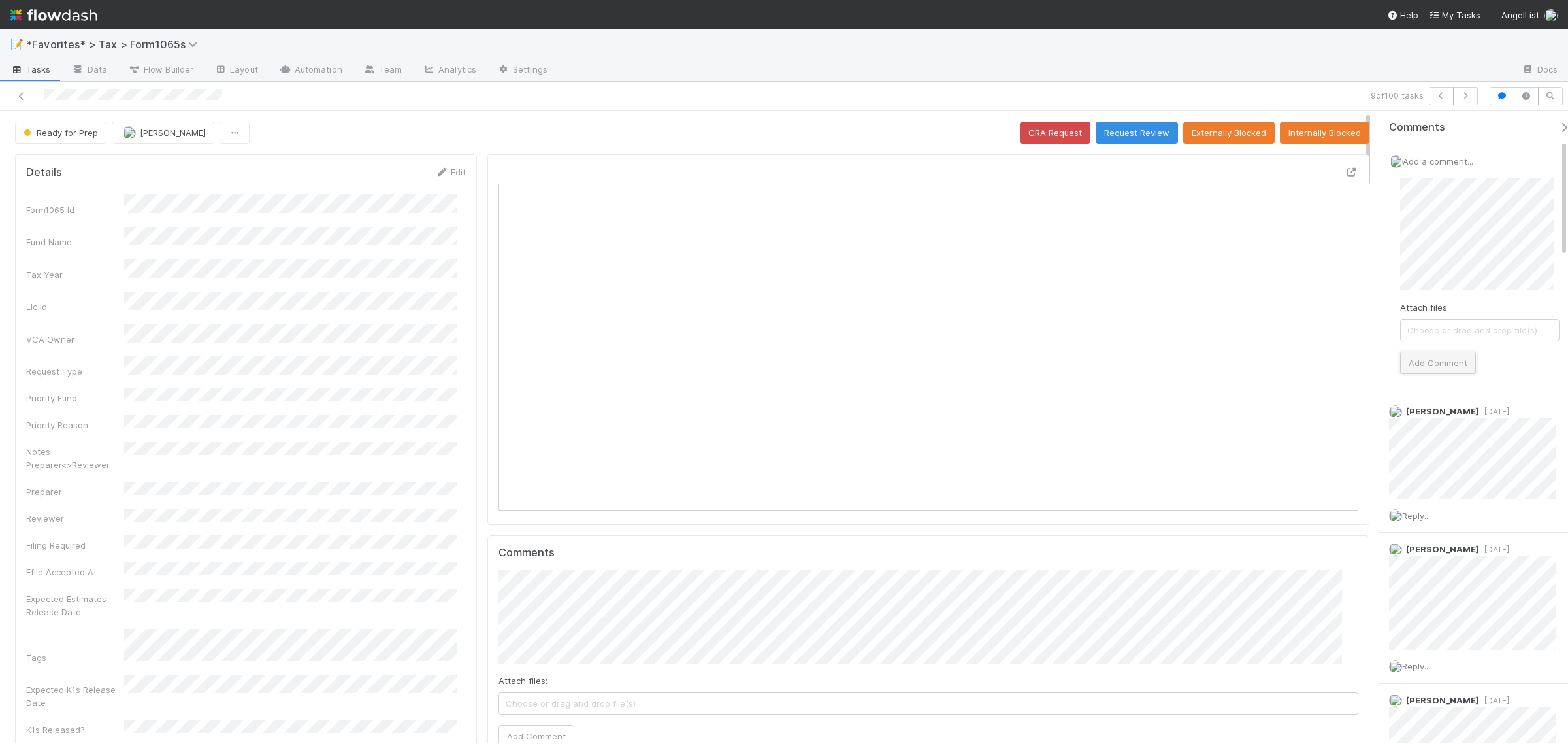
click at [1444, 359] on button "Add Comment" at bounding box center [1437, 363] width 76 height 22
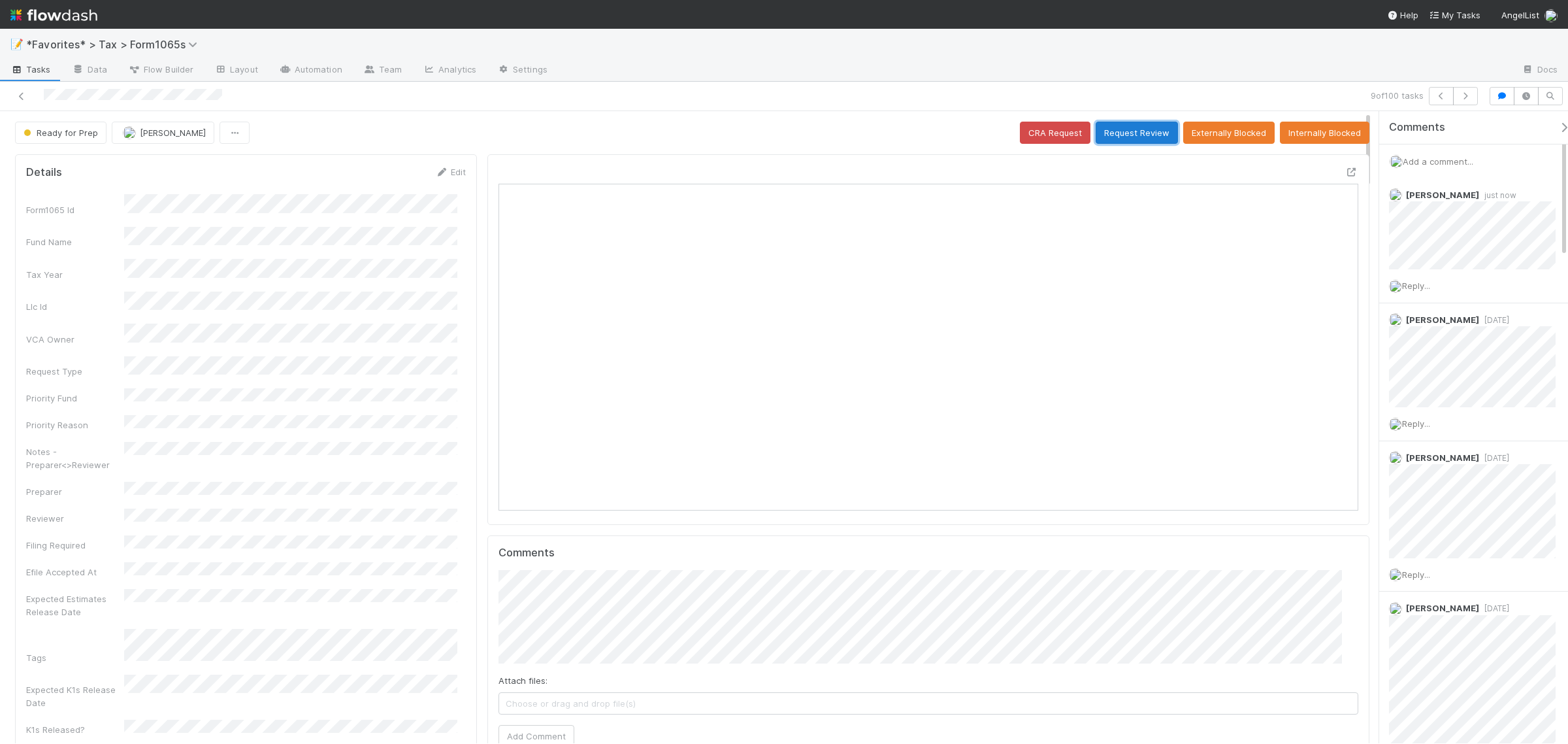
click at [1116, 140] on button "Request Review" at bounding box center [1136, 133] width 82 height 22
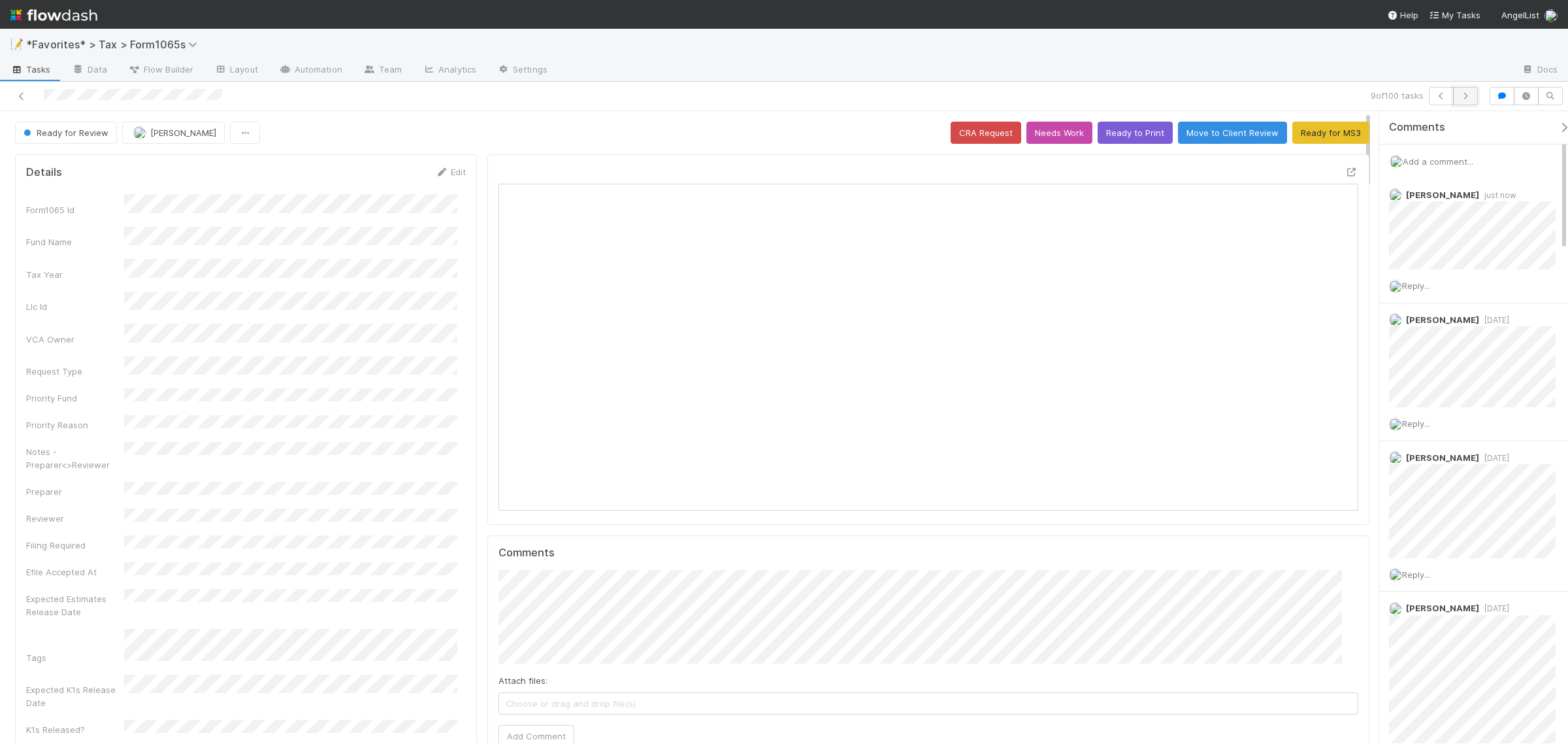
click at [1453, 99] on button "button" at bounding box center [1465, 95] width 25 height 18
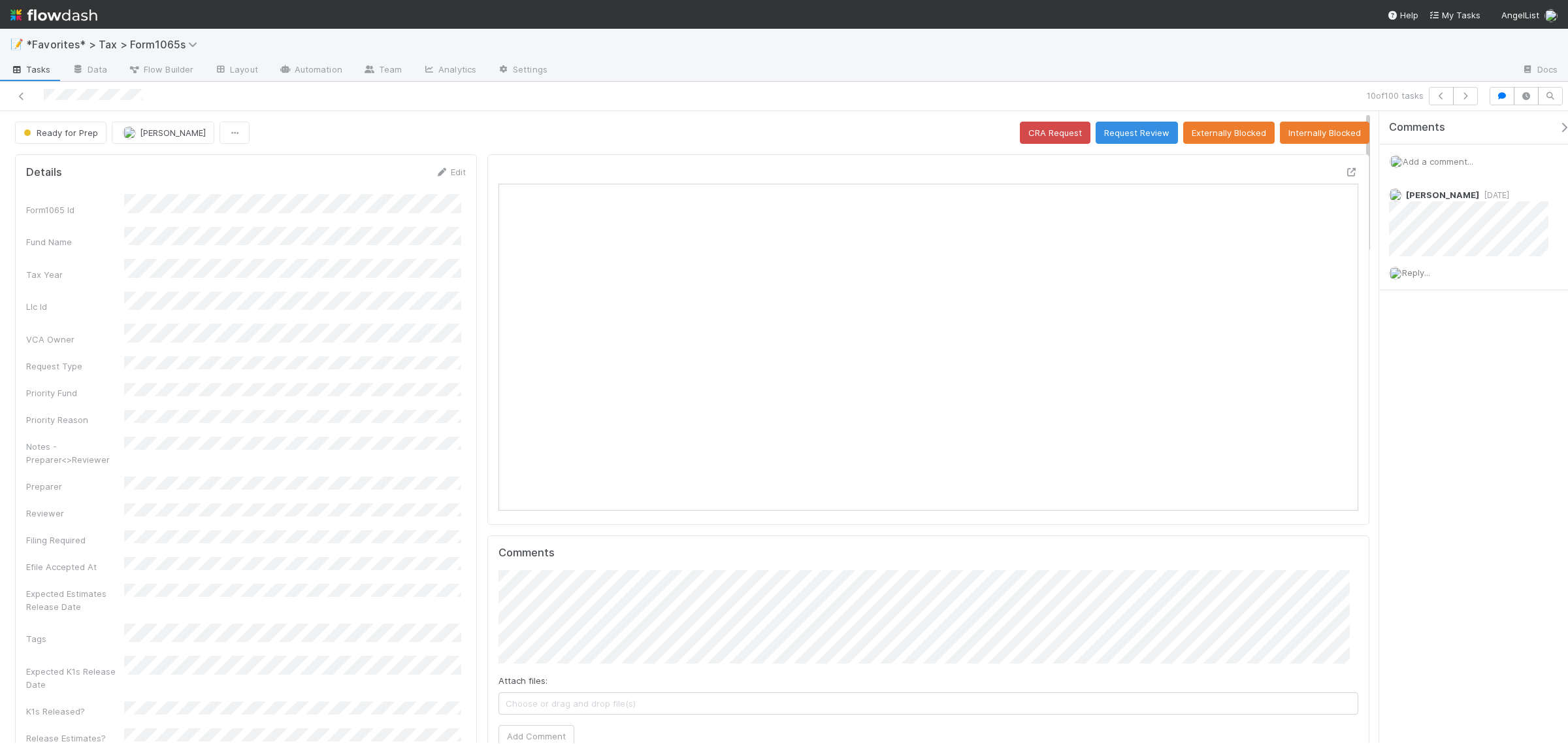
scroll to position [253, 423]
click at [1485, 416] on div "Comments Add a comment... Helen Vo 3 days ago Reply..." at bounding box center [1473, 427] width 189 height 632
click at [1345, 170] on icon at bounding box center [1351, 173] width 13 height 9
click at [1467, 93] on icon "button" at bounding box center [1465, 95] width 13 height 8
click at [1345, 168] on icon at bounding box center [1351, 173] width 13 height 9
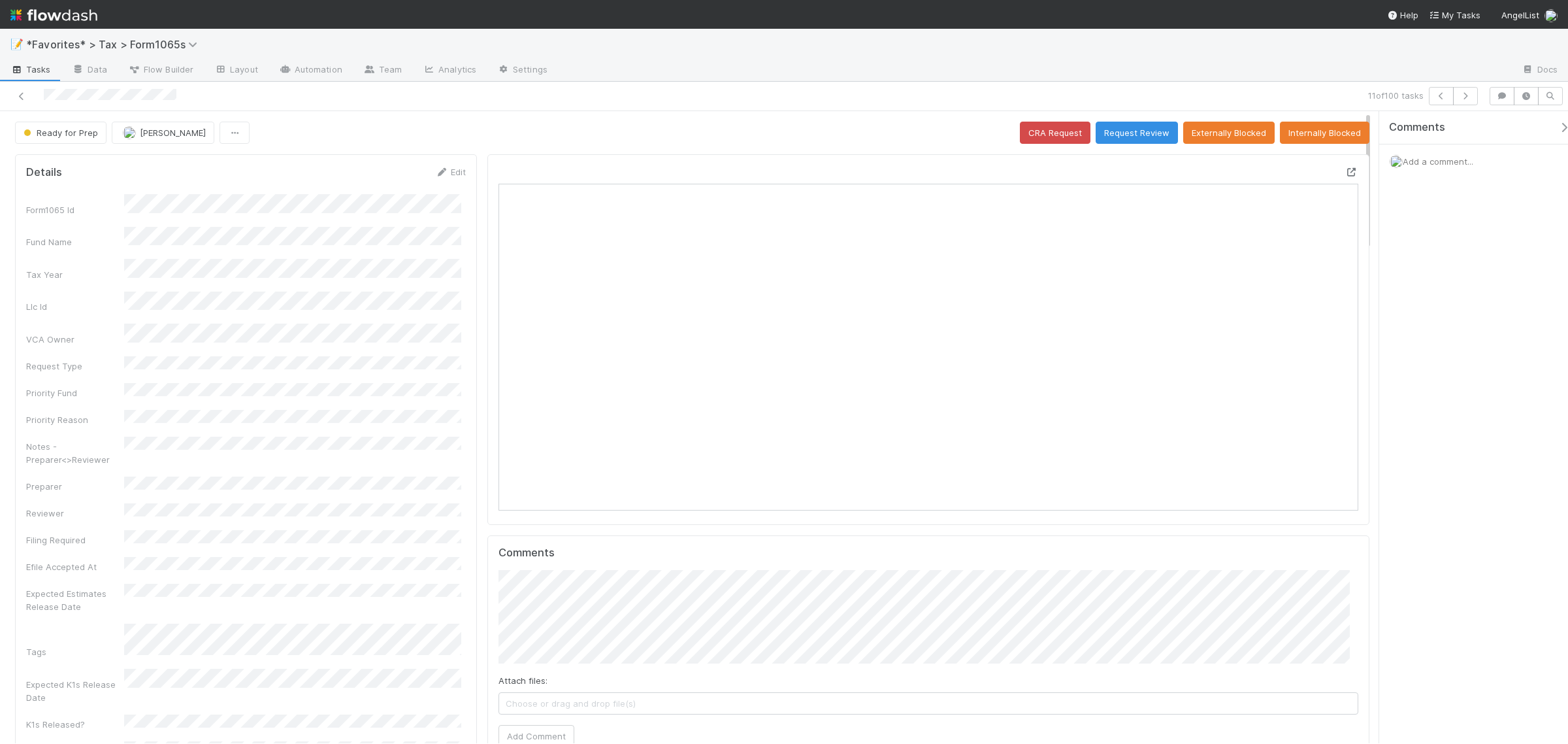
click at [1345, 170] on icon at bounding box center [1351, 173] width 13 height 9
click at [1451, 163] on span "Add a comment..." at bounding box center [1438, 162] width 70 height 10
click at [1431, 377] on button "Add Comment" at bounding box center [1437, 381] width 76 height 22
click at [886, 144] on div "Ready for Prep Michael Binck CRA Request Request Review Externally Blocked Inte…" at bounding box center [692, 133] width 1354 height 22
click at [1467, 99] on icon "button" at bounding box center [1465, 95] width 13 height 8
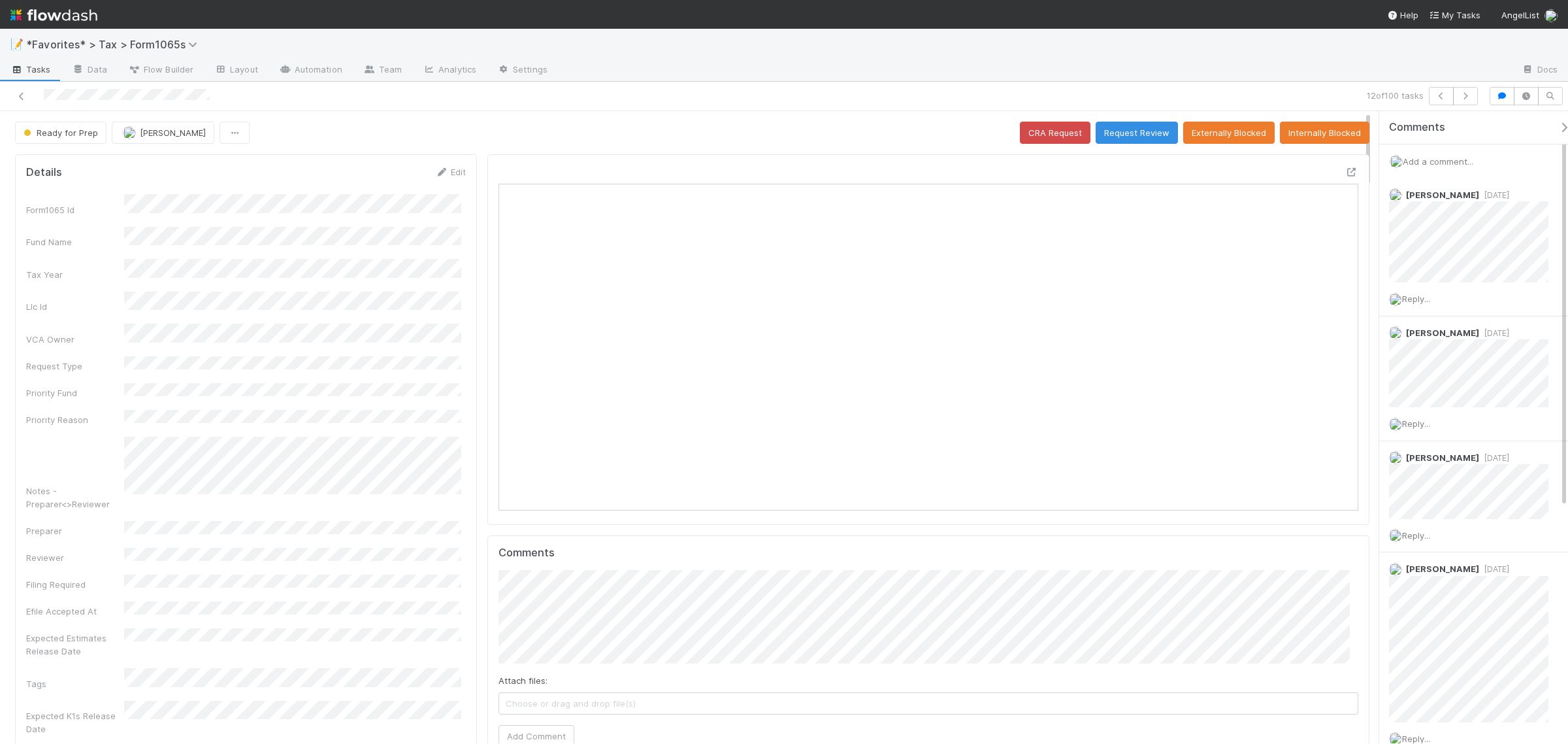
scroll to position [253, 838]
click at [1465, 99] on icon "button" at bounding box center [1465, 95] width 13 height 8
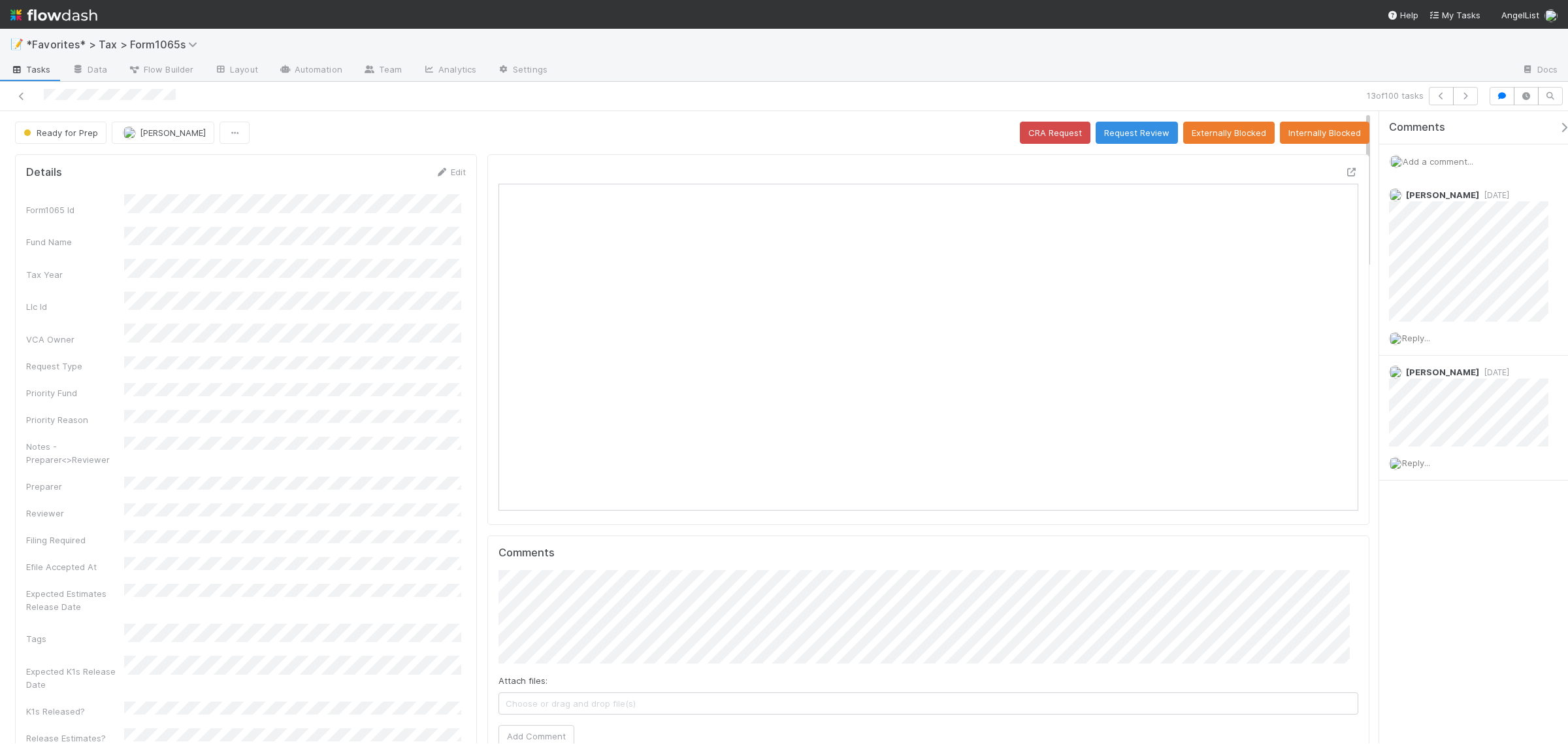
scroll to position [253, 838]
click at [1467, 95] on icon "button" at bounding box center [1465, 95] width 13 height 8
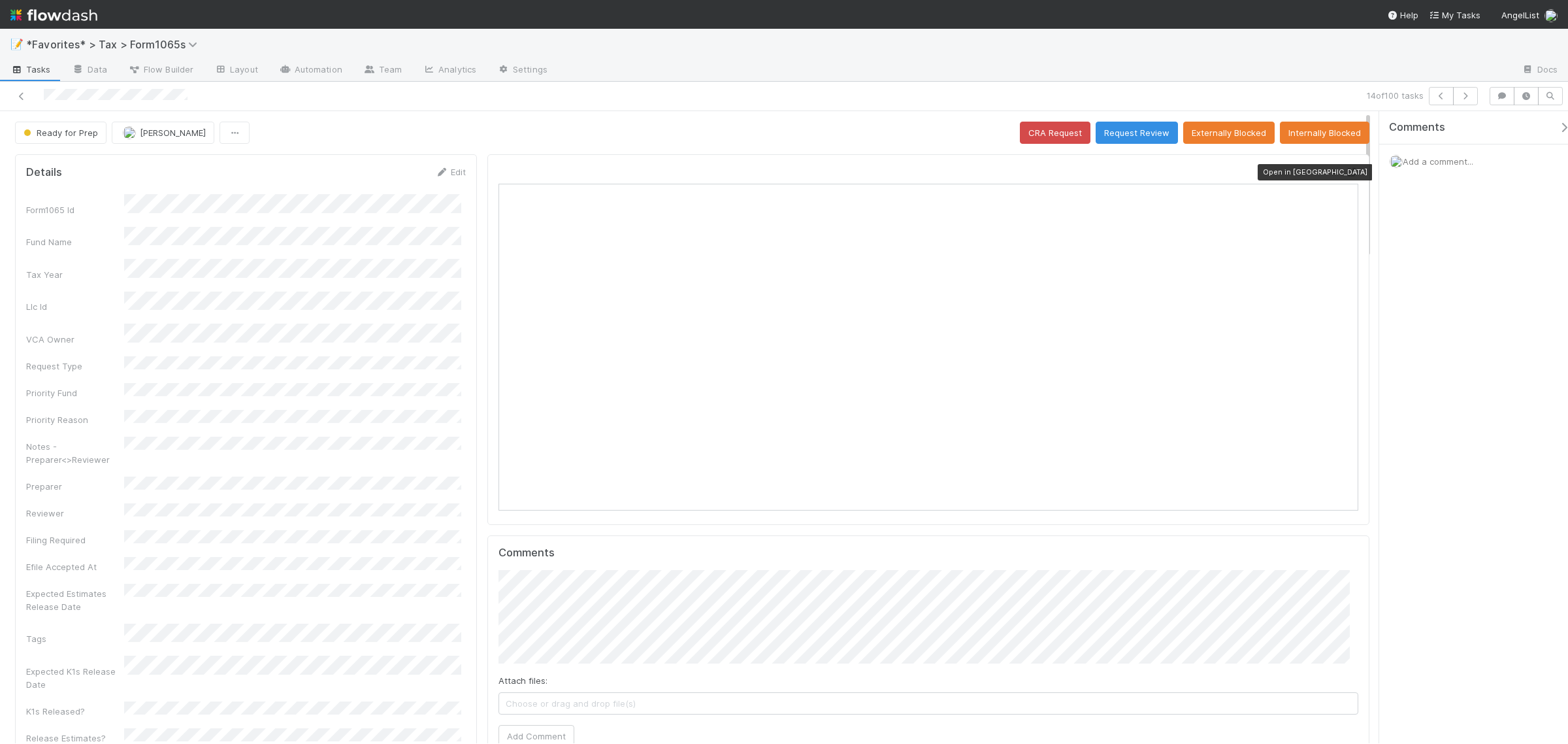
click at [1345, 176] on icon at bounding box center [1351, 173] width 13 height 9
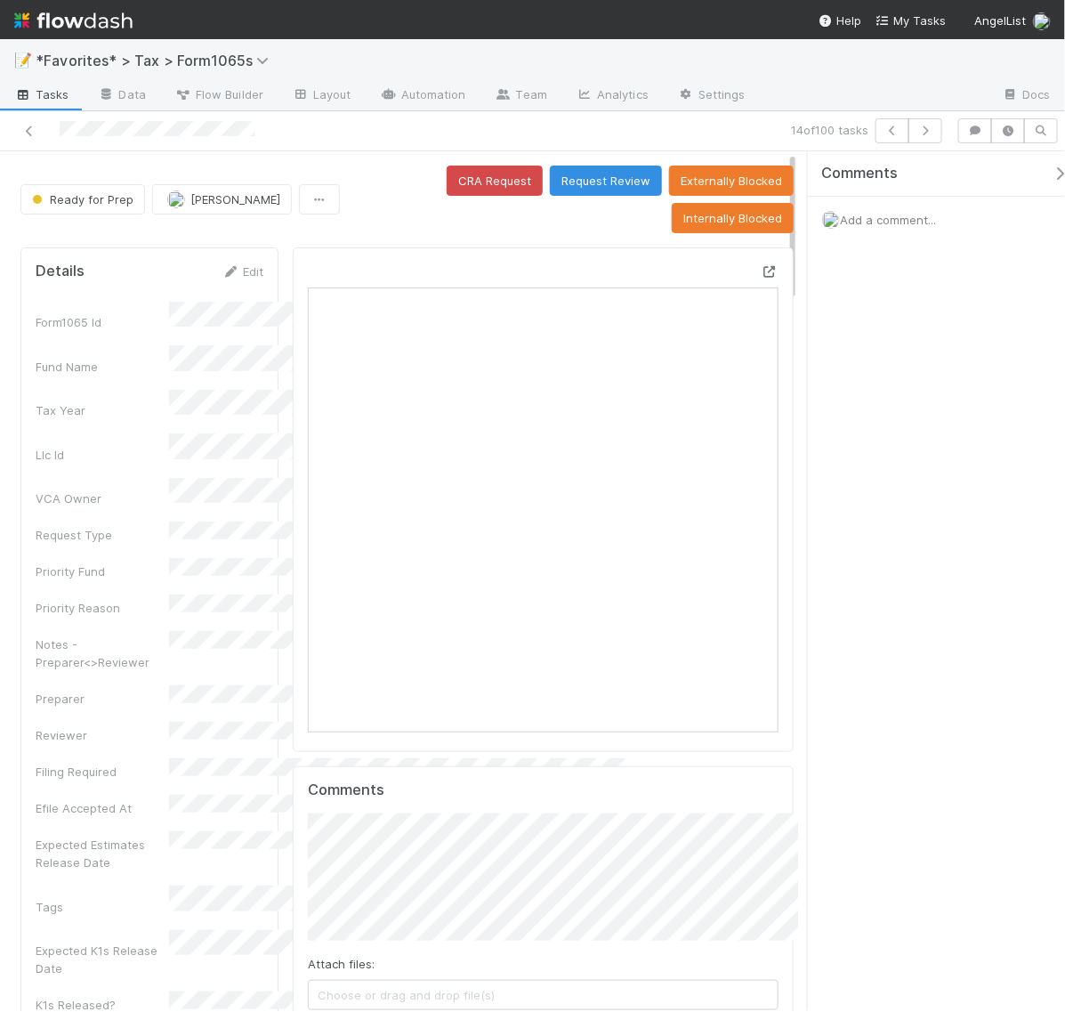
scroll to position [16, 18]
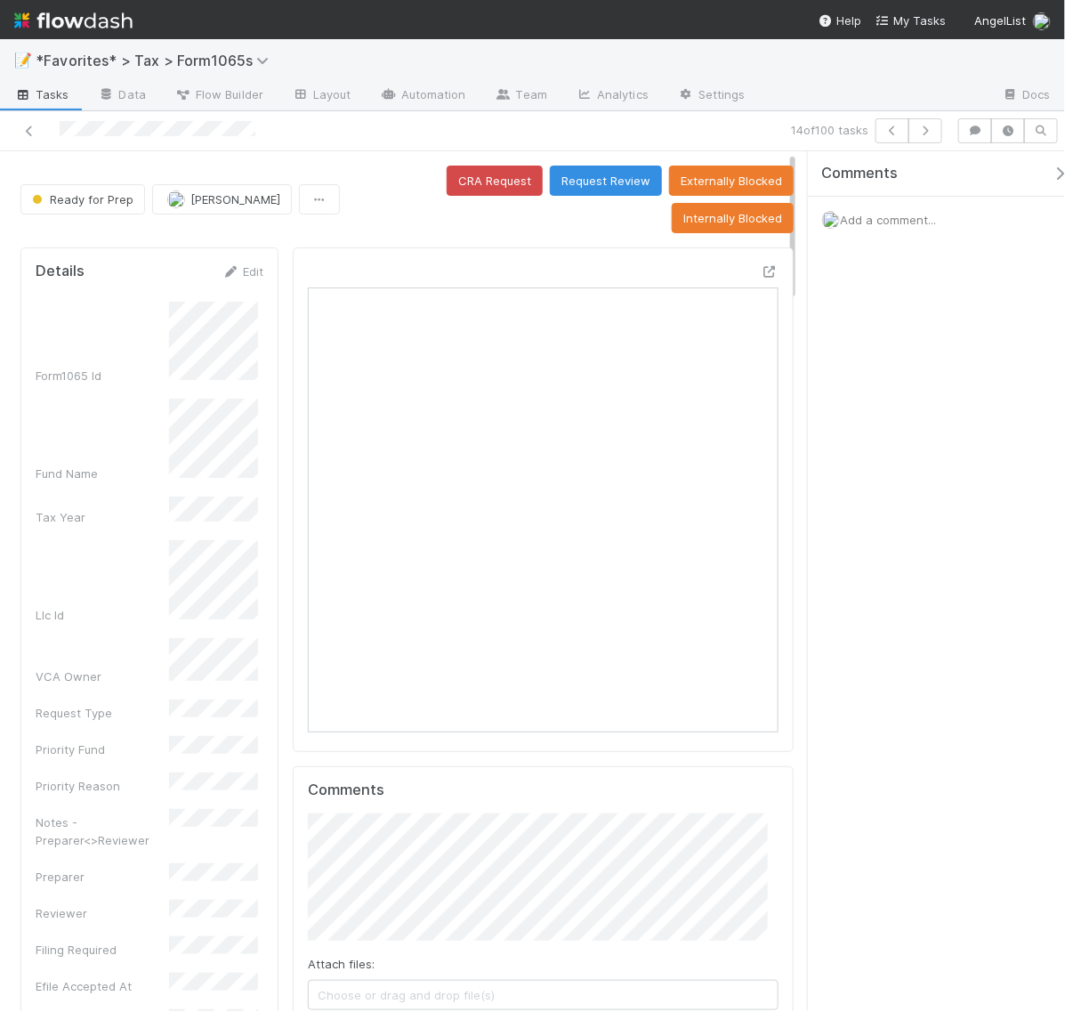
click at [875, 224] on span "Add a comment..." at bounding box center [888, 220] width 96 height 14
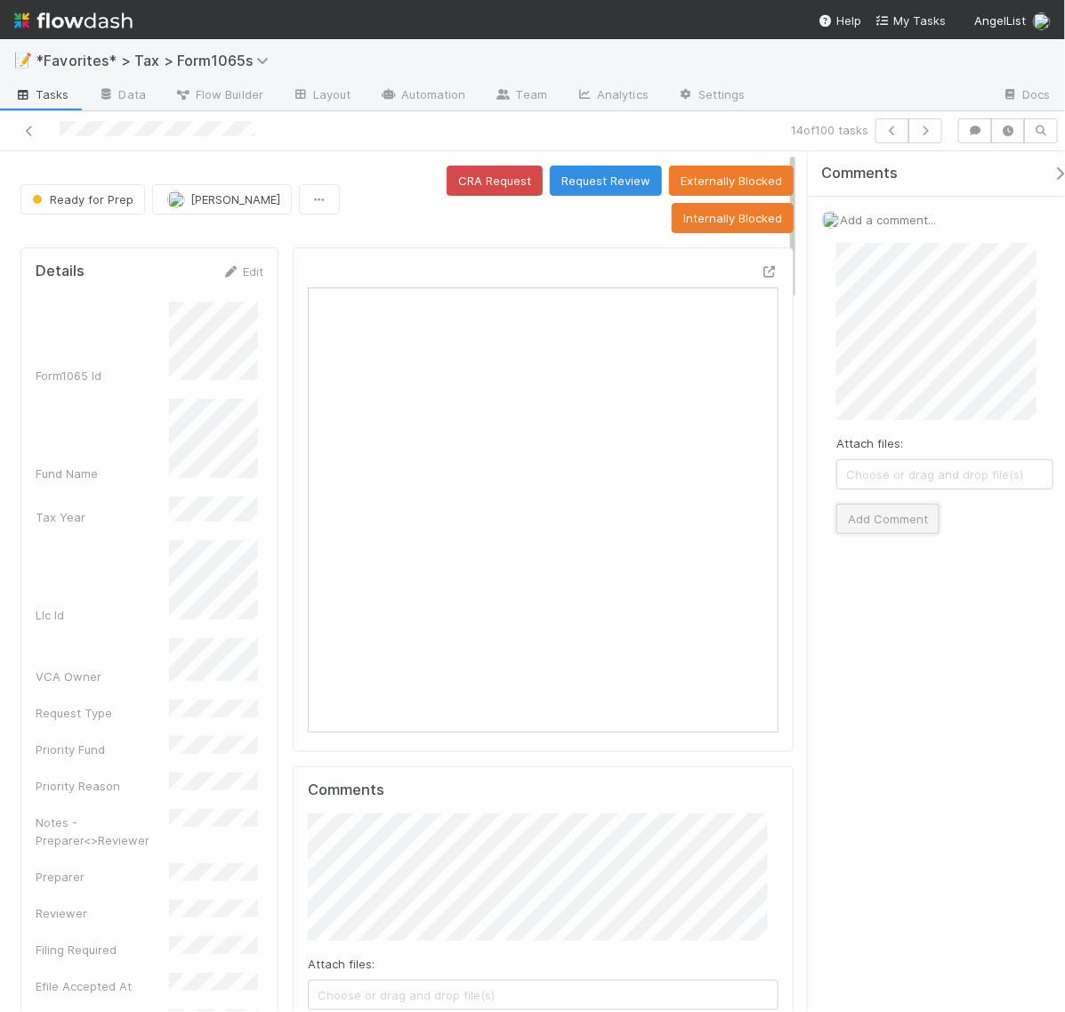
click at [904, 513] on button "Add Comment" at bounding box center [888, 519] width 103 height 30
click at [949, 812] on div "Comments Add a comment... Helen Vo just now Reply..." at bounding box center [936, 581] width 257 height 860
click at [923, 130] on icon "button" at bounding box center [926, 130] width 18 height 11
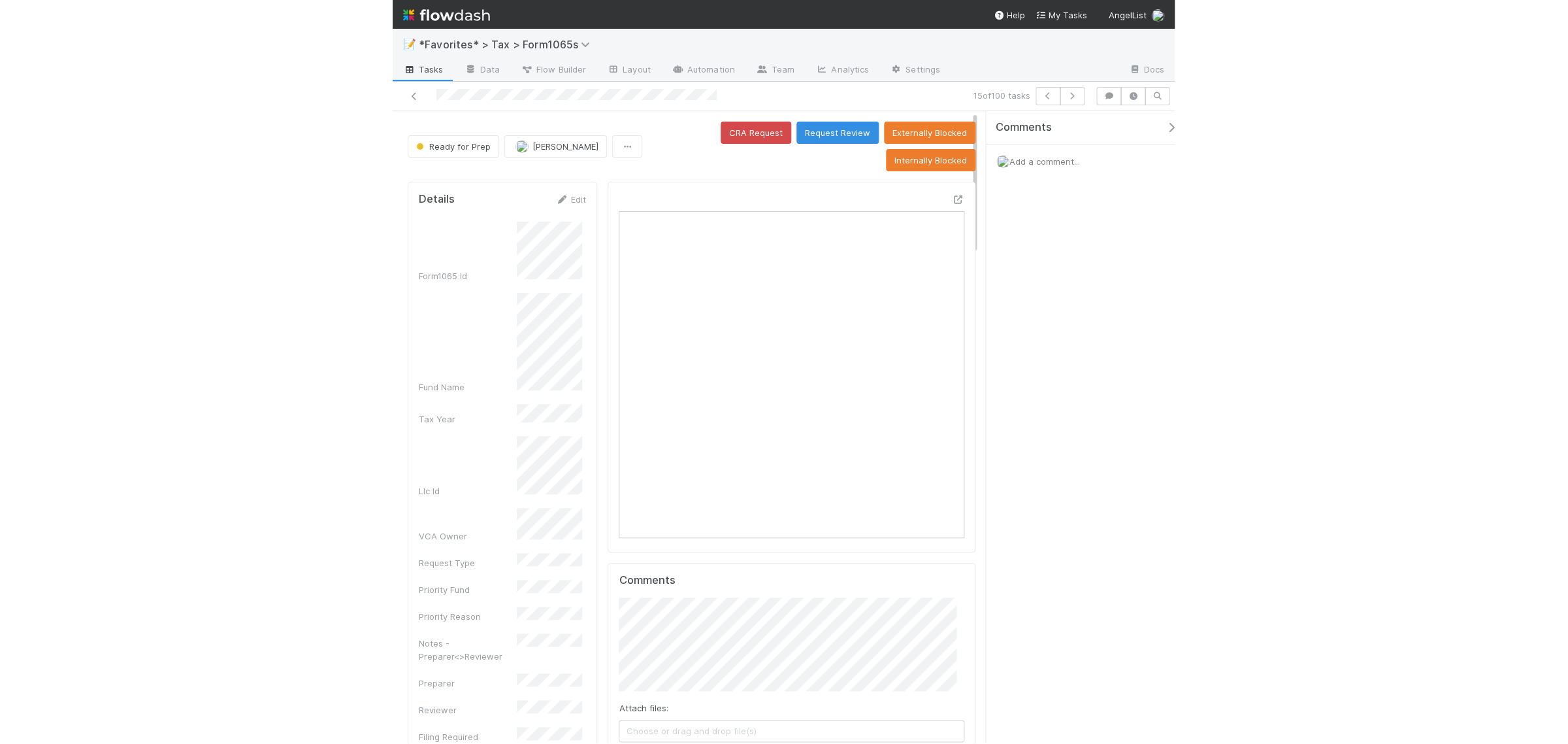
scroll to position [253, 324]
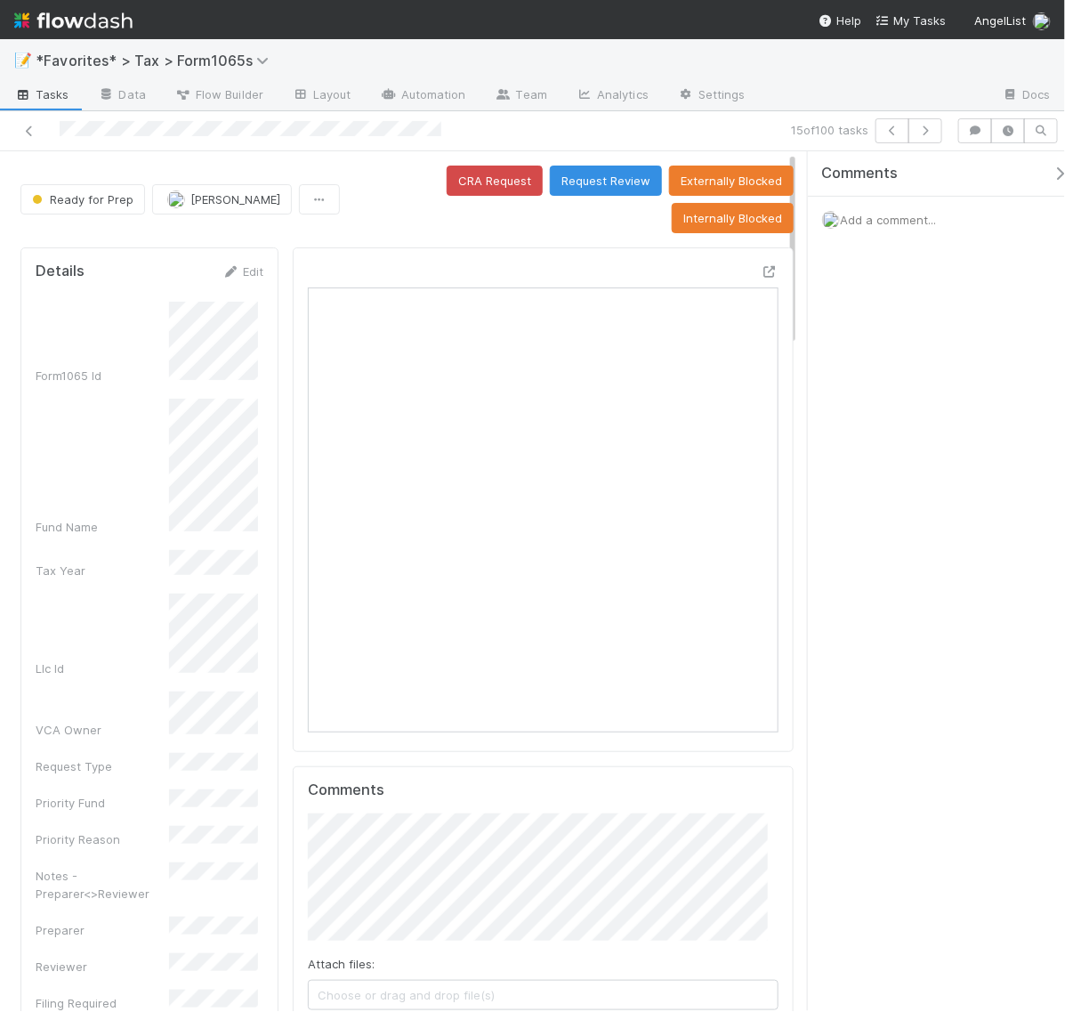
click at [896, 425] on div "Comments Add a comment..." at bounding box center [936, 581] width 257 height 860
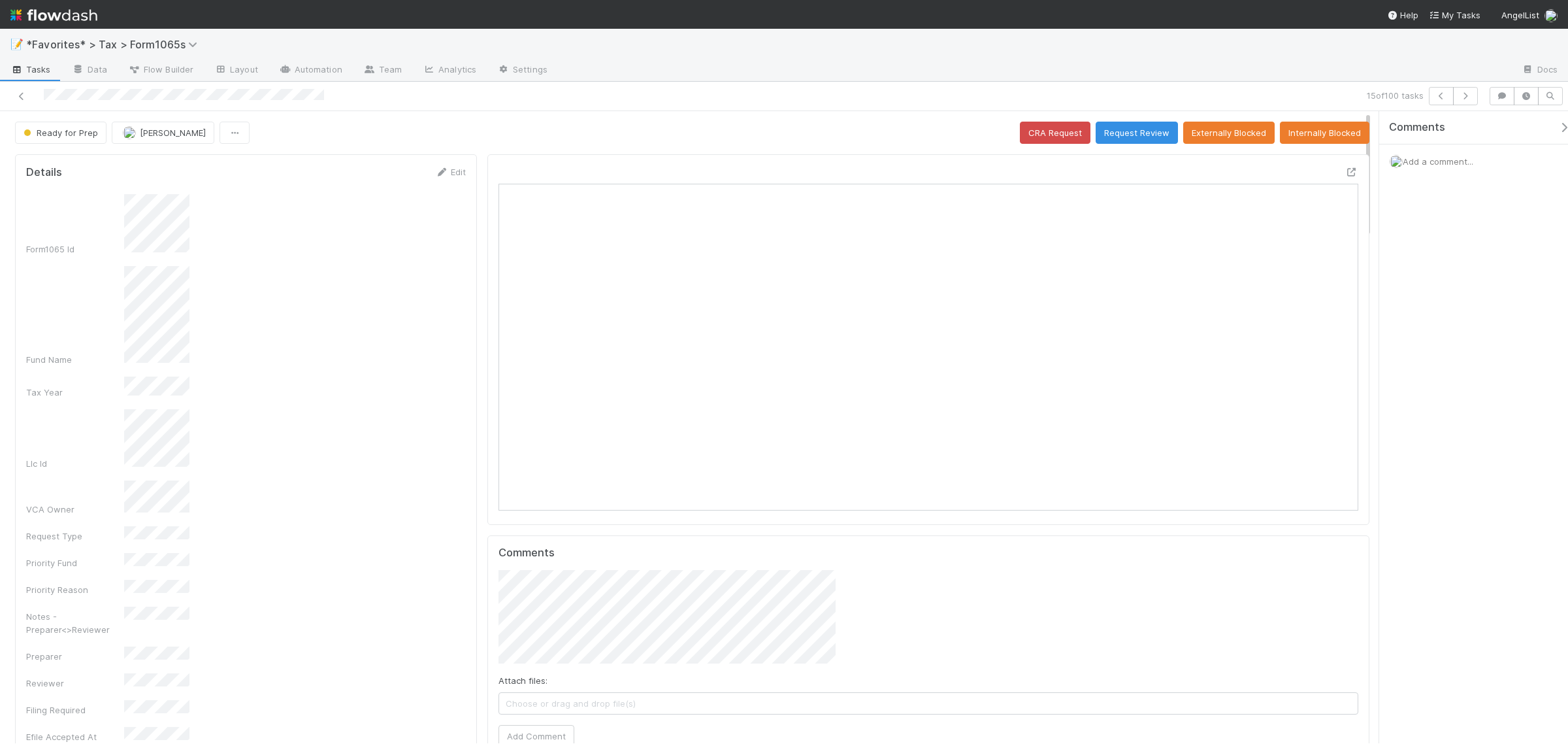
scroll to position [253, 838]
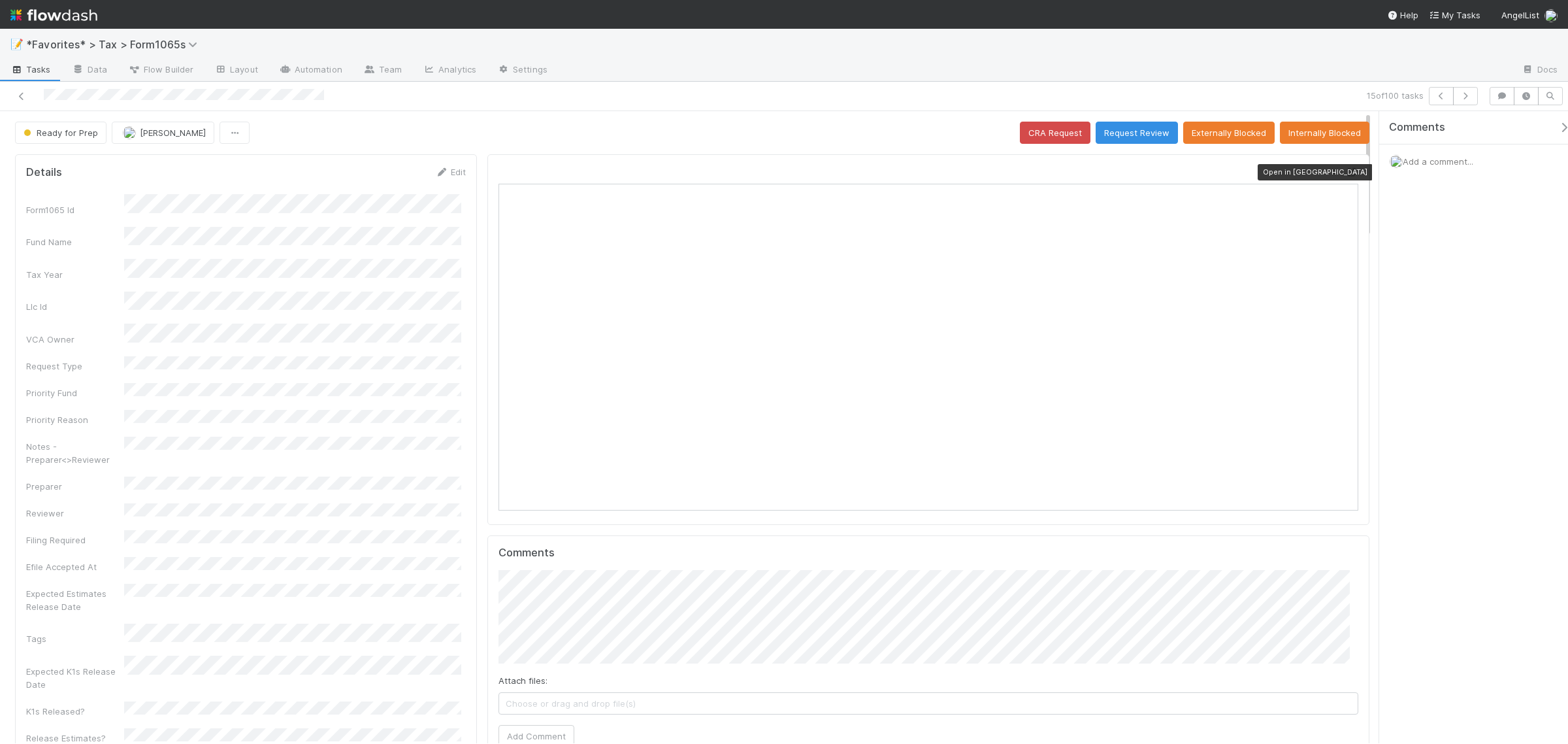
click at [1345, 168] on icon at bounding box center [1351, 173] width 13 height 9
click at [1434, 161] on span "Add a comment..." at bounding box center [1438, 162] width 70 height 10
click at [1442, 165] on span "Add a comment..." at bounding box center [1438, 162] width 70 height 10
click at [1445, 157] on span "Add a comment..." at bounding box center [1438, 162] width 70 height 10
click at [1441, 378] on button "Add Comment" at bounding box center [1437, 381] width 76 height 22
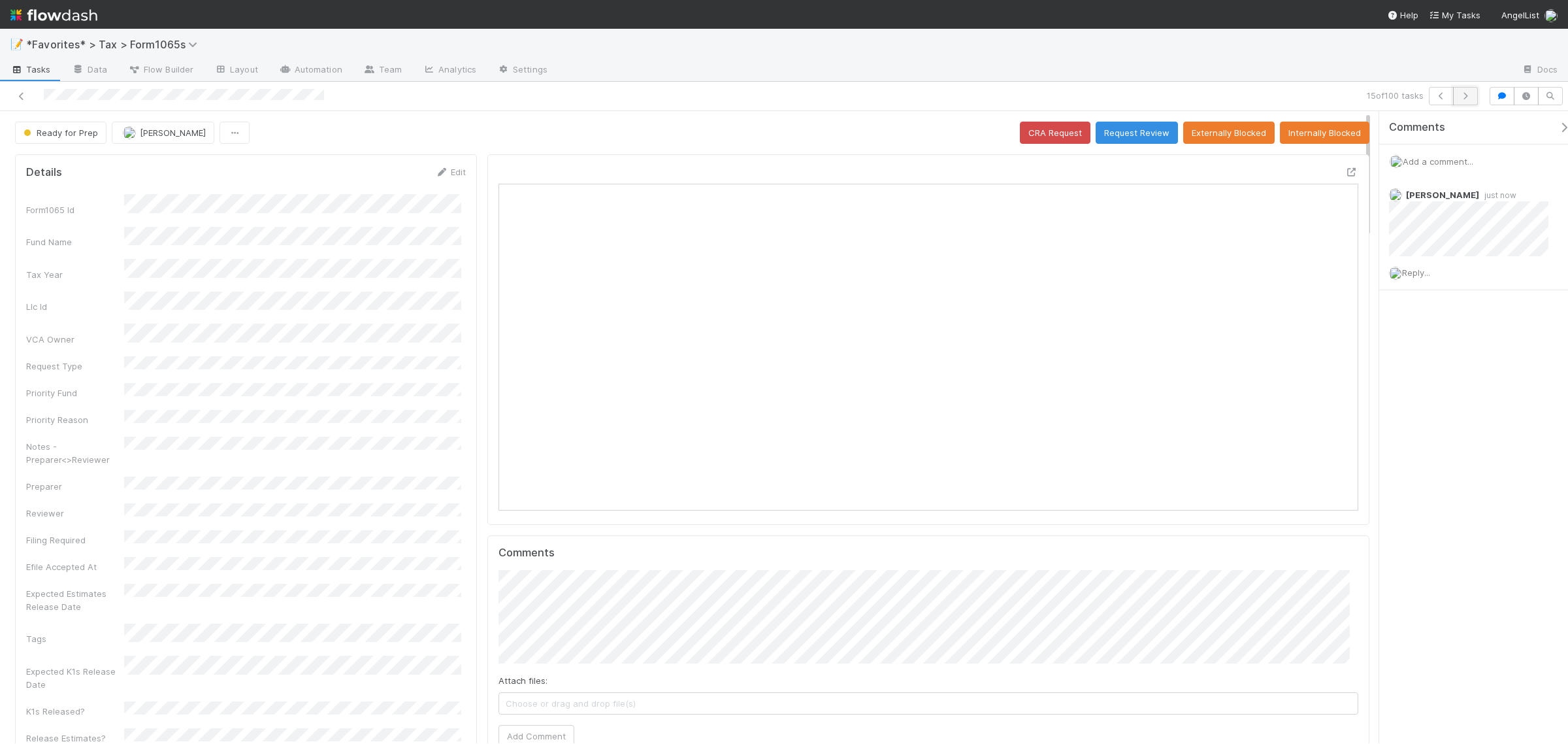
click at [1464, 100] on button "button" at bounding box center [1465, 95] width 25 height 18
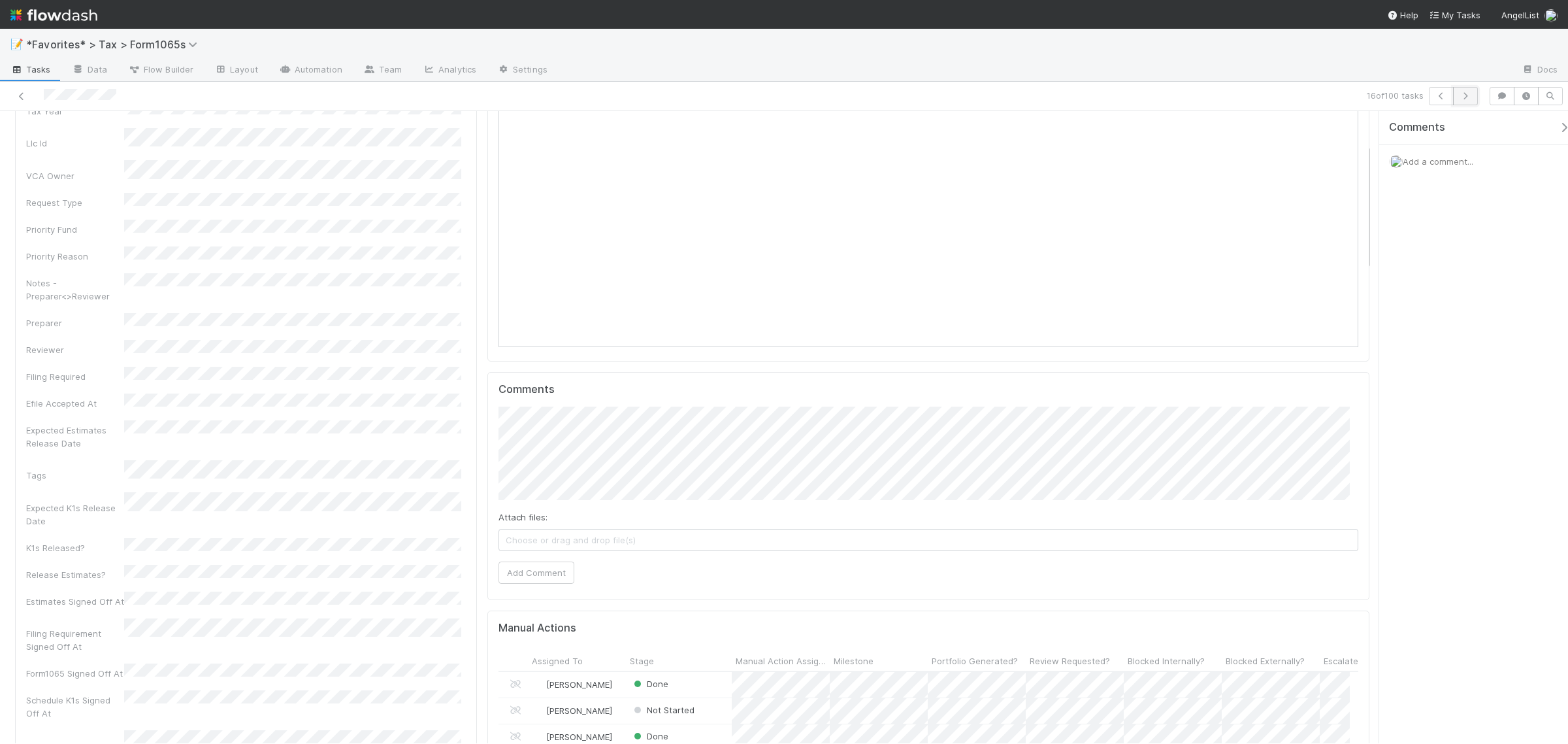
click at [1465, 101] on button "button" at bounding box center [1465, 95] width 25 height 18
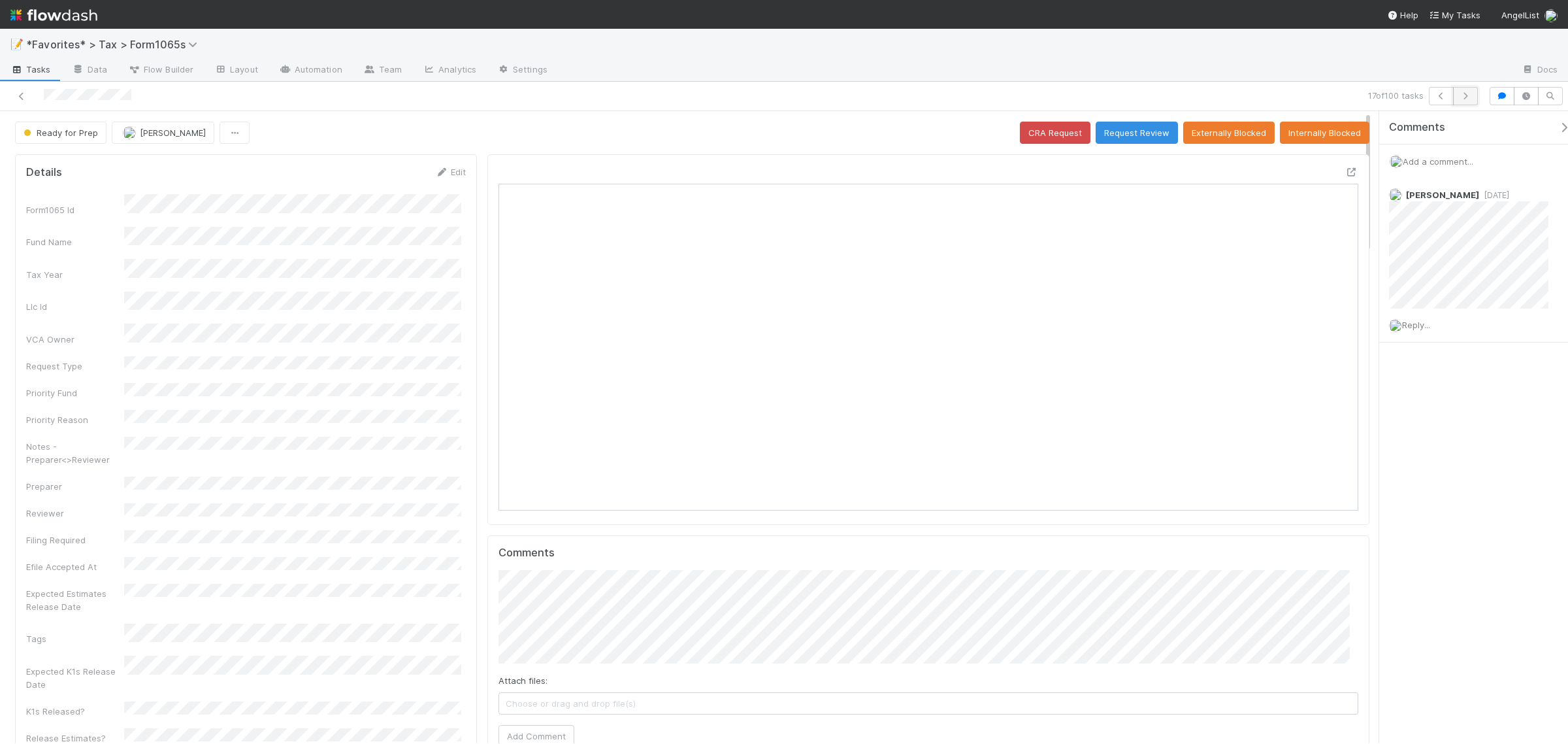
click at [1467, 102] on button "button" at bounding box center [1465, 95] width 25 height 18
click at [1140, 133] on button "Request Review" at bounding box center [1136, 133] width 82 height 22
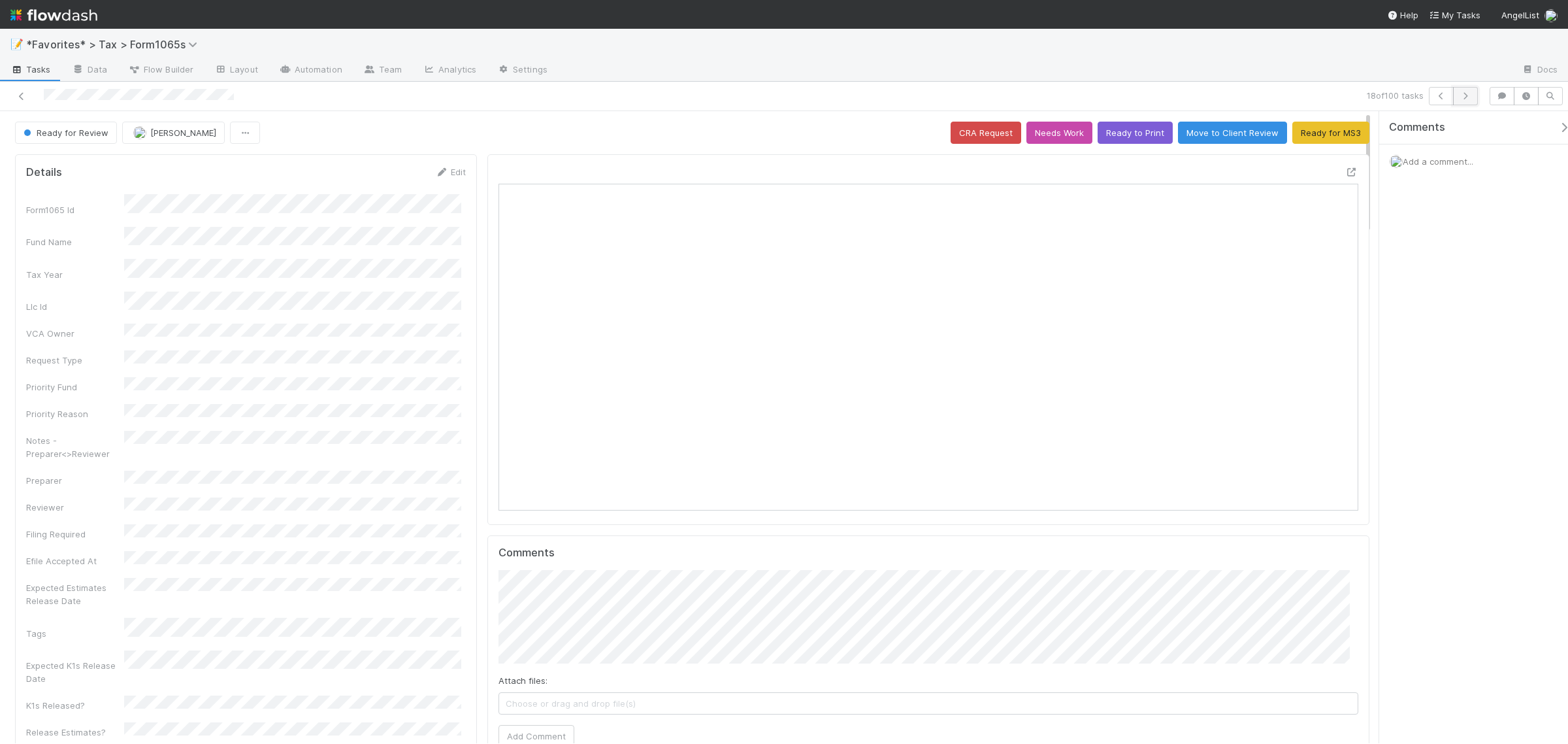
click at [1469, 98] on icon "button" at bounding box center [1465, 95] width 13 height 8
click at [1472, 95] on button "button" at bounding box center [1465, 95] width 25 height 18
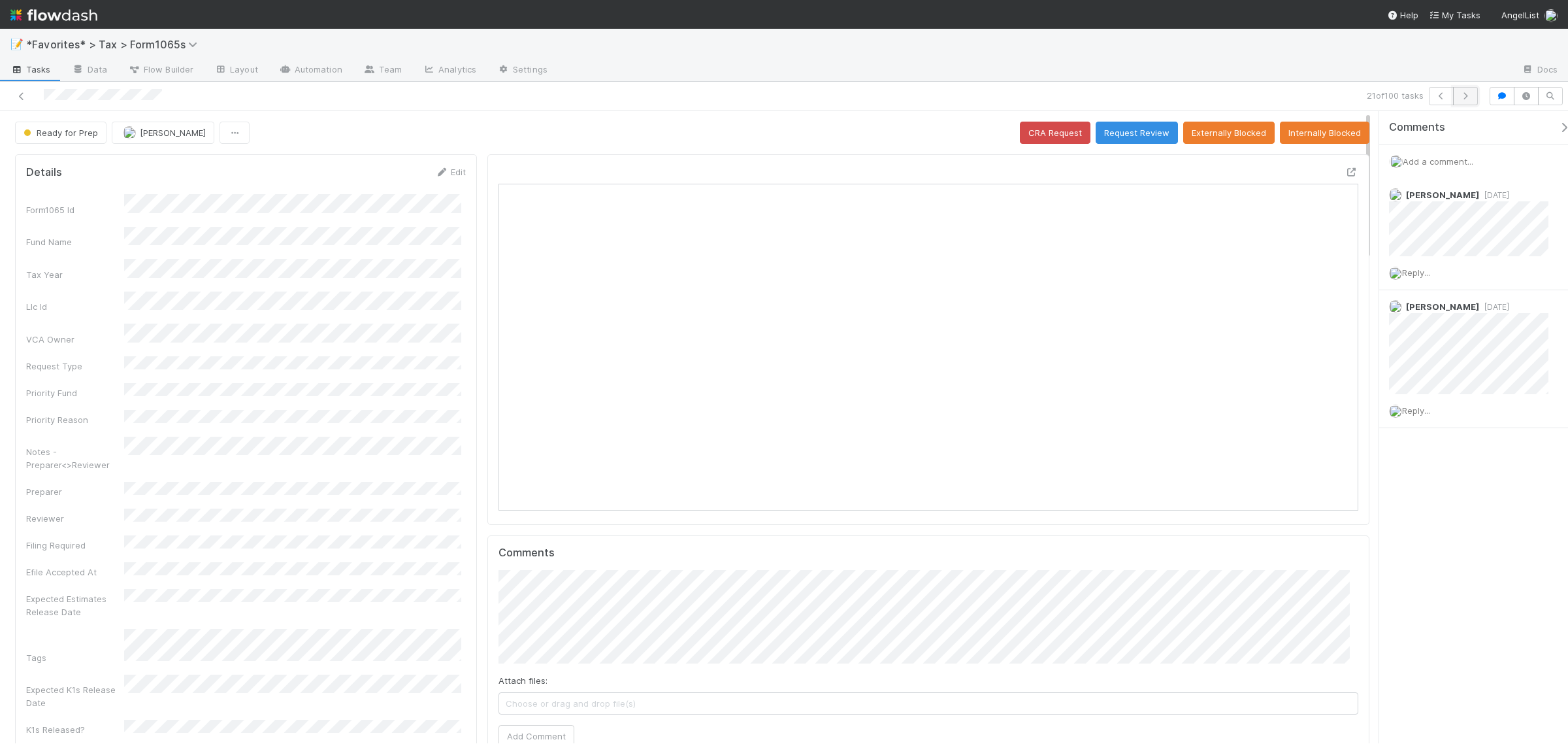
click at [1464, 93] on icon "button" at bounding box center [1465, 95] width 13 height 8
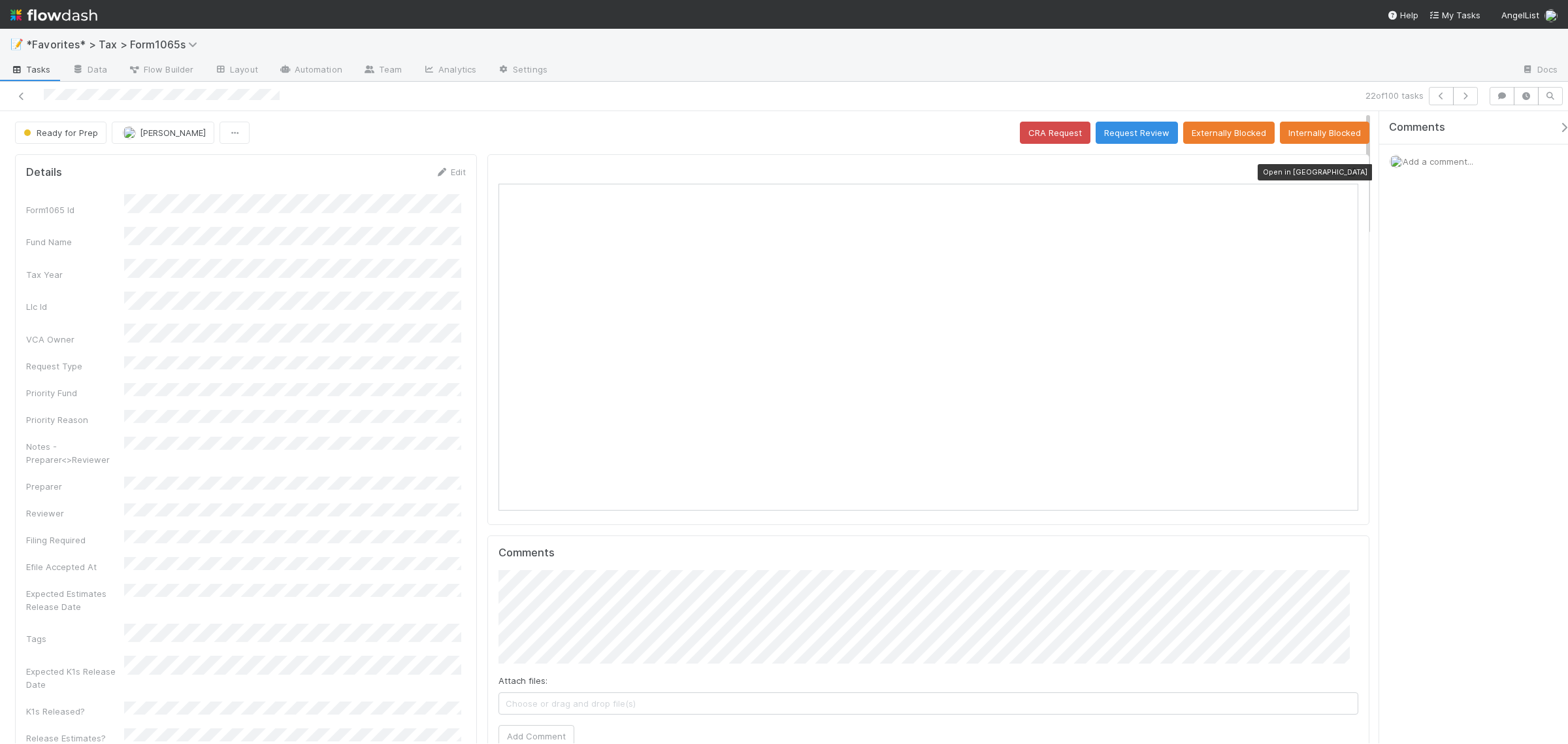
click at [1345, 174] on icon at bounding box center [1351, 173] width 13 height 9
click at [1435, 165] on span "Add a comment..." at bounding box center [1438, 162] width 70 height 10
click at [1454, 384] on button "Add Comment" at bounding box center [1437, 381] width 76 height 22
click at [1464, 584] on div "Comments Add a comment... Attach files: Choose or drag and drop file(s) Add Com…" at bounding box center [1473, 427] width 189 height 632
click at [1464, 103] on button "button" at bounding box center [1465, 95] width 25 height 18
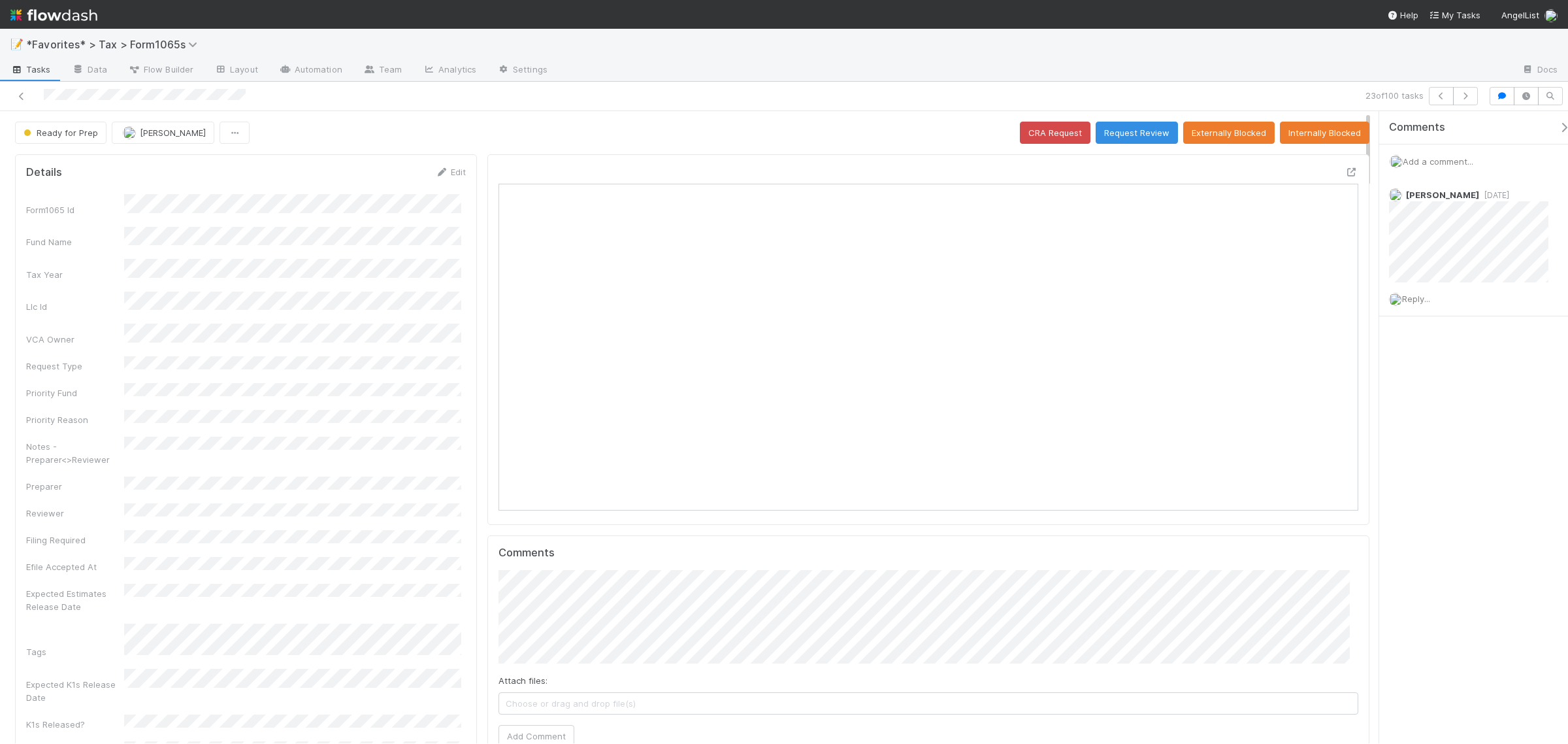
scroll to position [253, 838]
click at [1114, 129] on button "Request Review" at bounding box center [1136, 133] width 82 height 22
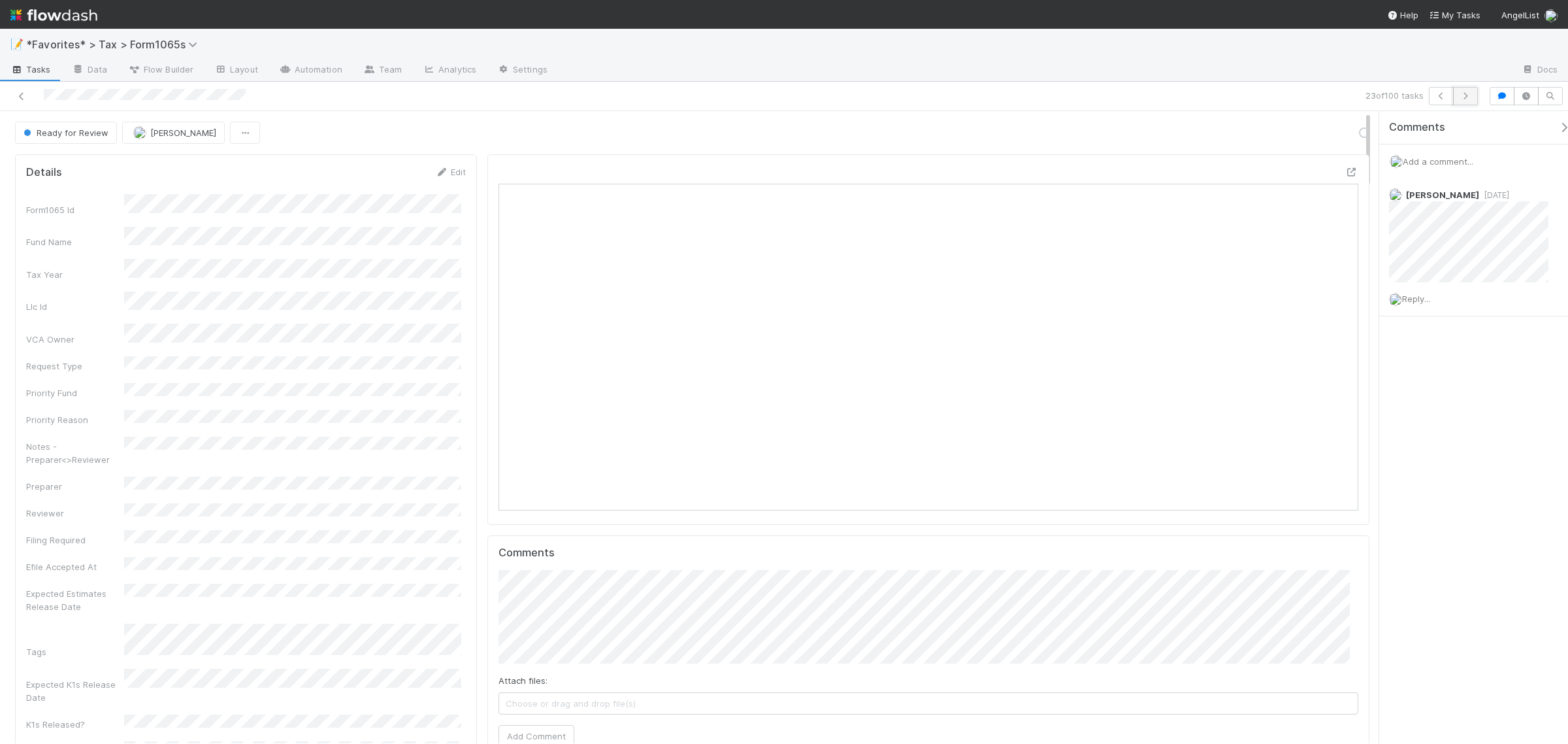
click at [1464, 93] on icon "button" at bounding box center [1465, 95] width 13 height 8
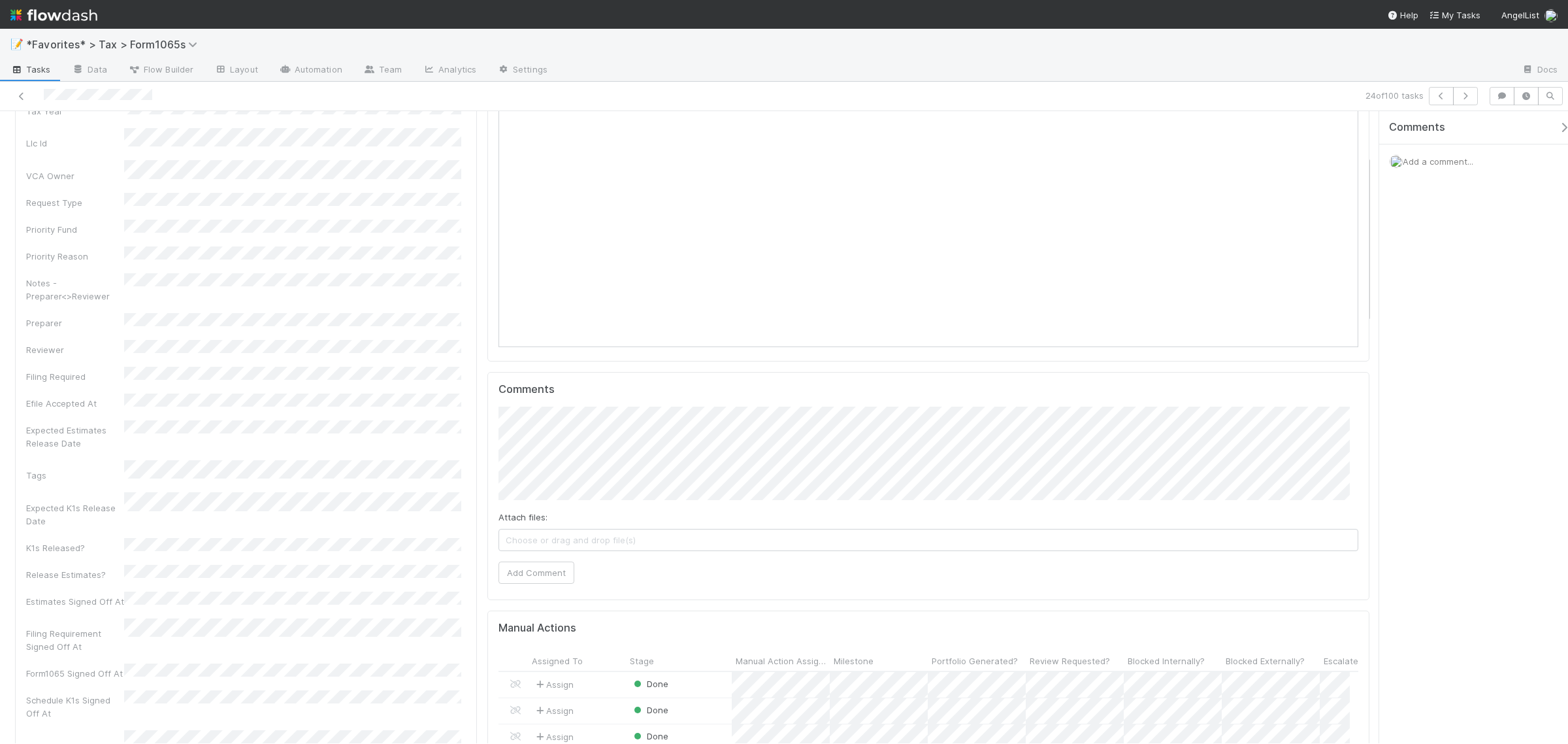
scroll to position [176, 0]
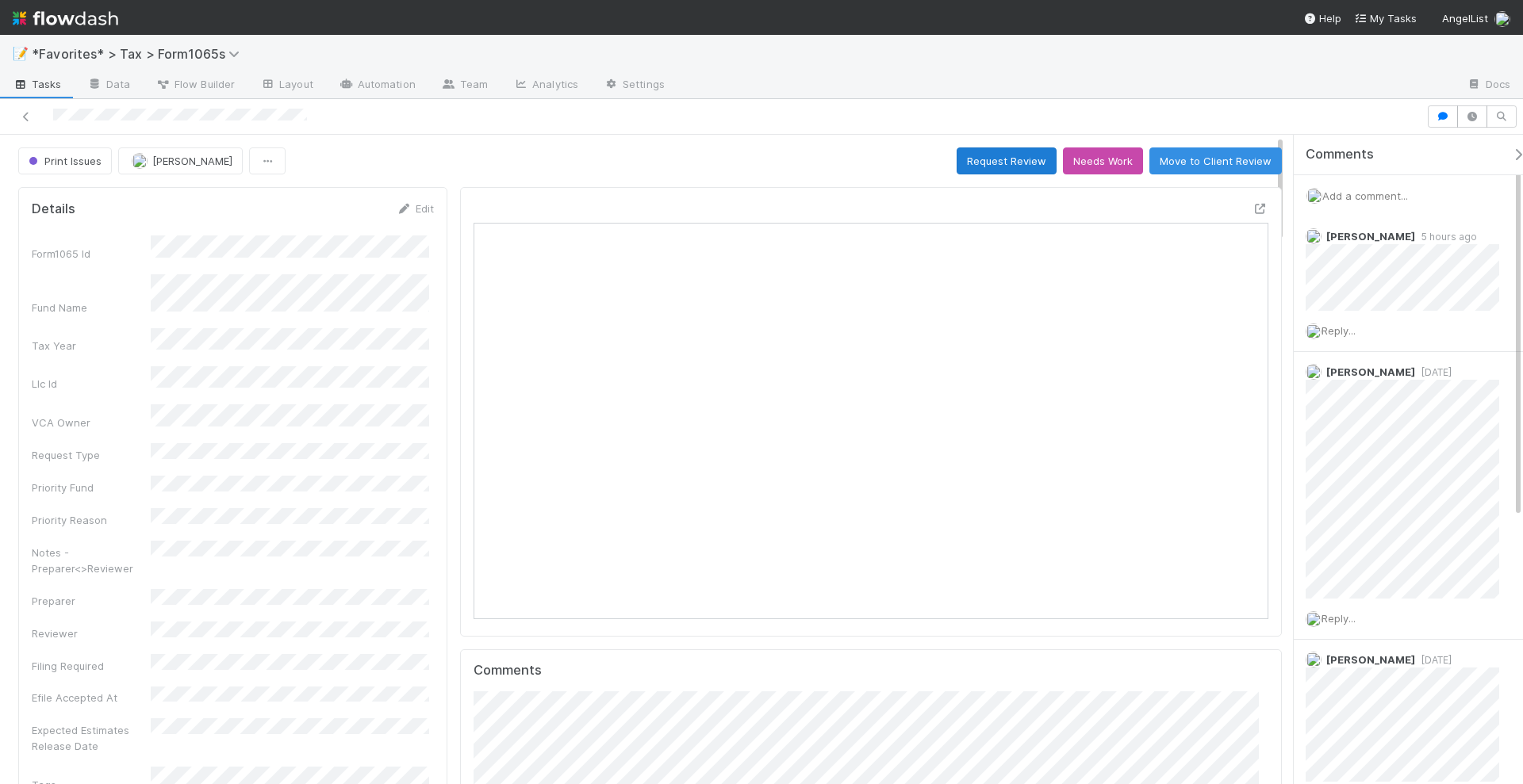
scroll to position [307, 770]
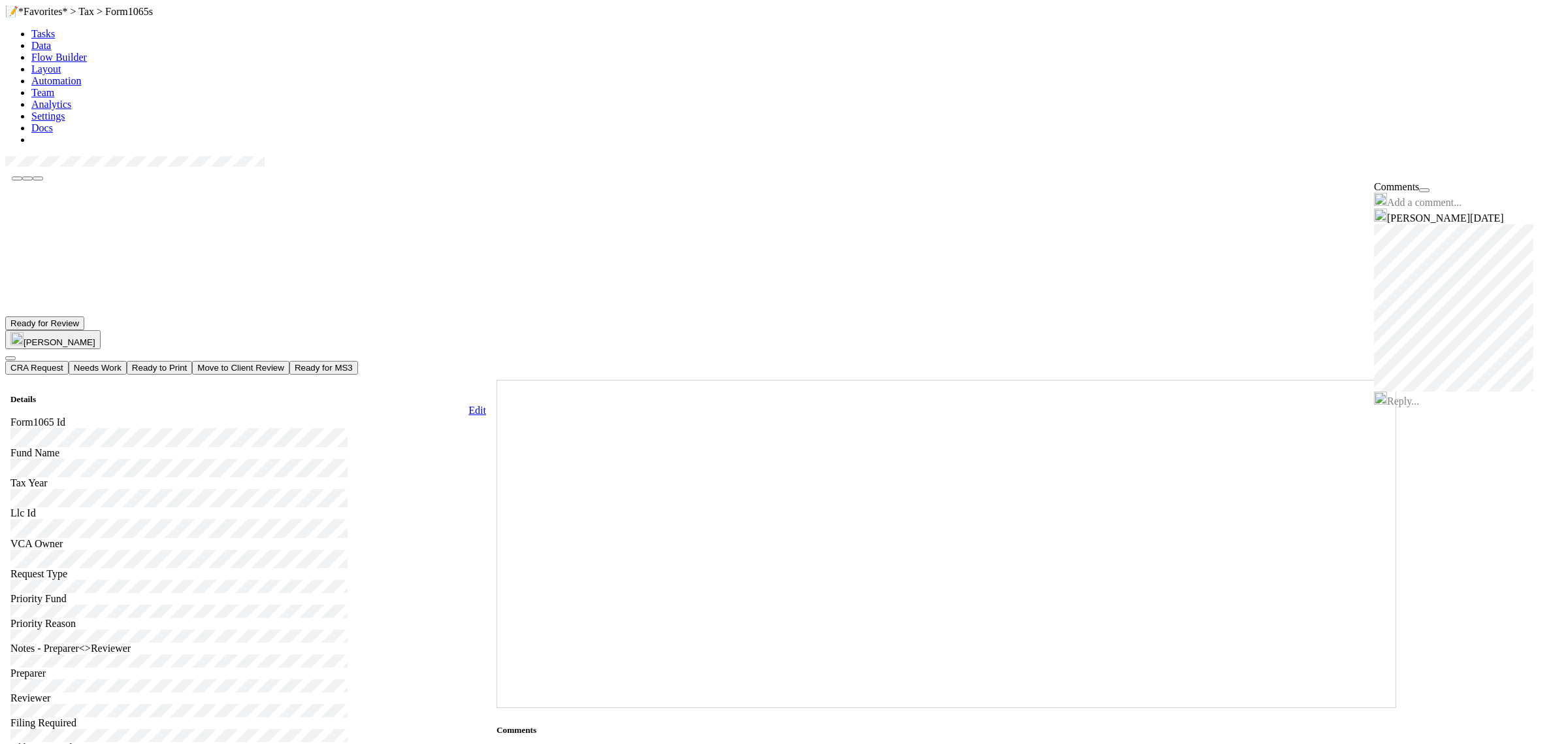
click at [1478, 502] on div "Comments Add a comment... [PERSON_NAME] [DATE] Reply..." at bounding box center [1468, 497] width 189 height 632
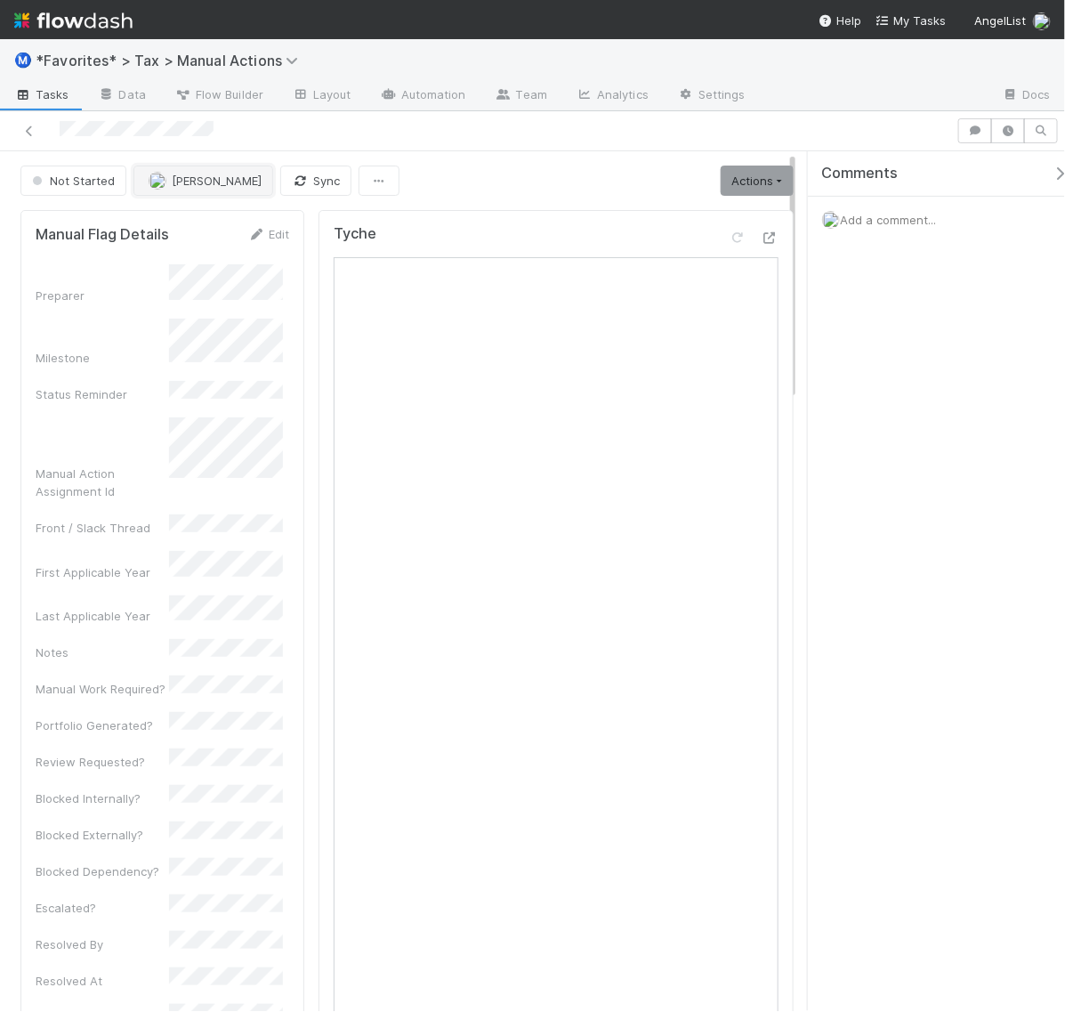
click at [236, 183] on span "[PERSON_NAME]" at bounding box center [217, 181] width 90 height 14
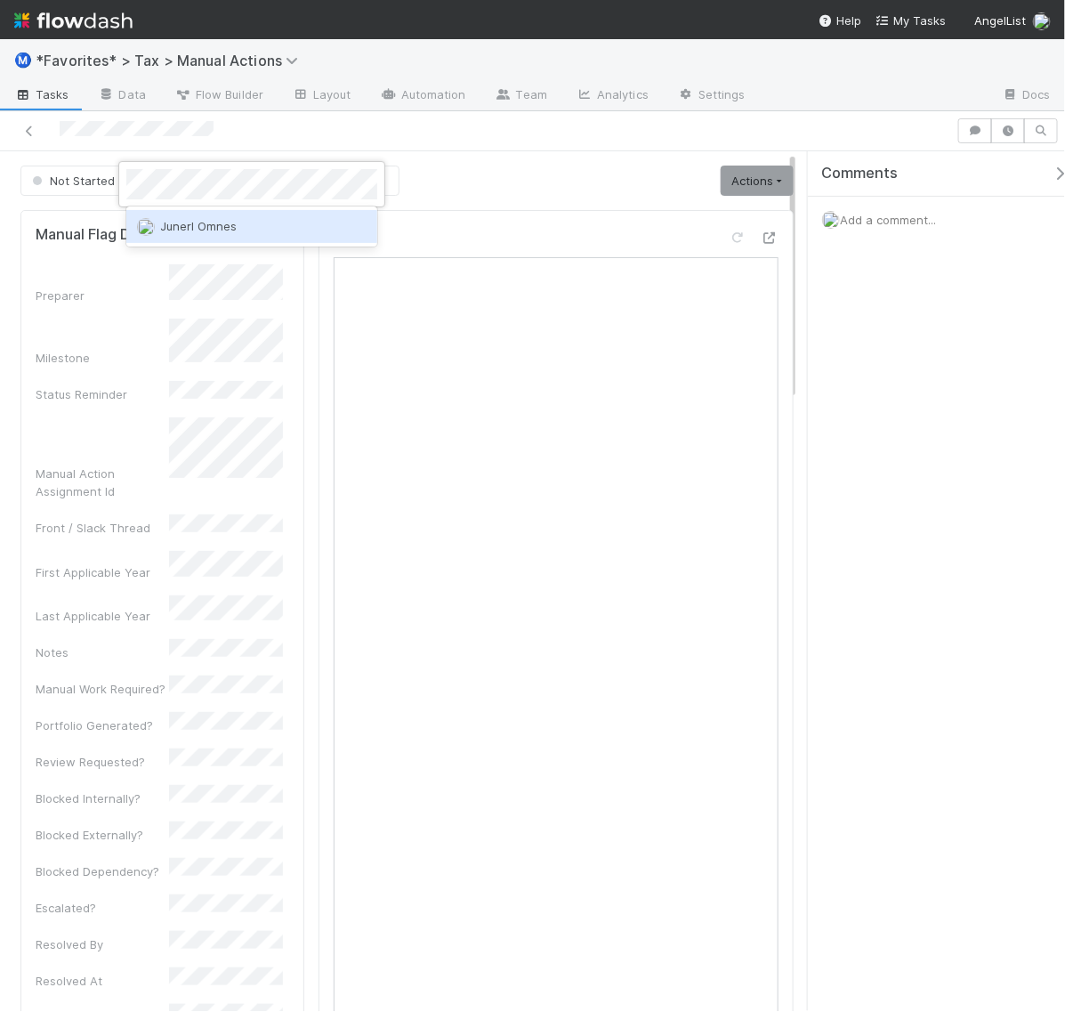
click at [282, 223] on div "Junerl Omnes" at bounding box center [251, 226] width 251 height 32
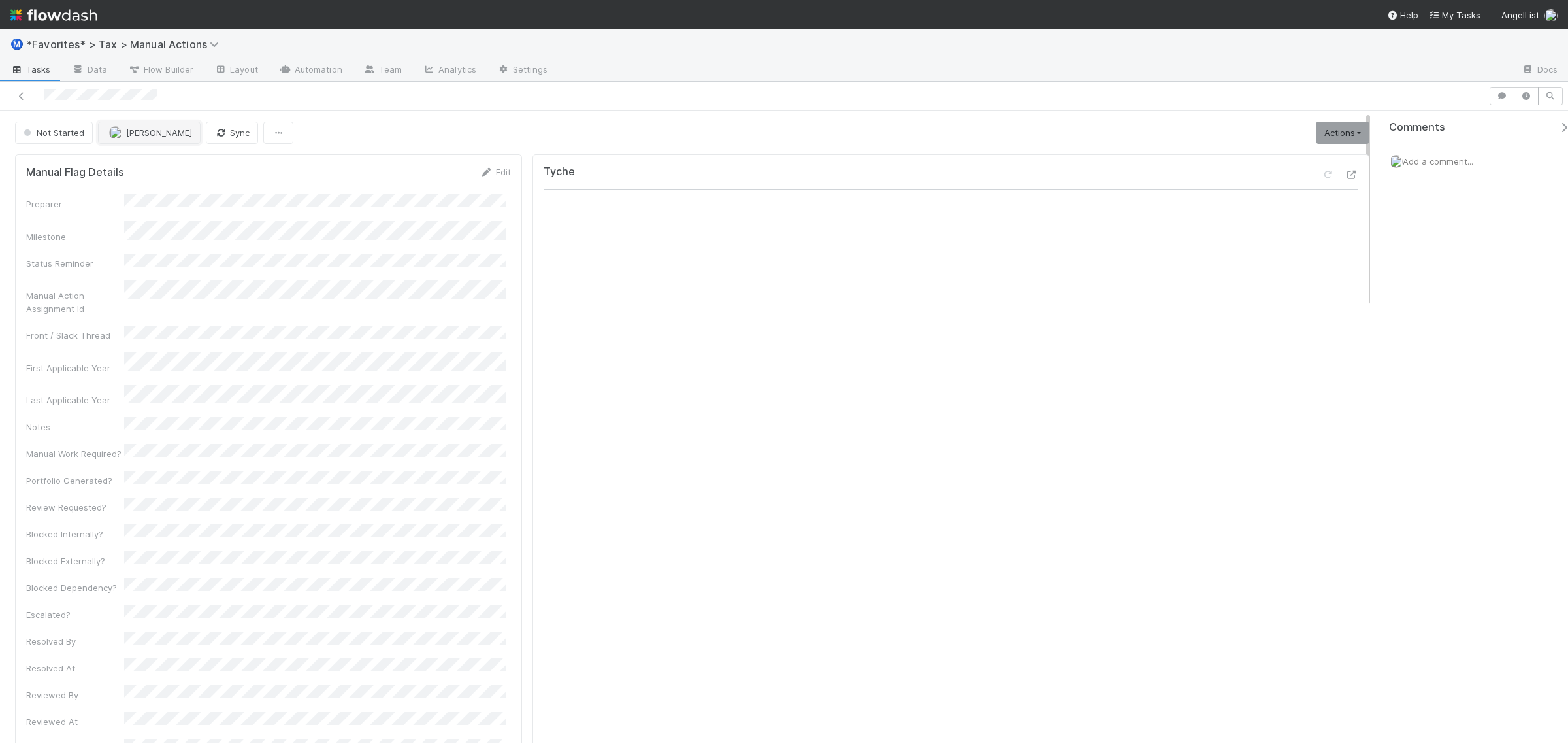
click at [167, 132] on span "[PERSON_NAME]" at bounding box center [159, 133] width 66 height 10
click at [184, 190] on span "[PERSON_NAME]" at bounding box center [150, 190] width 66 height 10
click at [142, 134] on span "[PERSON_NAME]" at bounding box center [159, 133] width 66 height 10
click at [174, 185] on span "[PERSON_NAME]" at bounding box center [150, 190] width 66 height 10
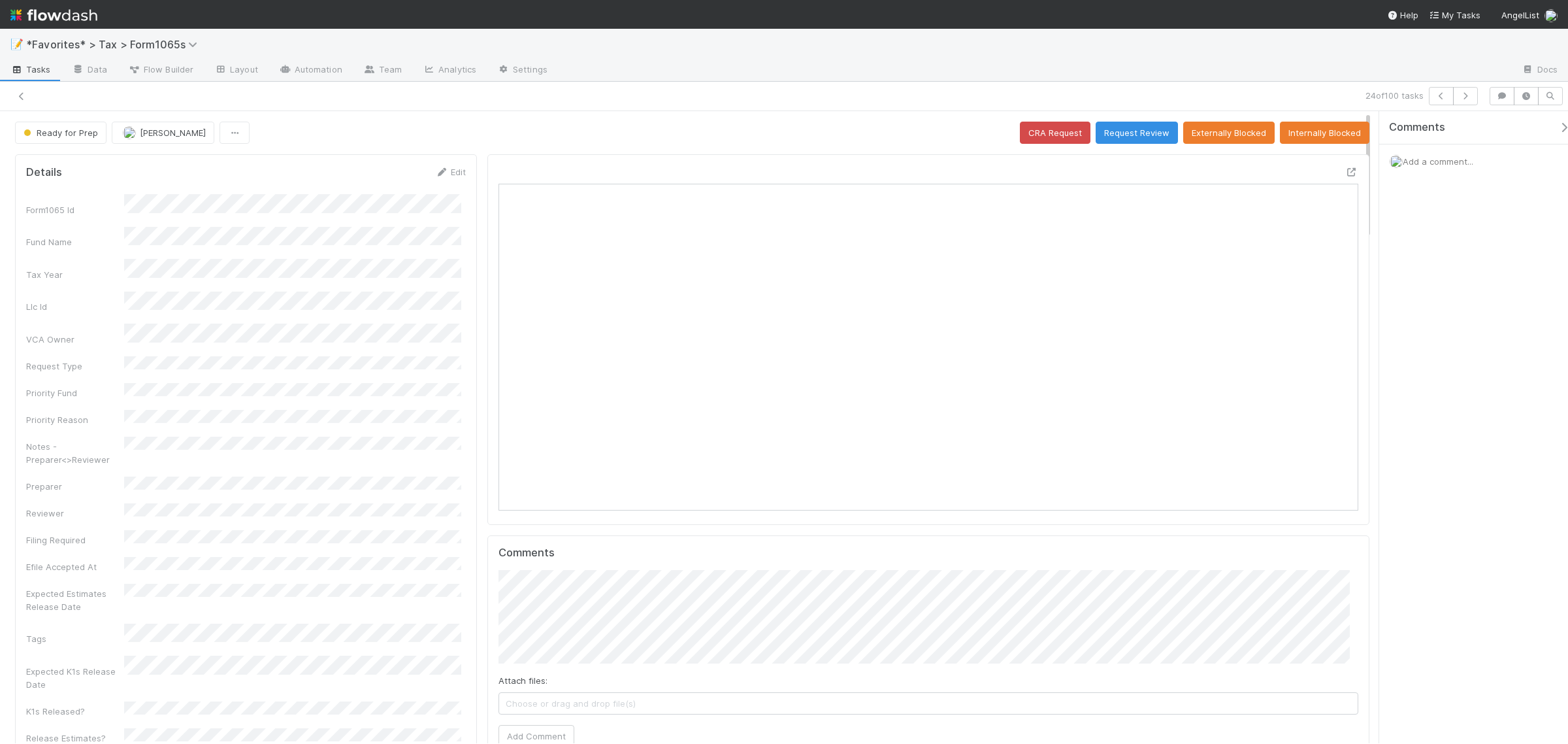
scroll to position [253, 838]
click at [1470, 95] on icon "button" at bounding box center [1465, 95] width 13 height 8
click at [1464, 95] on icon "button" at bounding box center [1465, 95] width 13 height 8
